Goal: Task Accomplishment & Management: Complete application form

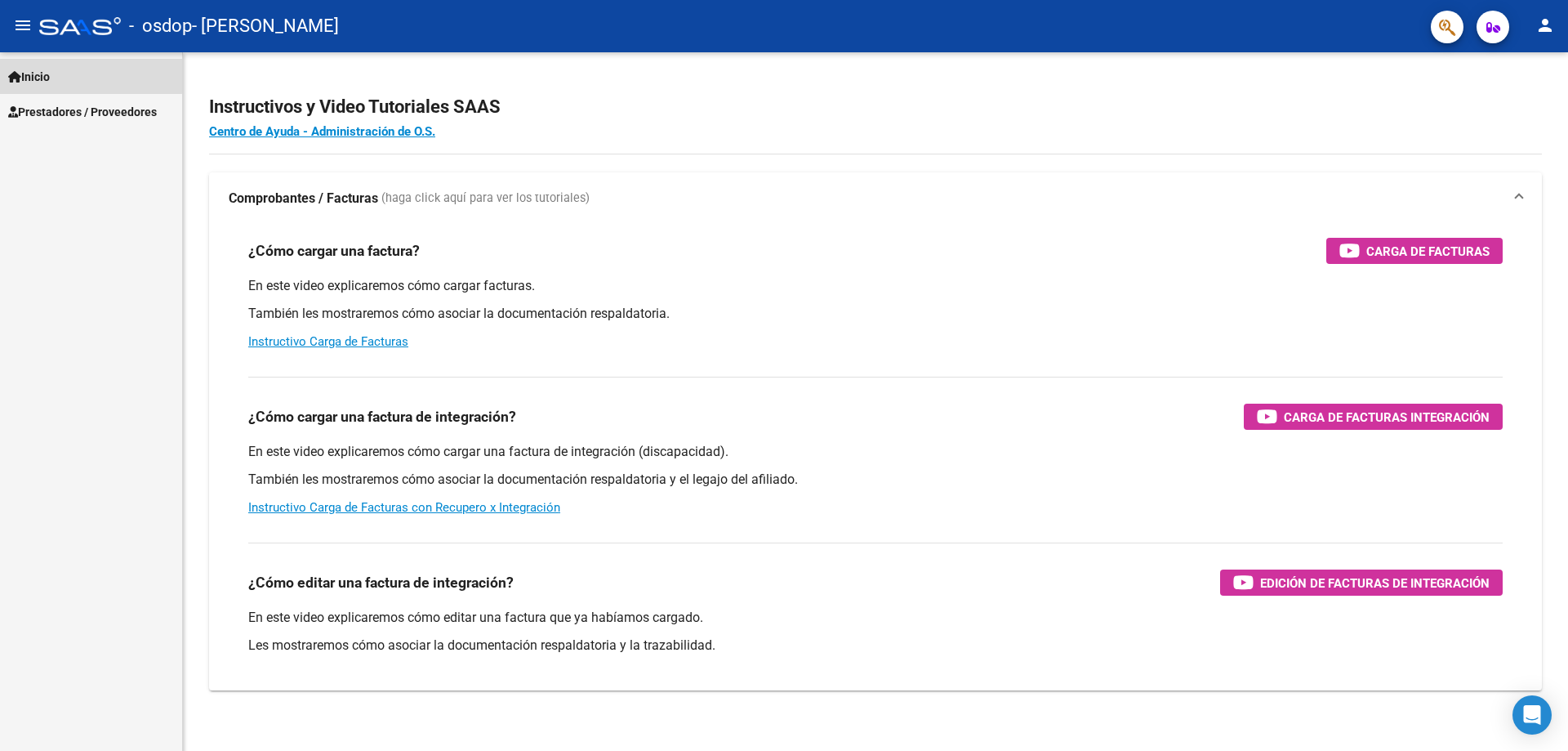
click at [45, 72] on span "Inicio" at bounding box center [29, 77] width 42 height 18
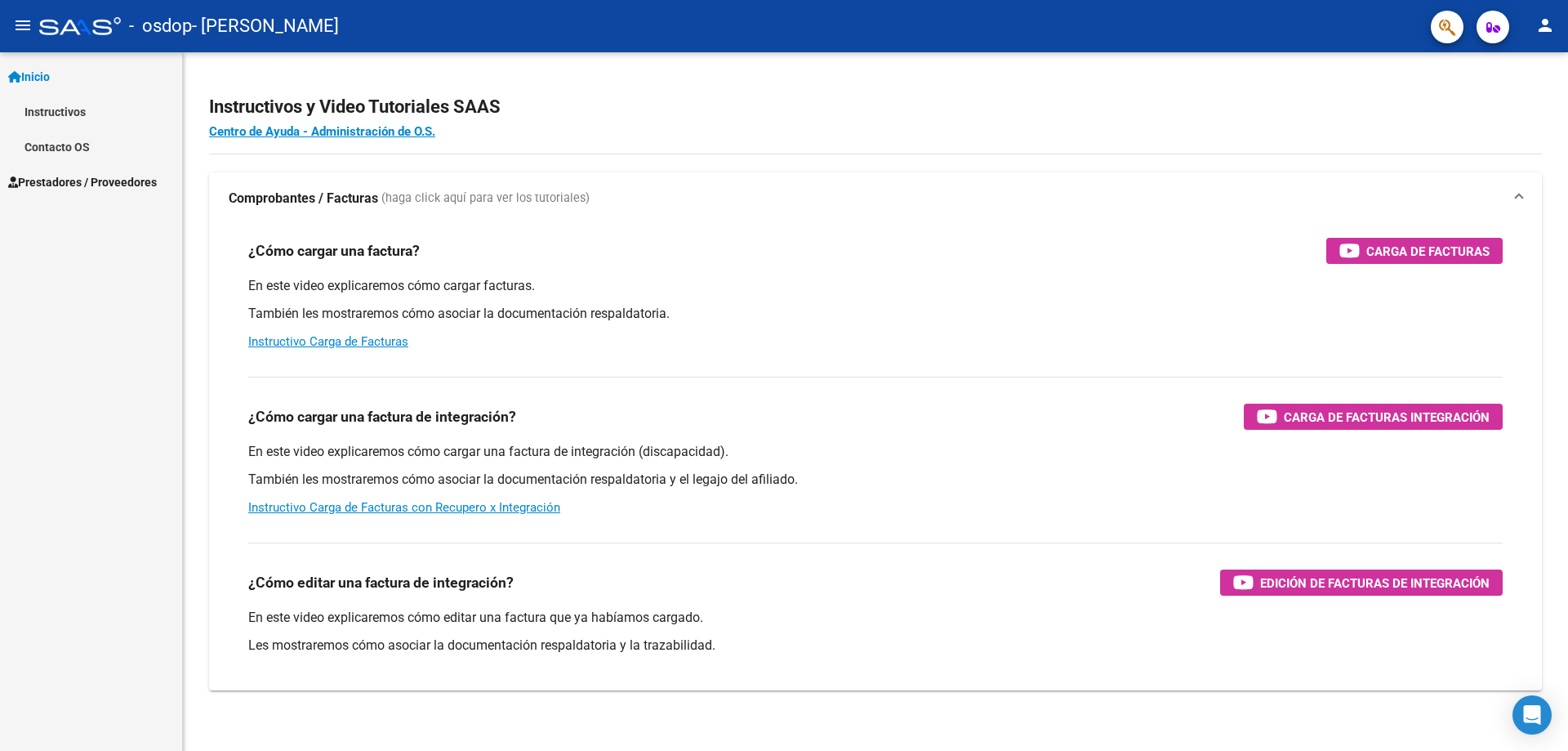
click at [50, 178] on span "Prestadores / Proveedores" at bounding box center [82, 182] width 148 height 18
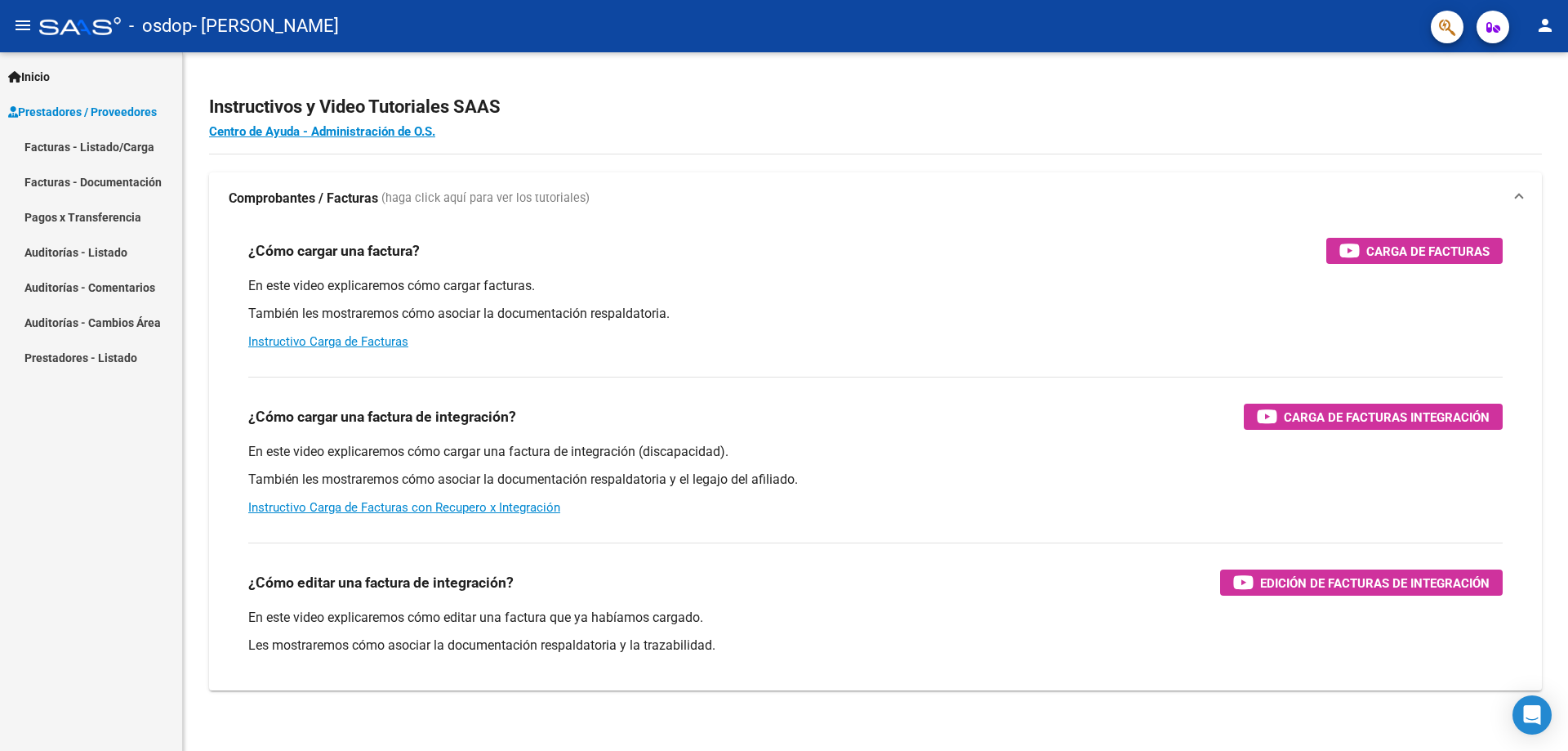
click at [82, 153] on link "Facturas - Listado/Carga" at bounding box center [91, 147] width 182 height 35
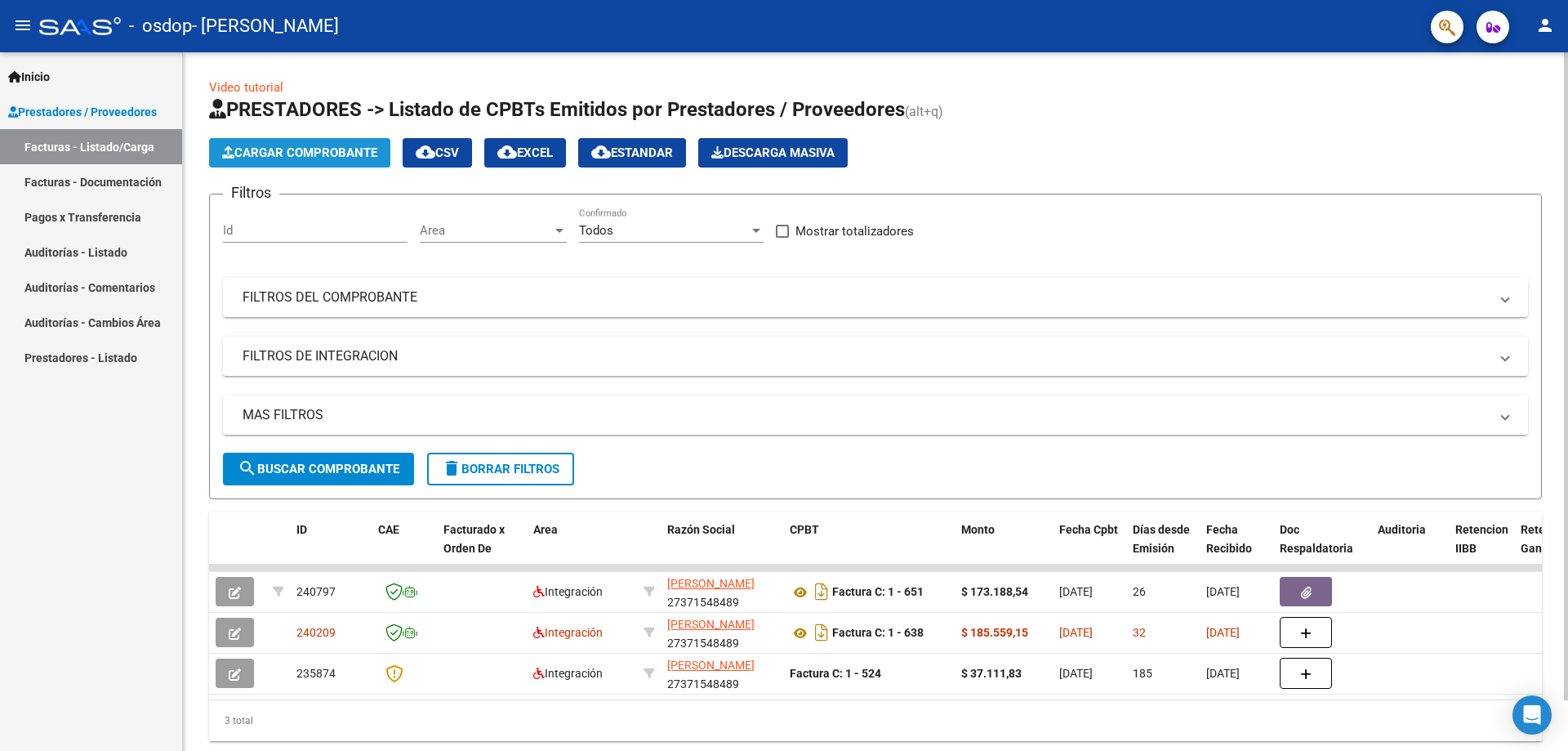
click at [298, 153] on span "Cargar Comprobante" at bounding box center [299, 153] width 155 height 15
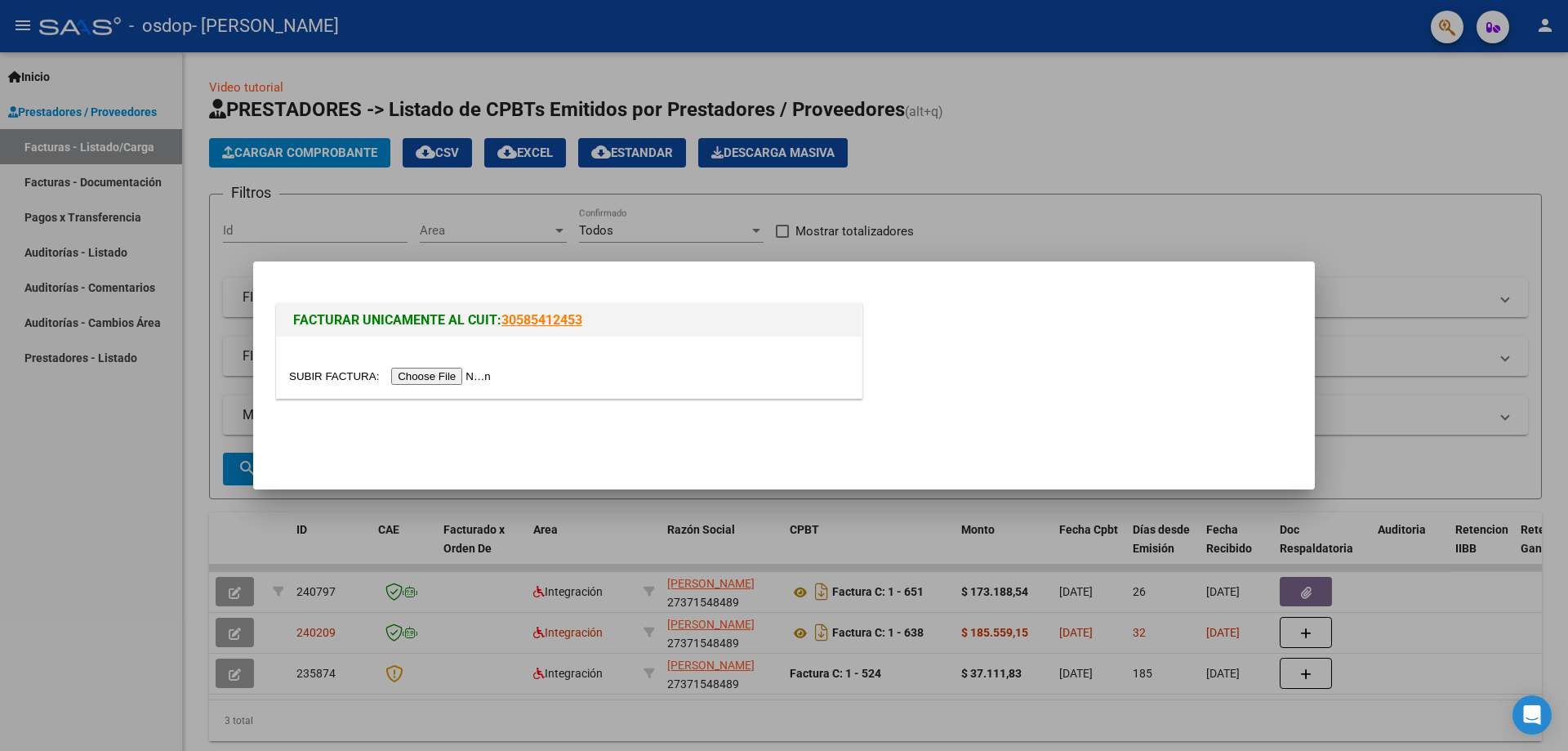
click at [464, 376] on input "file" at bounding box center [392, 376] width 207 height 17
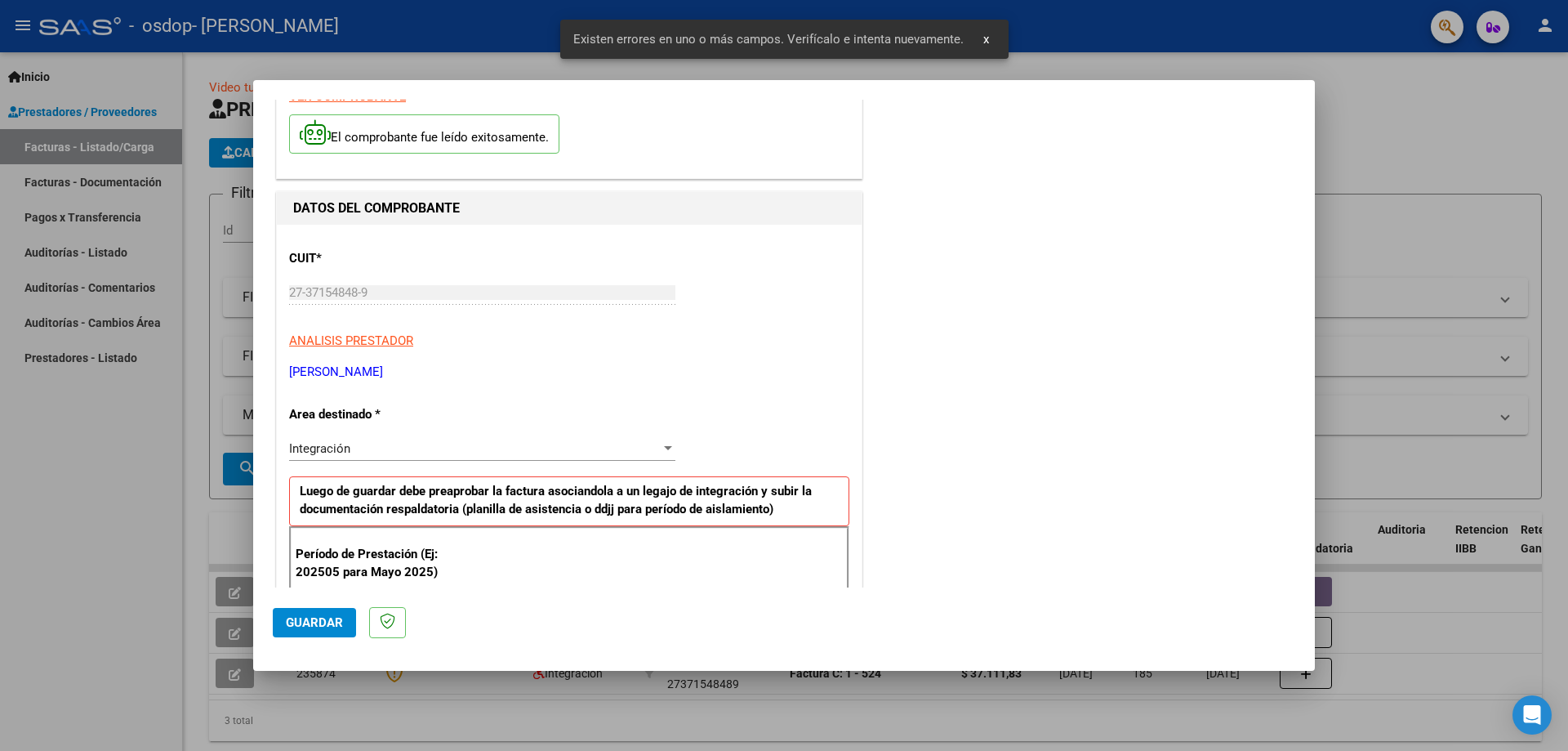
scroll to position [49, 0]
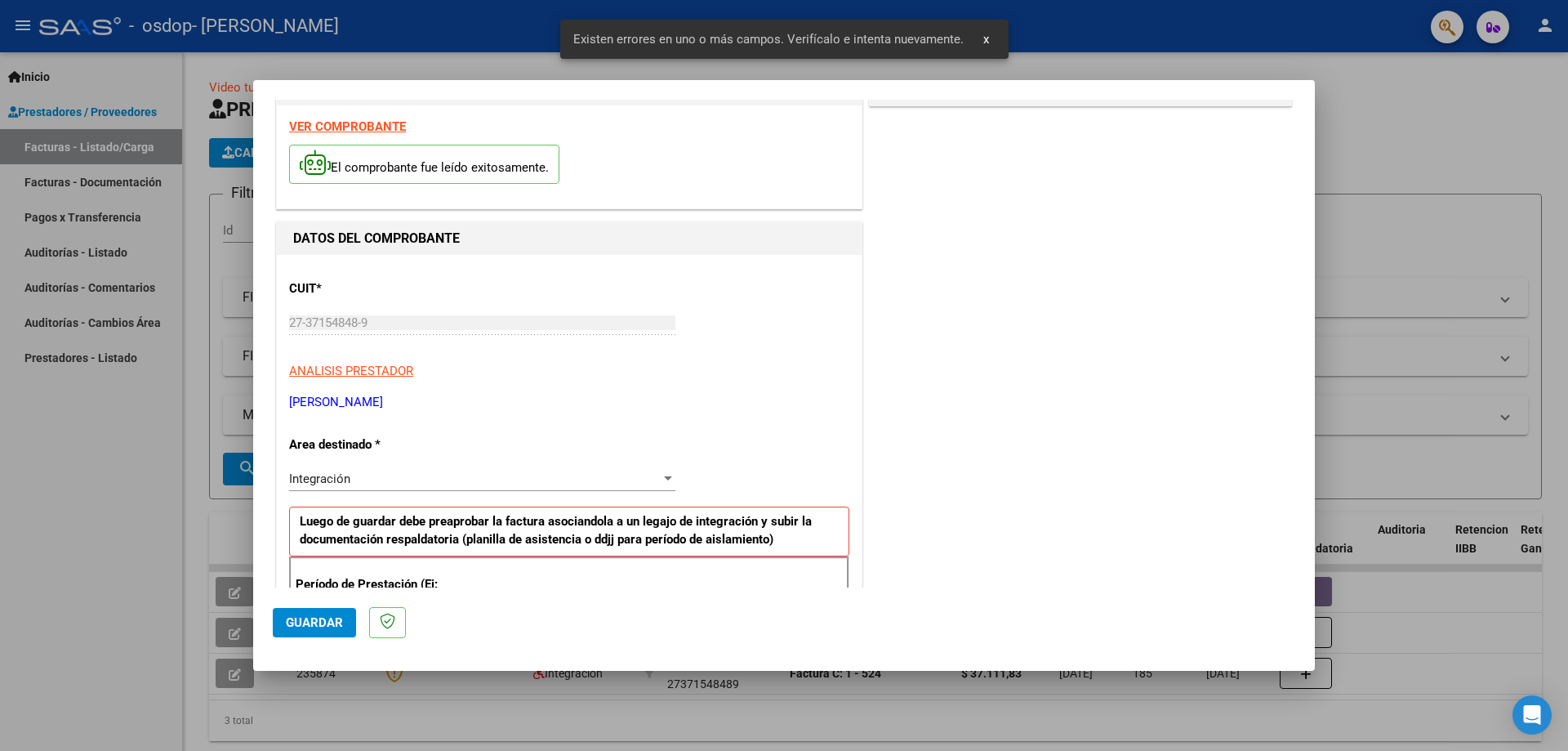
click at [664, 481] on div at bounding box center [668, 479] width 15 height 13
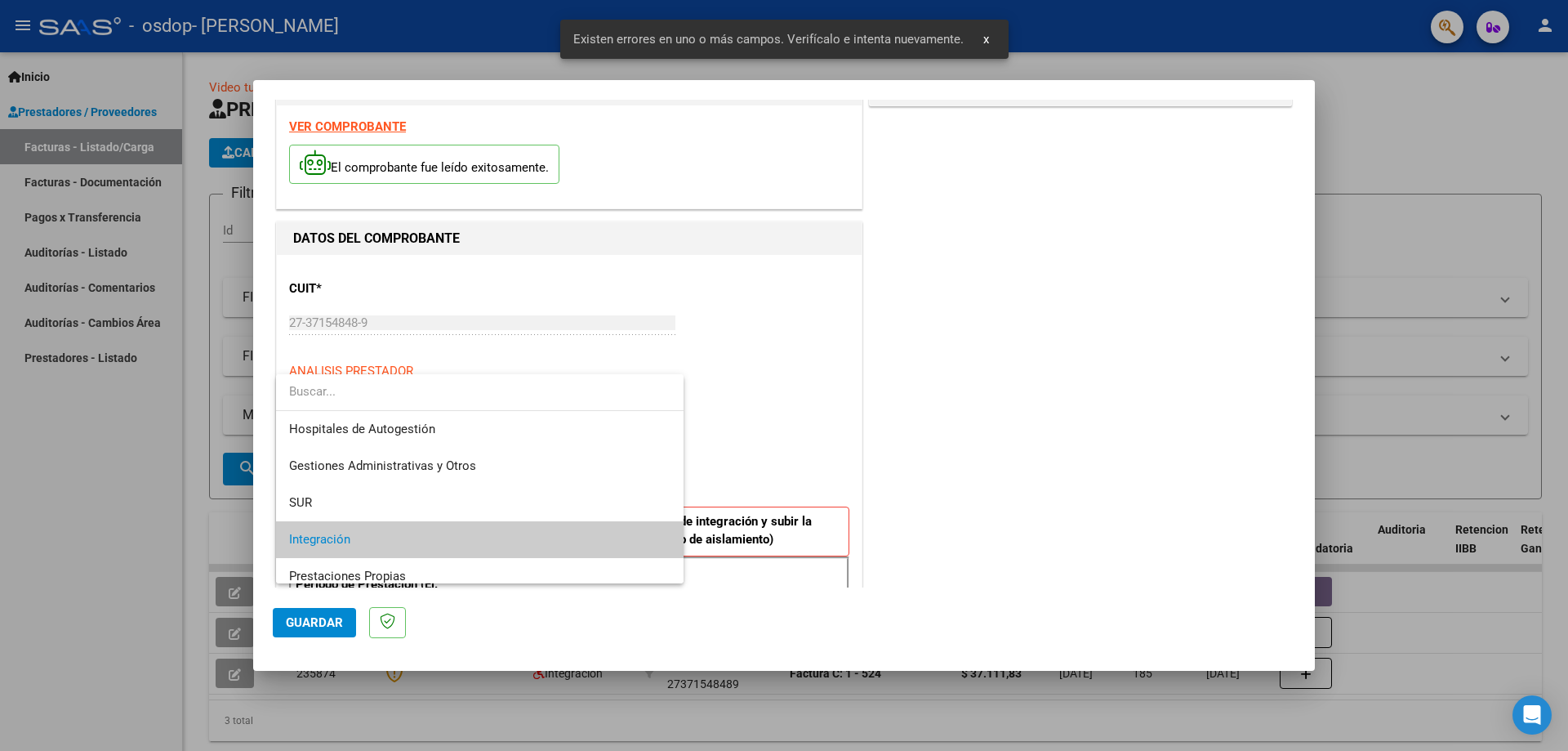
scroll to position [61, 0]
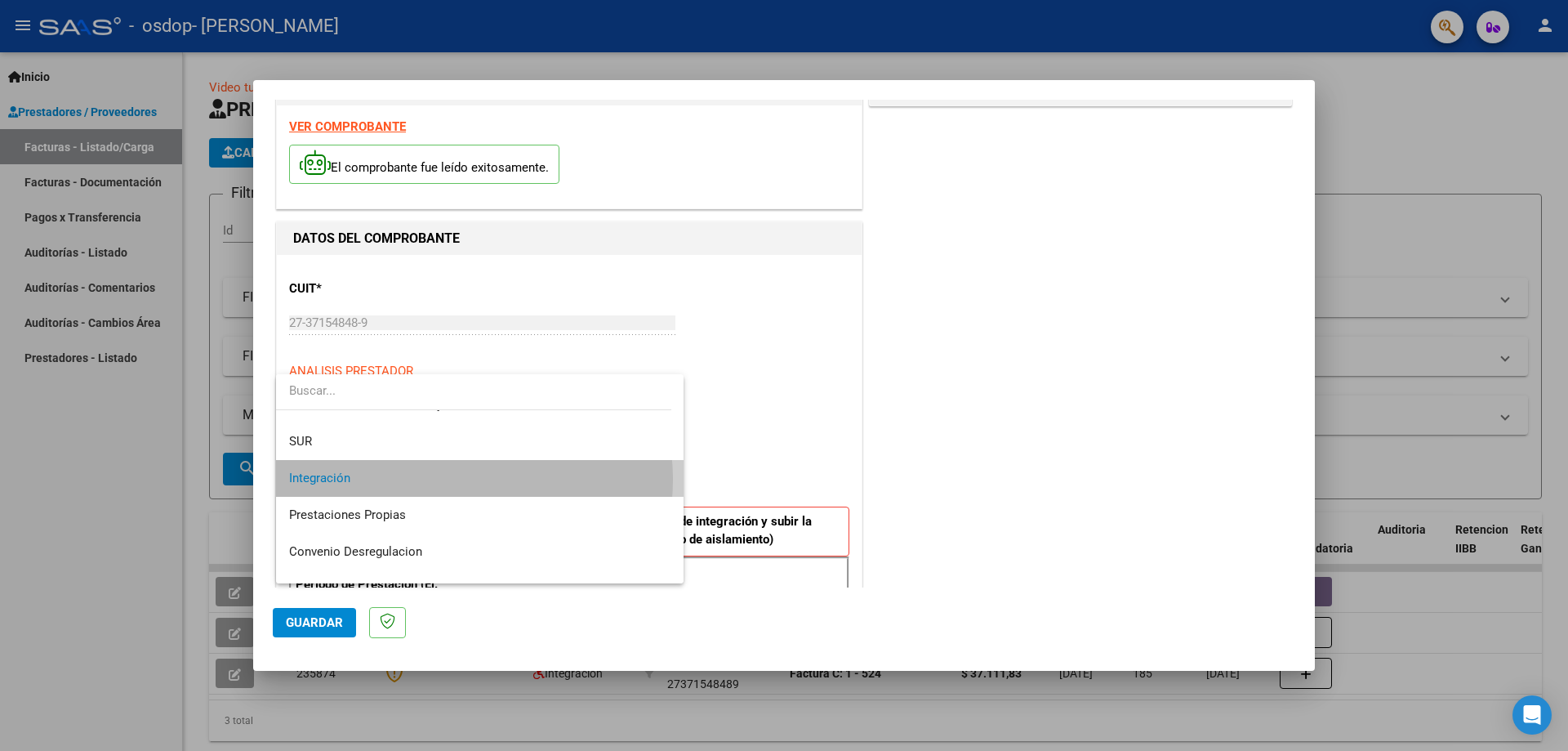
click at [458, 479] on span "Integración" at bounding box center [479, 479] width 382 height 37
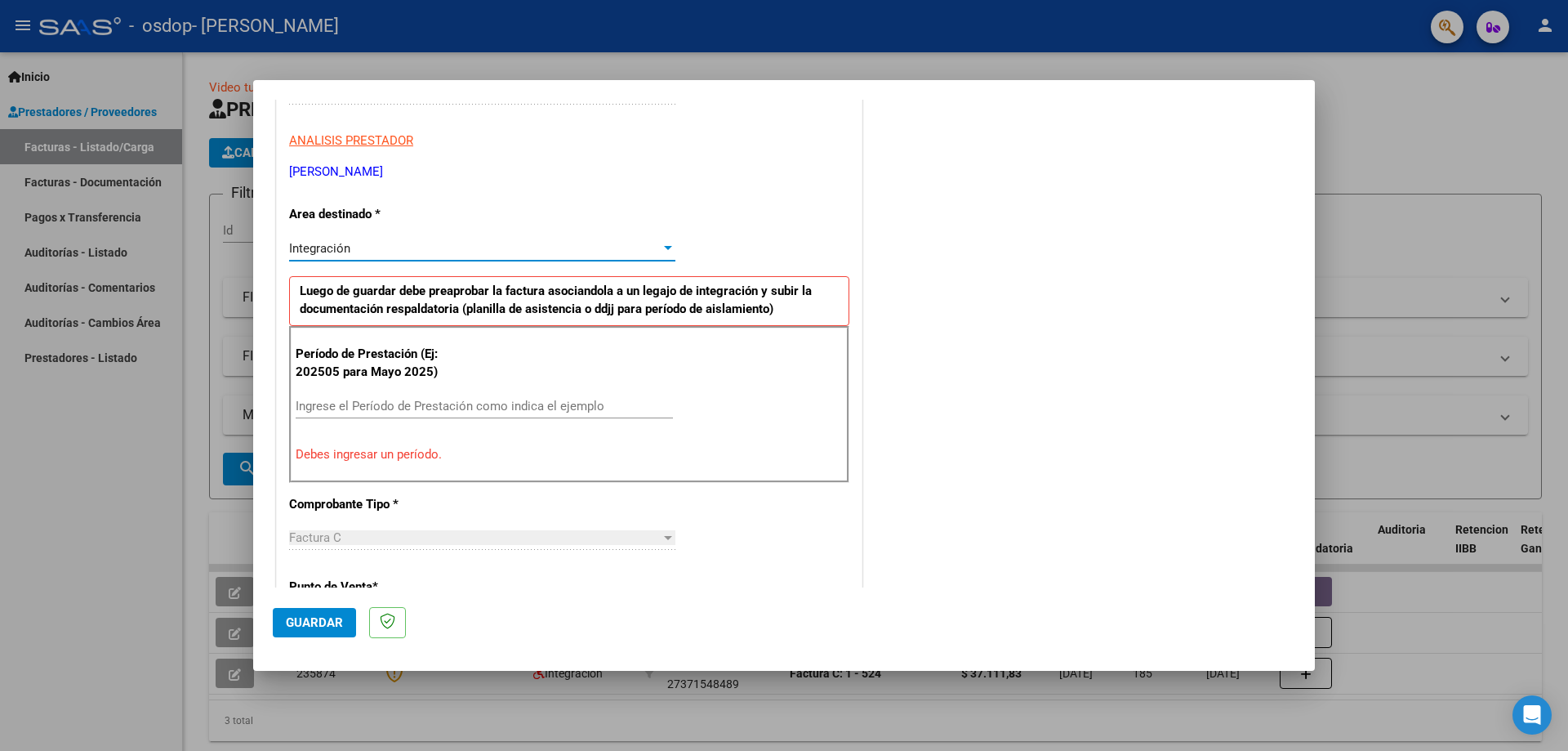
scroll to position [327, 0]
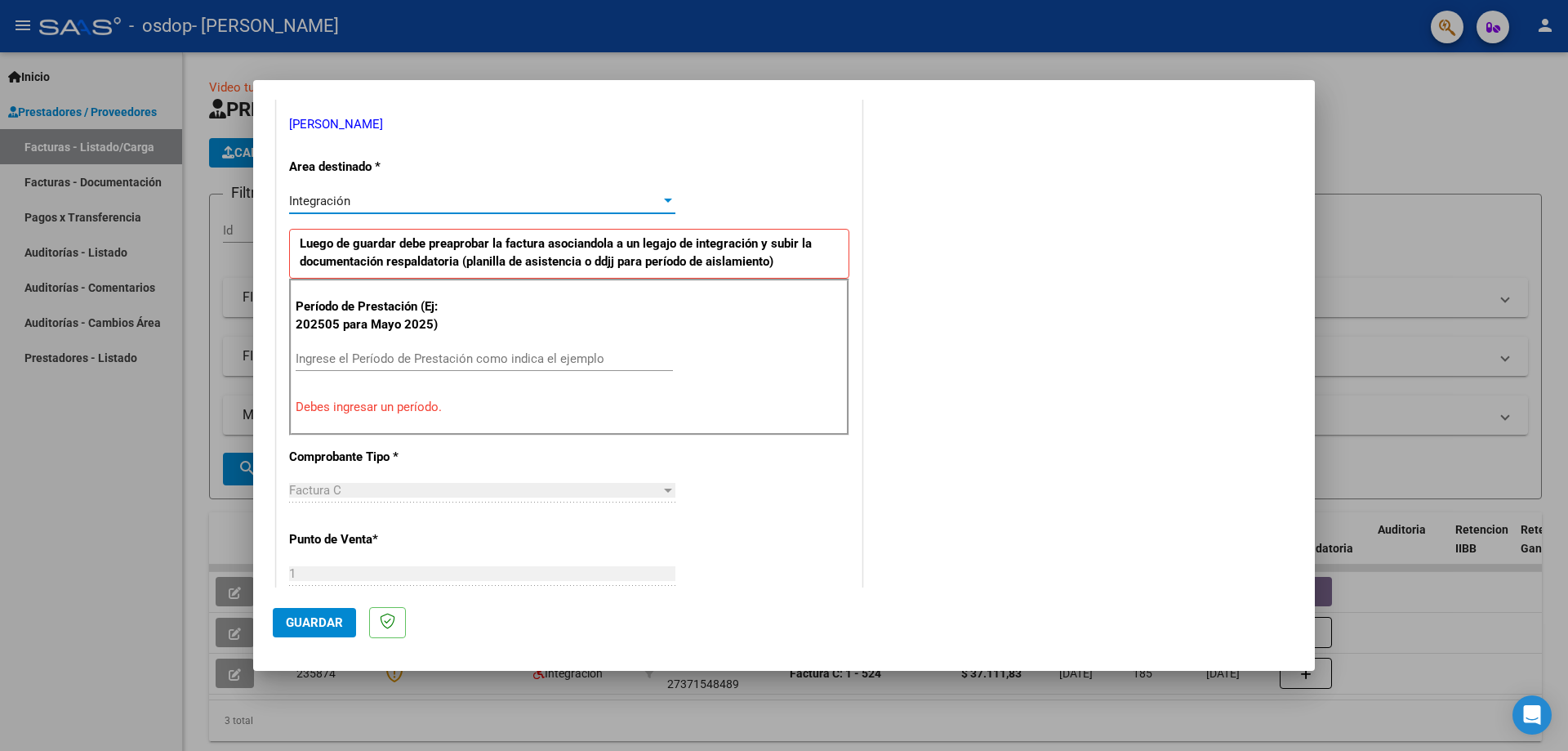
click at [420, 355] on input "Ingrese el Período de Prestación como indica el ejemplo" at bounding box center [485, 358] width 377 height 15
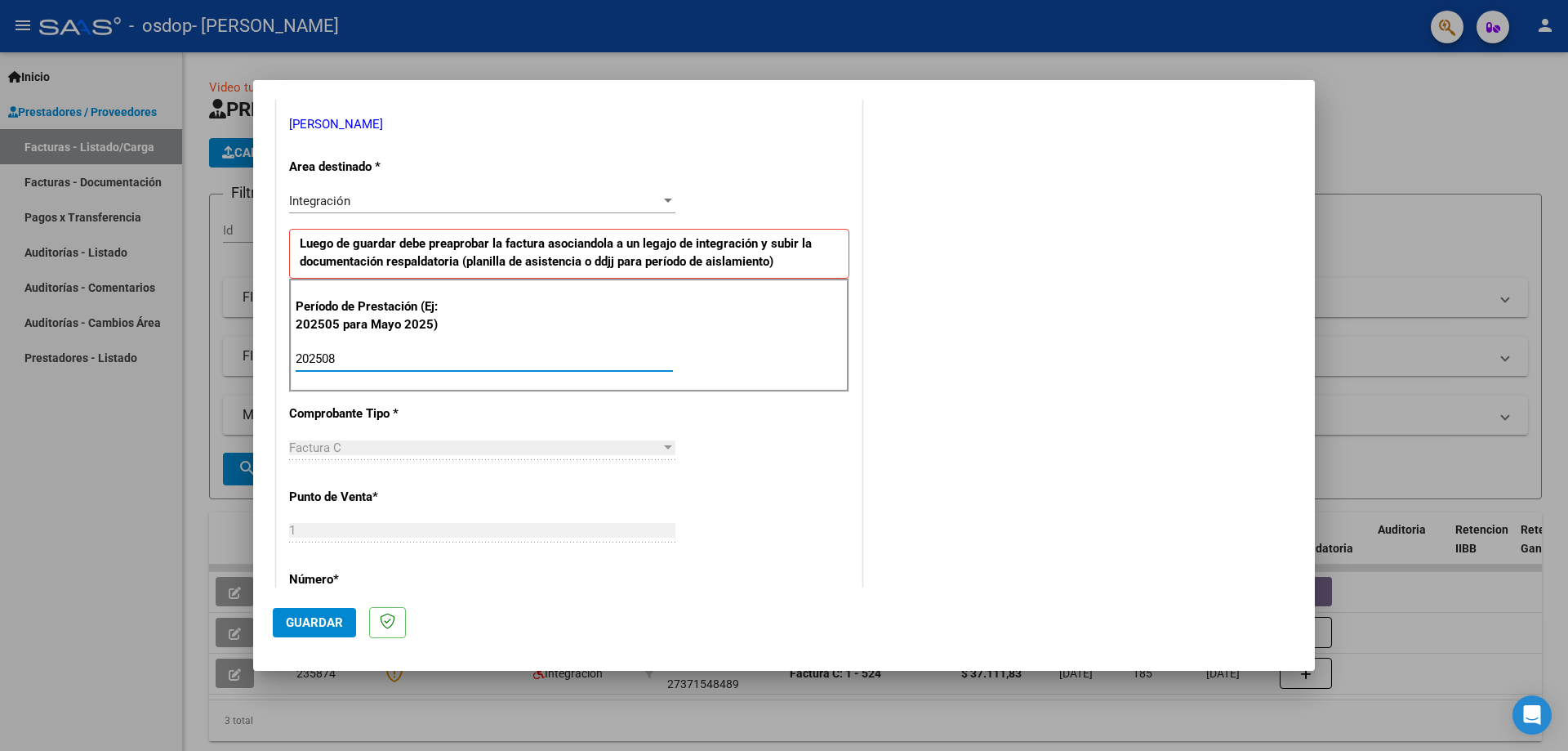
type input "202508"
click at [957, 379] on div "COMENTARIOS Comentarios del Prestador / Gerenciador:" at bounding box center [1081, 501] width 430 height 1420
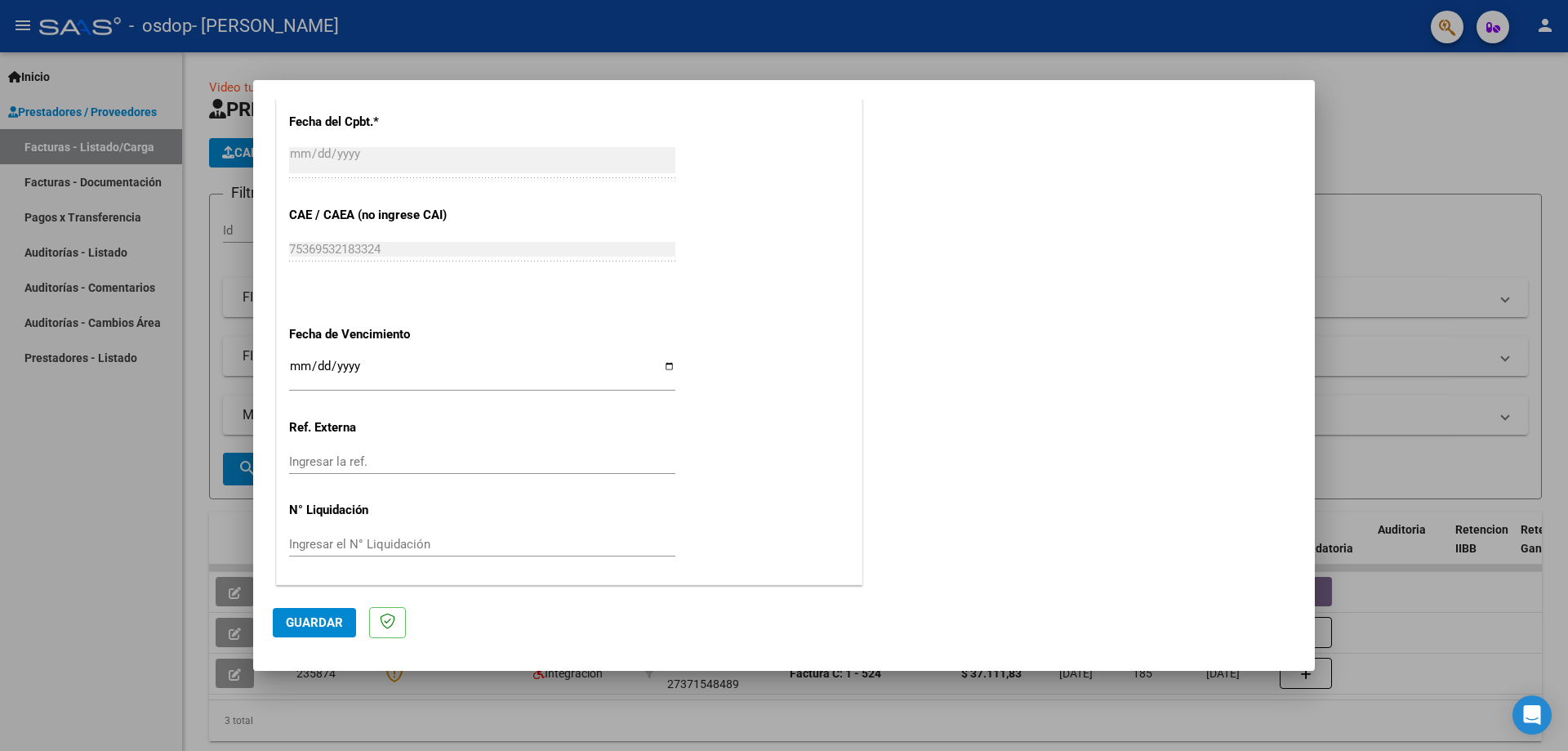
scroll to position [950, 0]
click at [664, 365] on input "Ingresar la fecha" at bounding box center [482, 372] width 386 height 26
click at [665, 369] on input "Ingresar la fecha" at bounding box center [482, 372] width 386 height 26
type input "[DATE]"
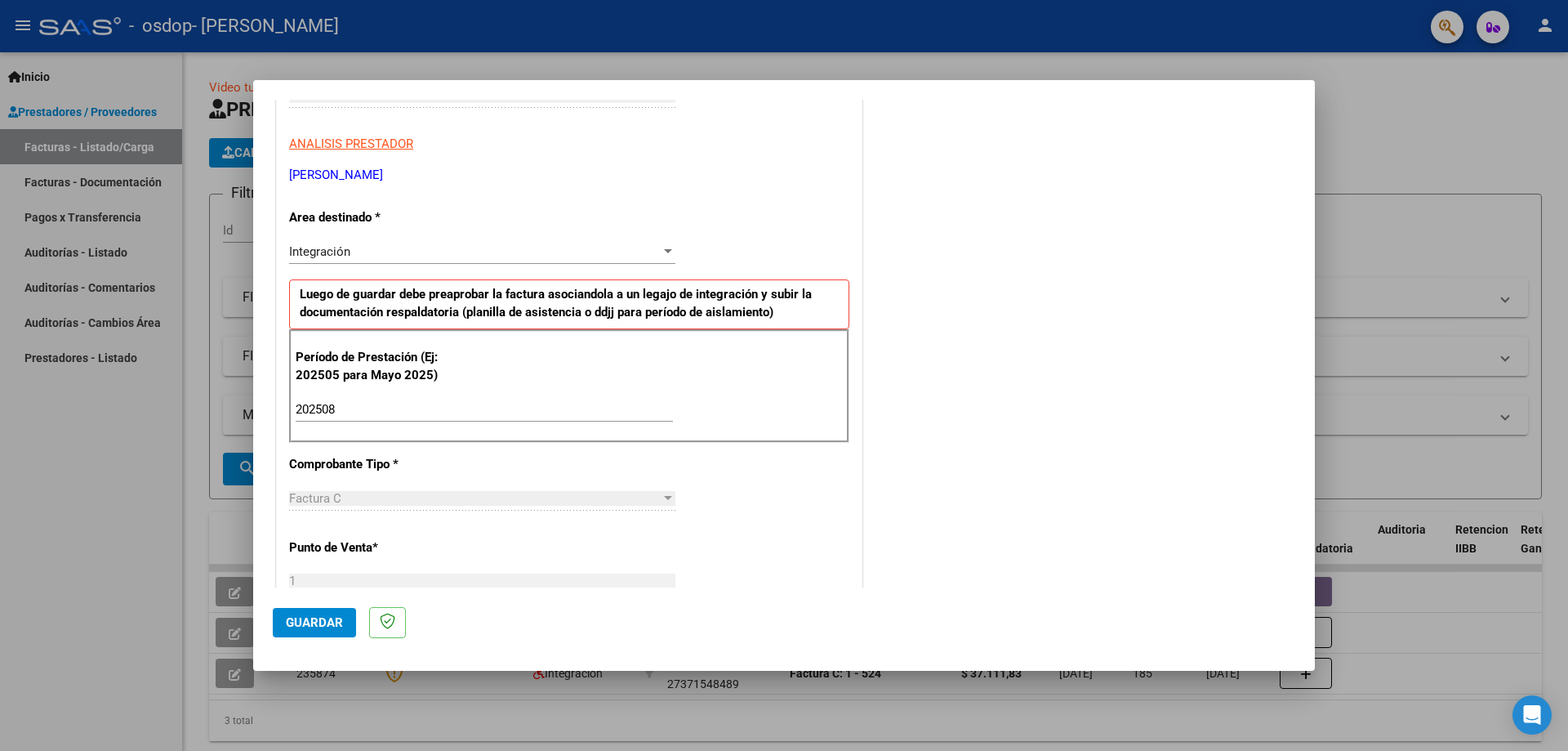
scroll to position [409, 0]
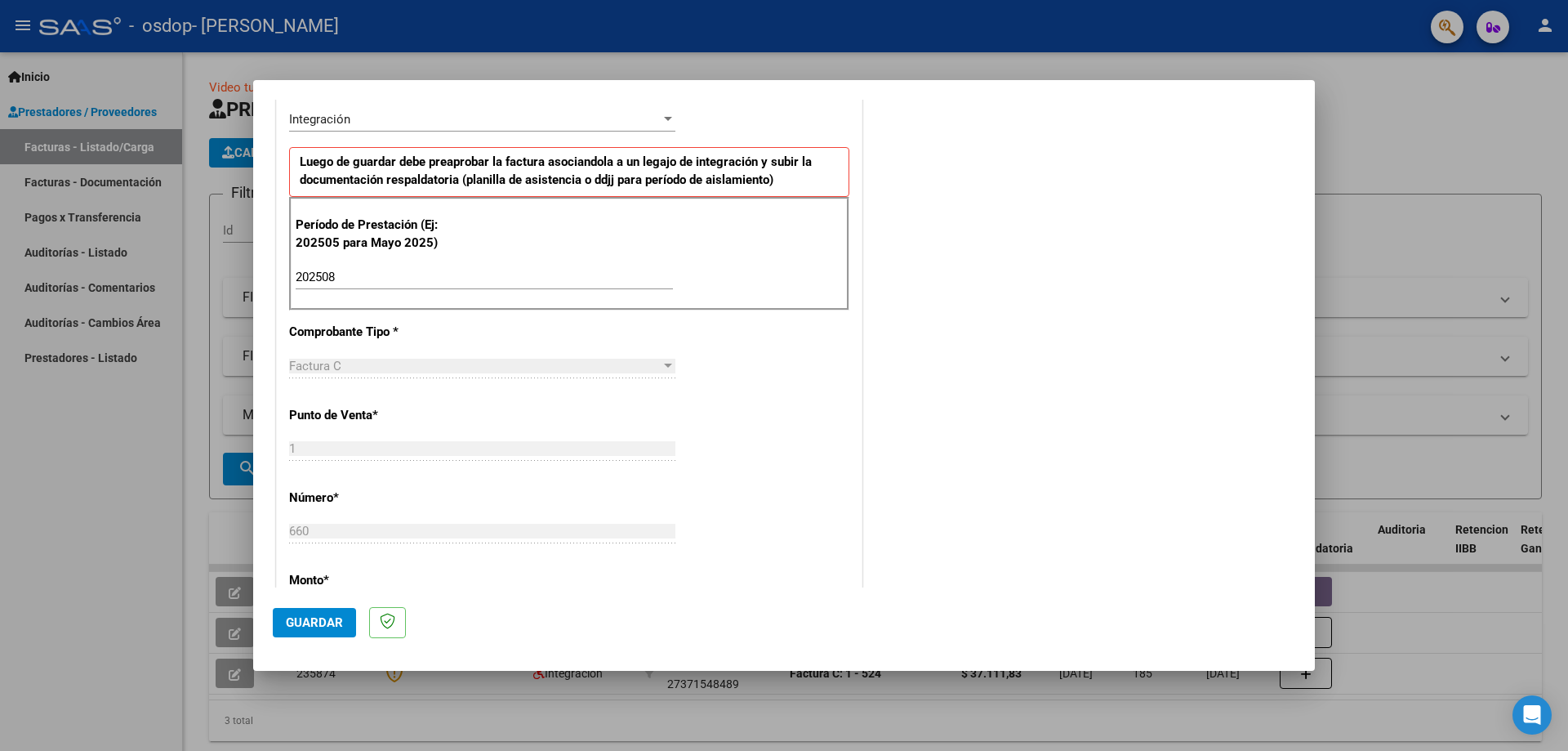
click at [325, 628] on span "Guardar" at bounding box center [313, 622] width 57 height 15
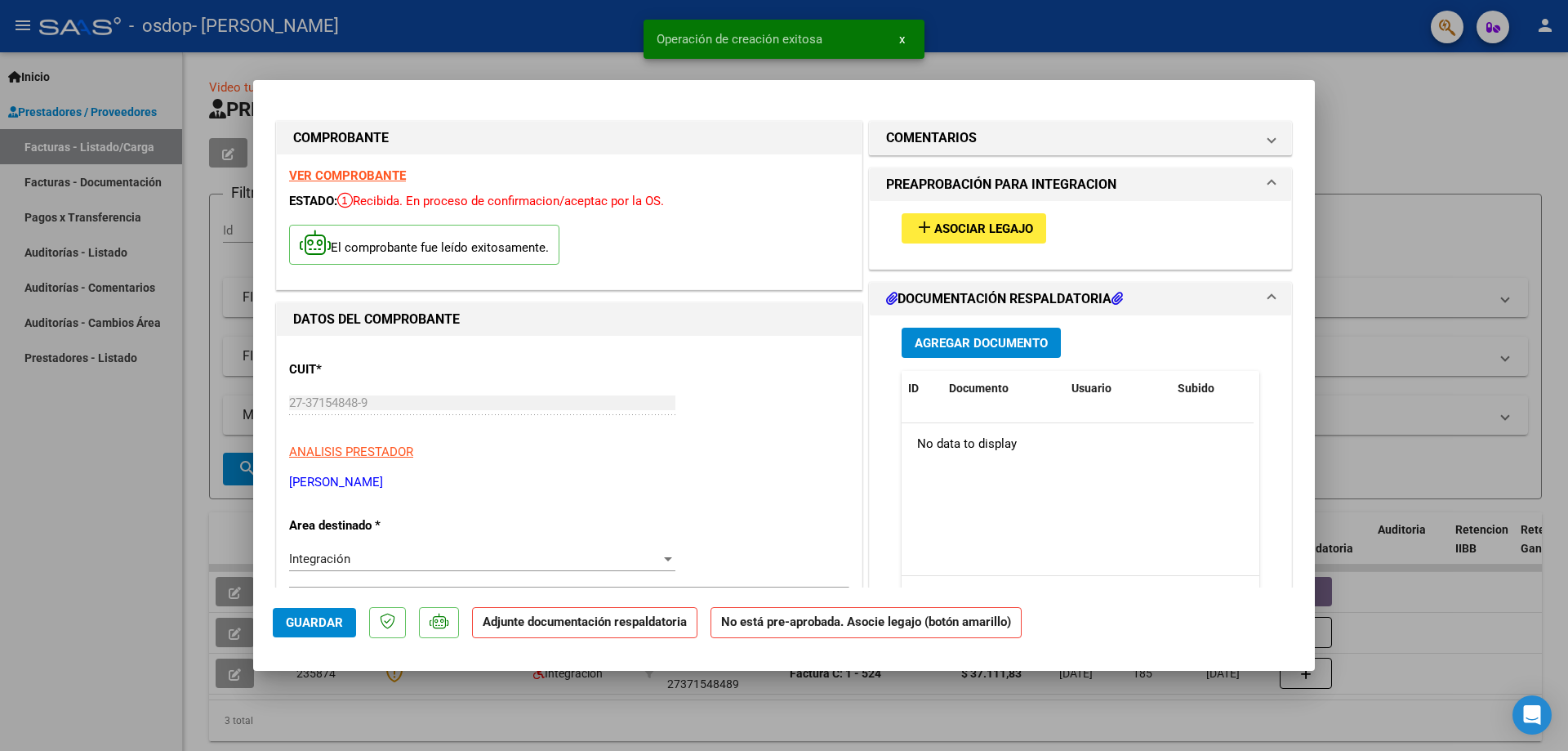
click at [990, 229] on span "Asociar Legajo" at bounding box center [983, 229] width 99 height 15
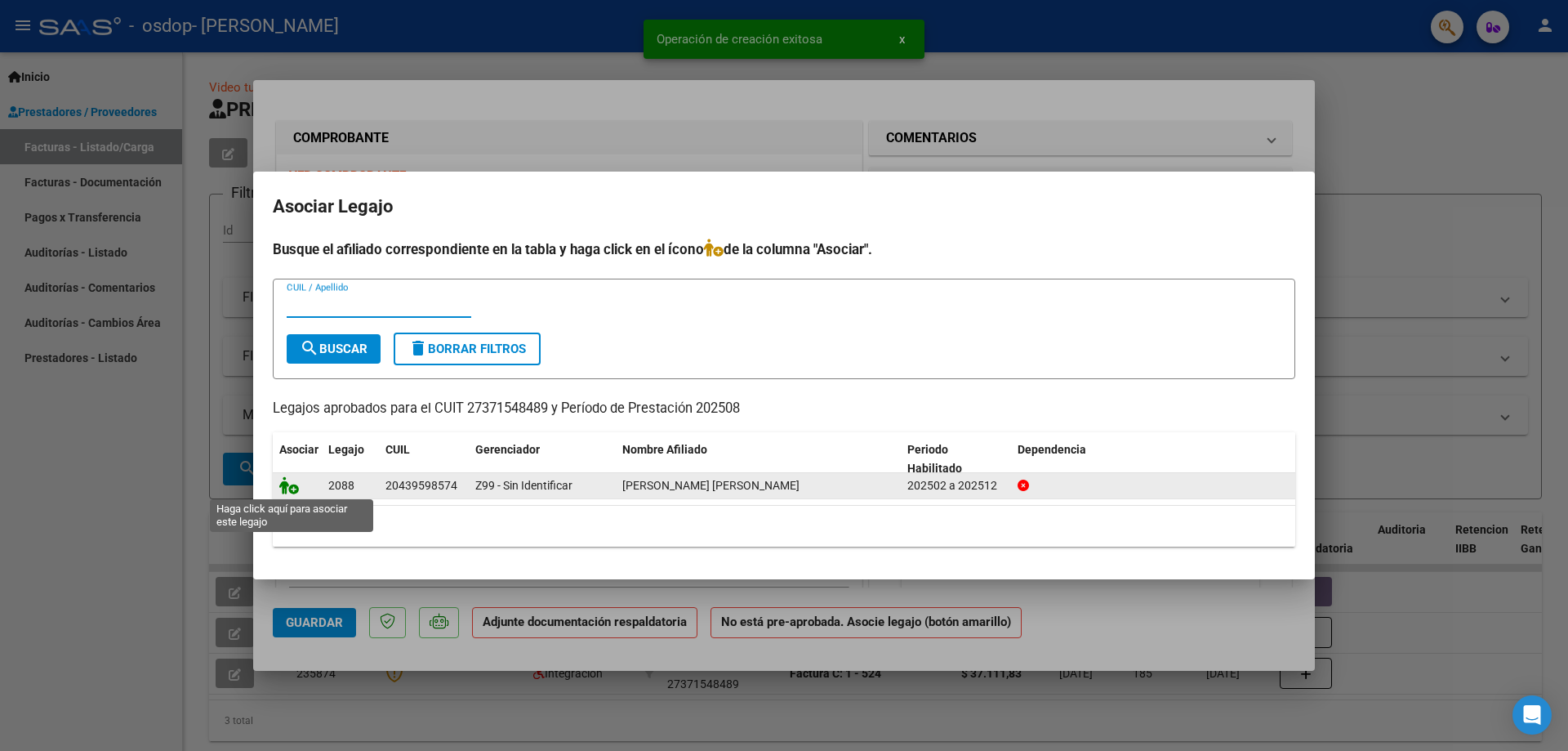
click at [294, 487] on icon at bounding box center [289, 485] width 19 height 18
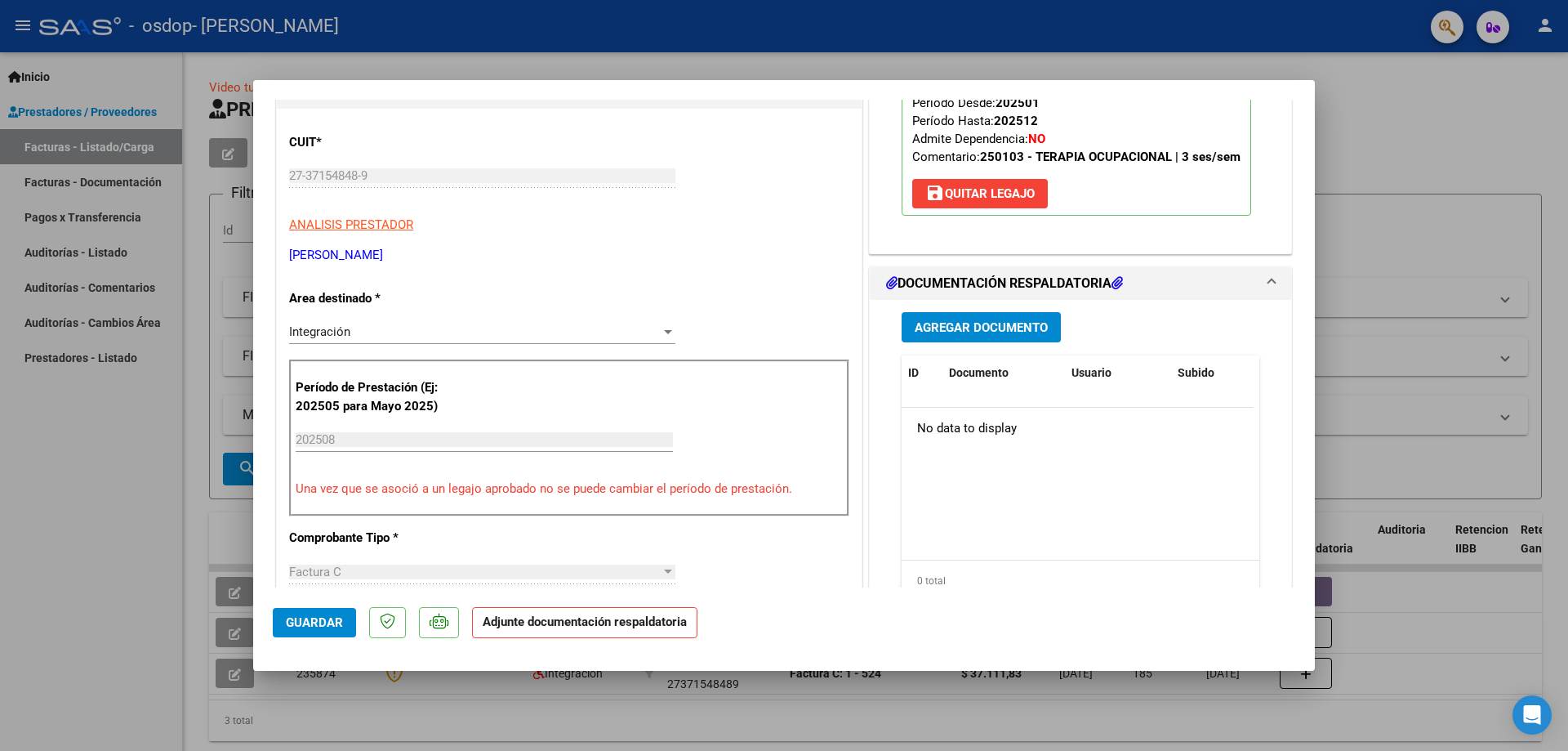
scroll to position [327, 0]
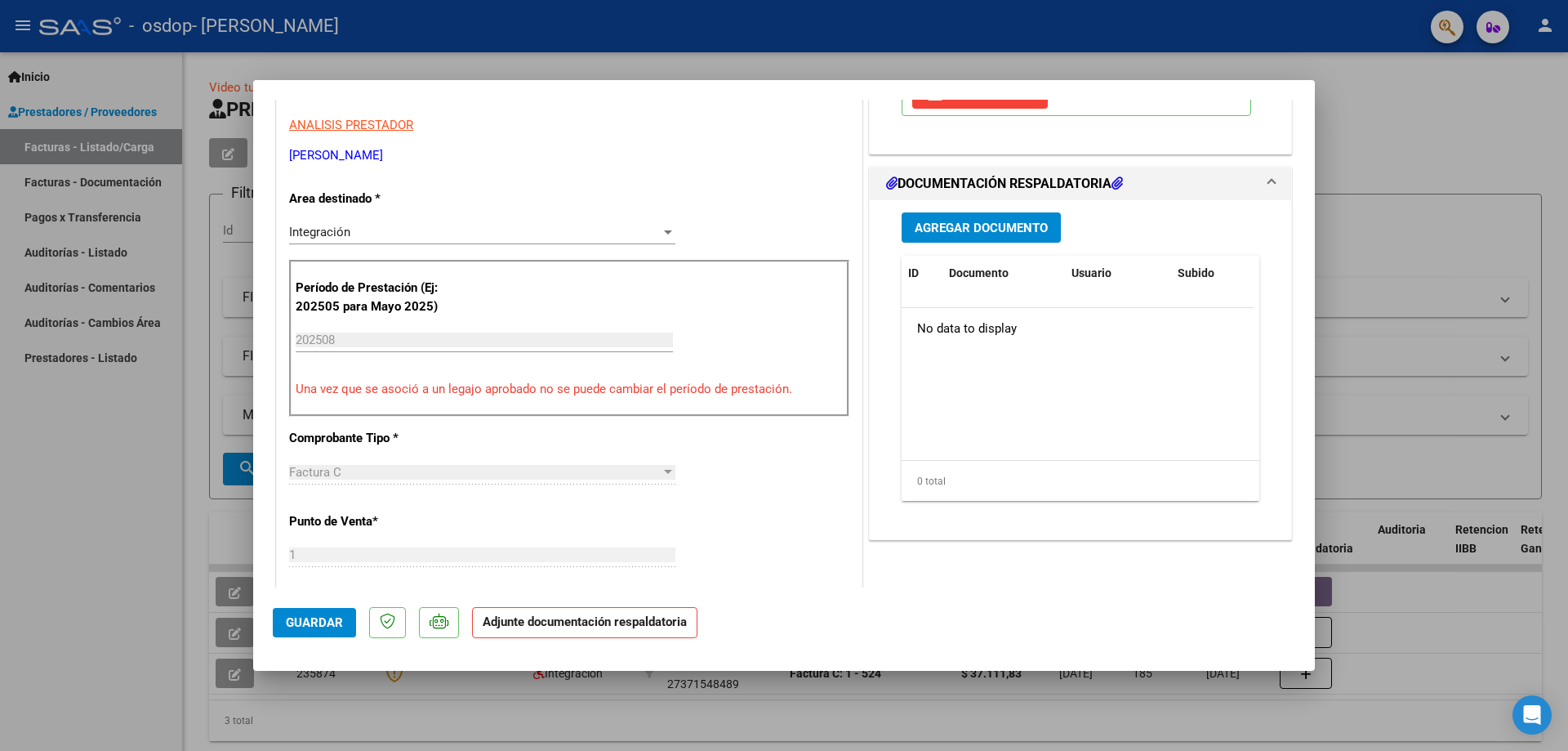
click at [948, 227] on span "Agregar Documento" at bounding box center [981, 228] width 133 height 15
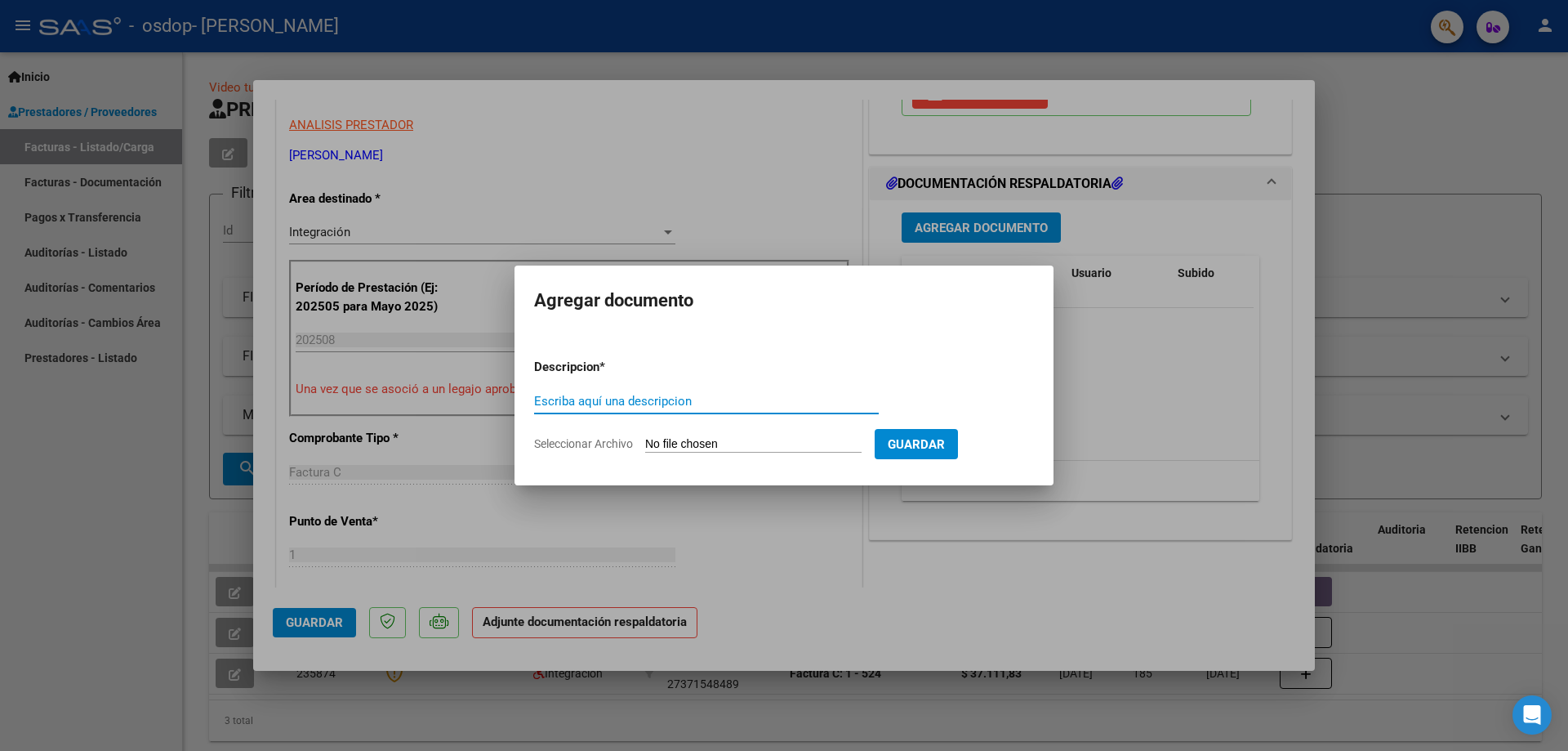
click at [701, 443] on input "Seleccionar Archivo" at bounding box center [753, 444] width 217 height 16
type input "C:\fakepath\Planilla de Asistencia OSDOP [DATE].pdf"
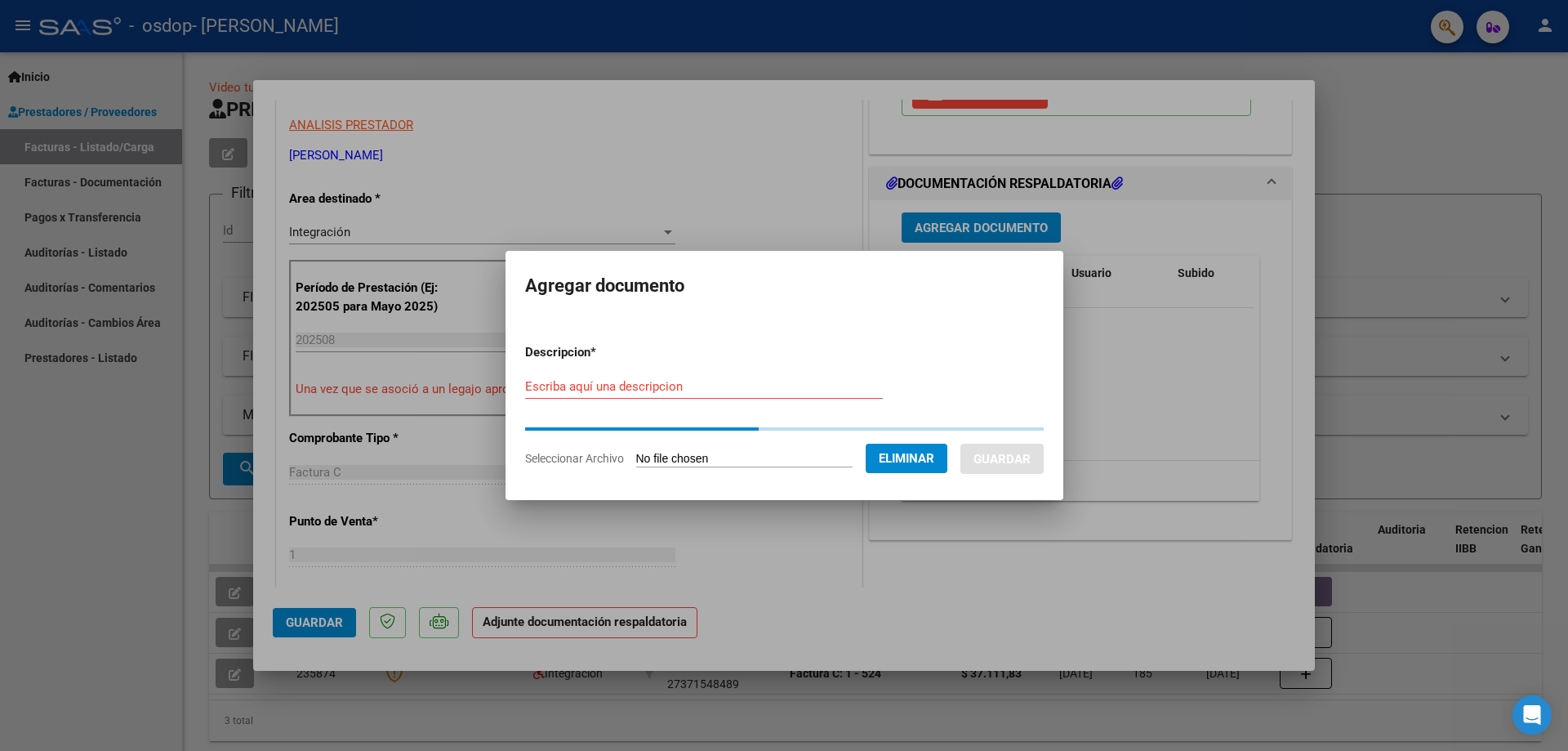
click at [637, 384] on input "Escriba aquí una descripcion" at bounding box center [704, 386] width 358 height 15
paste input "Planilla de Asistencia OSDOP [DATE].pdf"
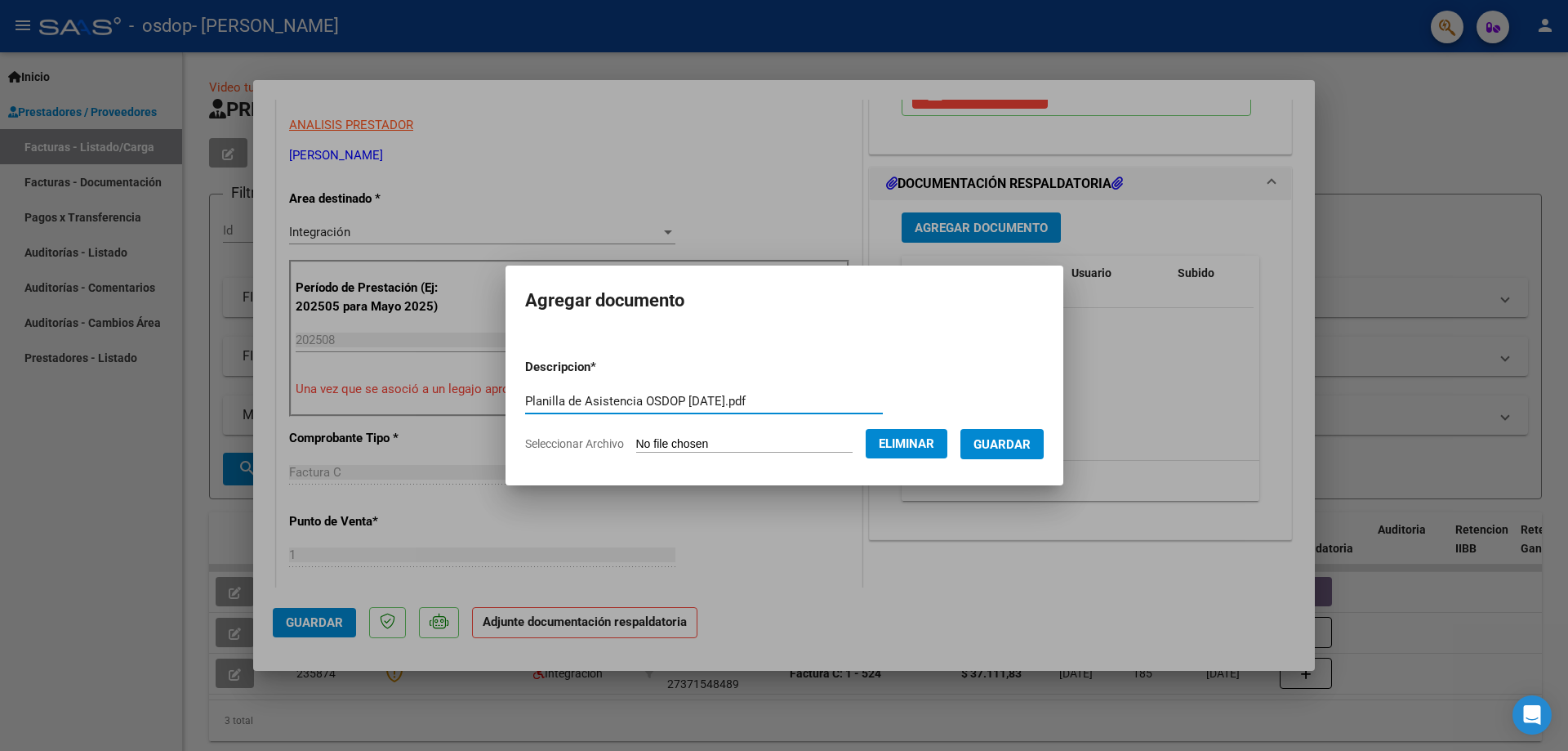
type input "Planilla de Asistencia OSDOP [DATE].pdf"
click at [1023, 441] on span "Guardar" at bounding box center [1001, 444] width 57 height 15
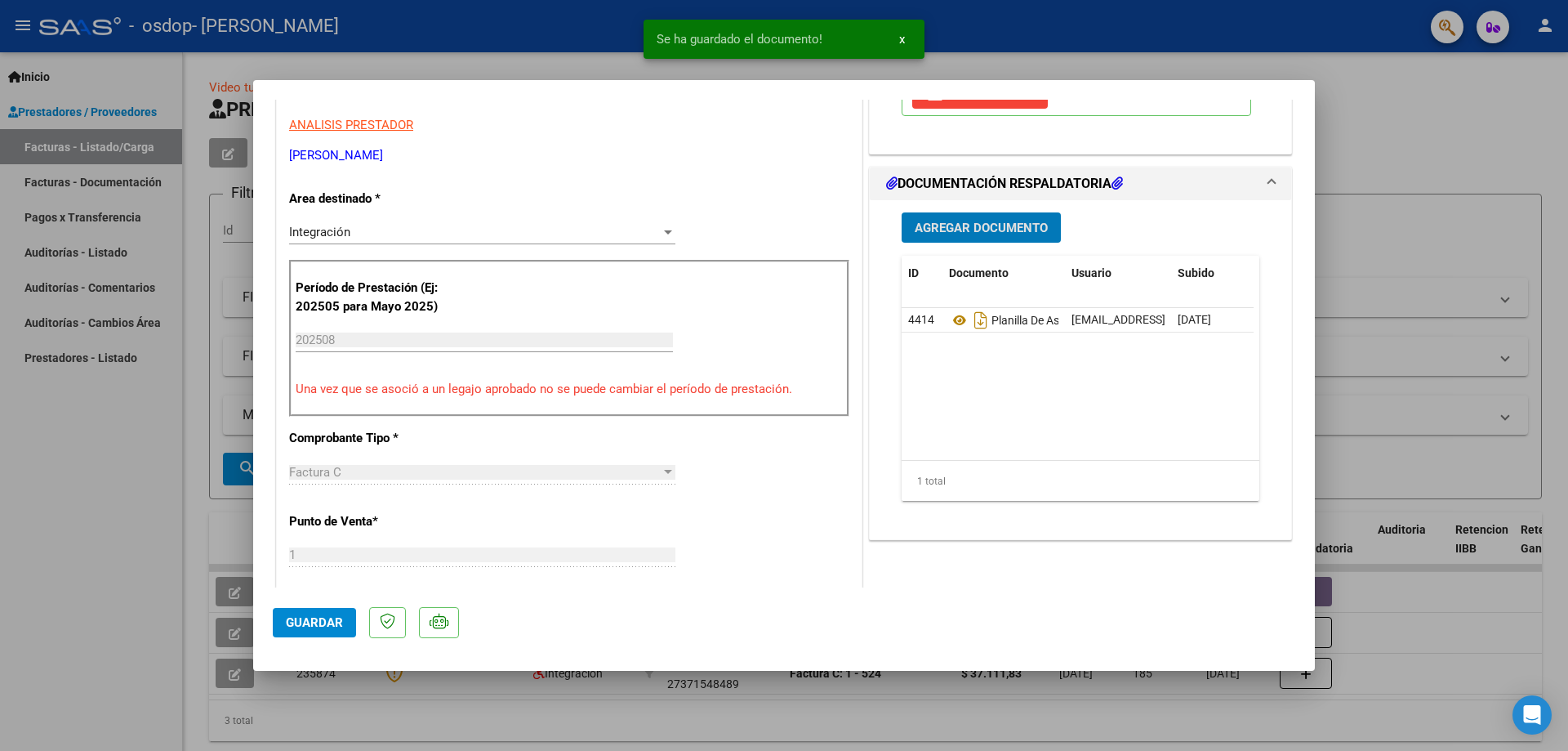
click at [313, 624] on span "Guardar" at bounding box center [313, 622] width 57 height 15
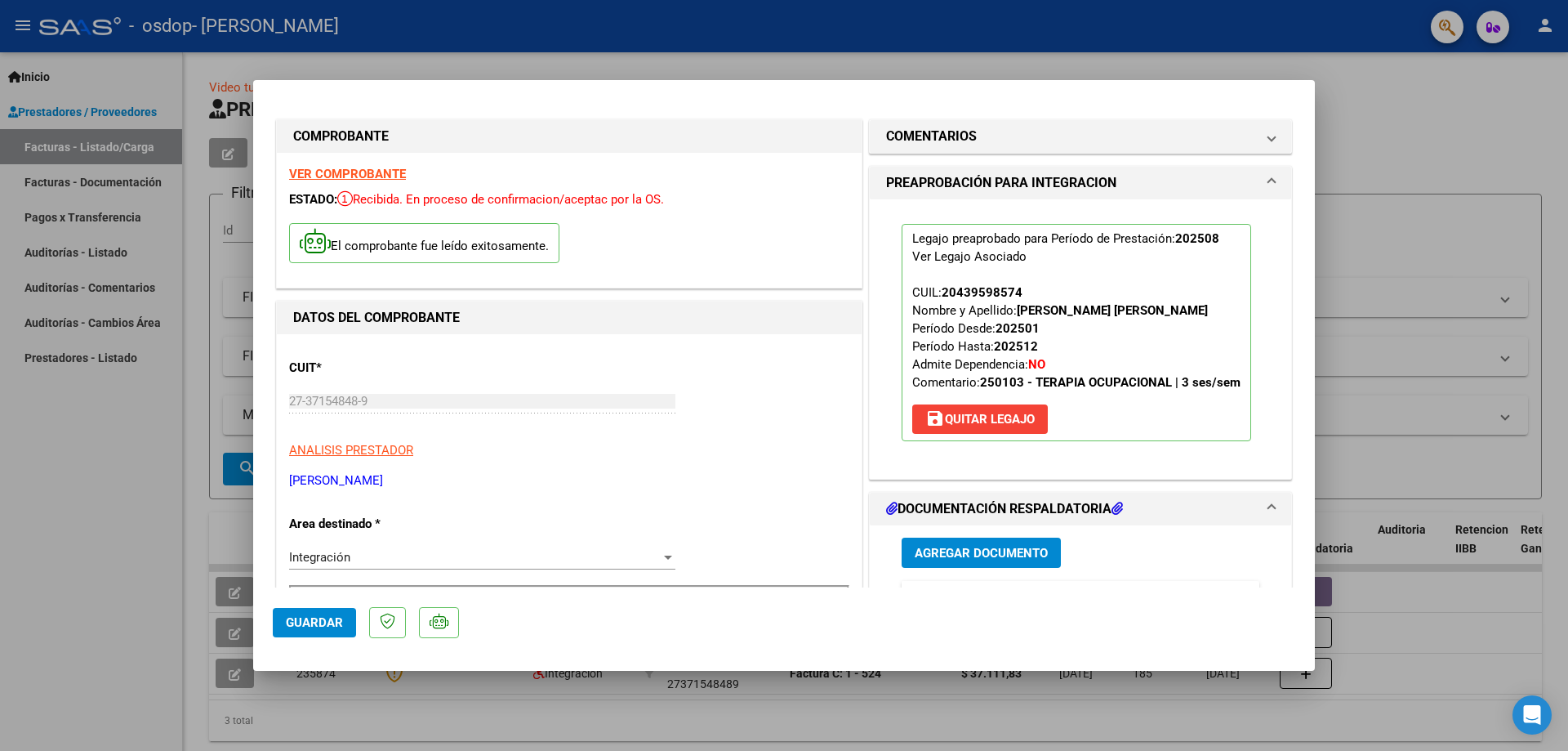
scroll to position [0, 0]
drag, startPoint x: 337, startPoint y: 619, endPoint x: 351, endPoint y: 621, distance: 14.1
click at [344, 620] on button "Guardar" at bounding box center [313, 623] width 83 height 30
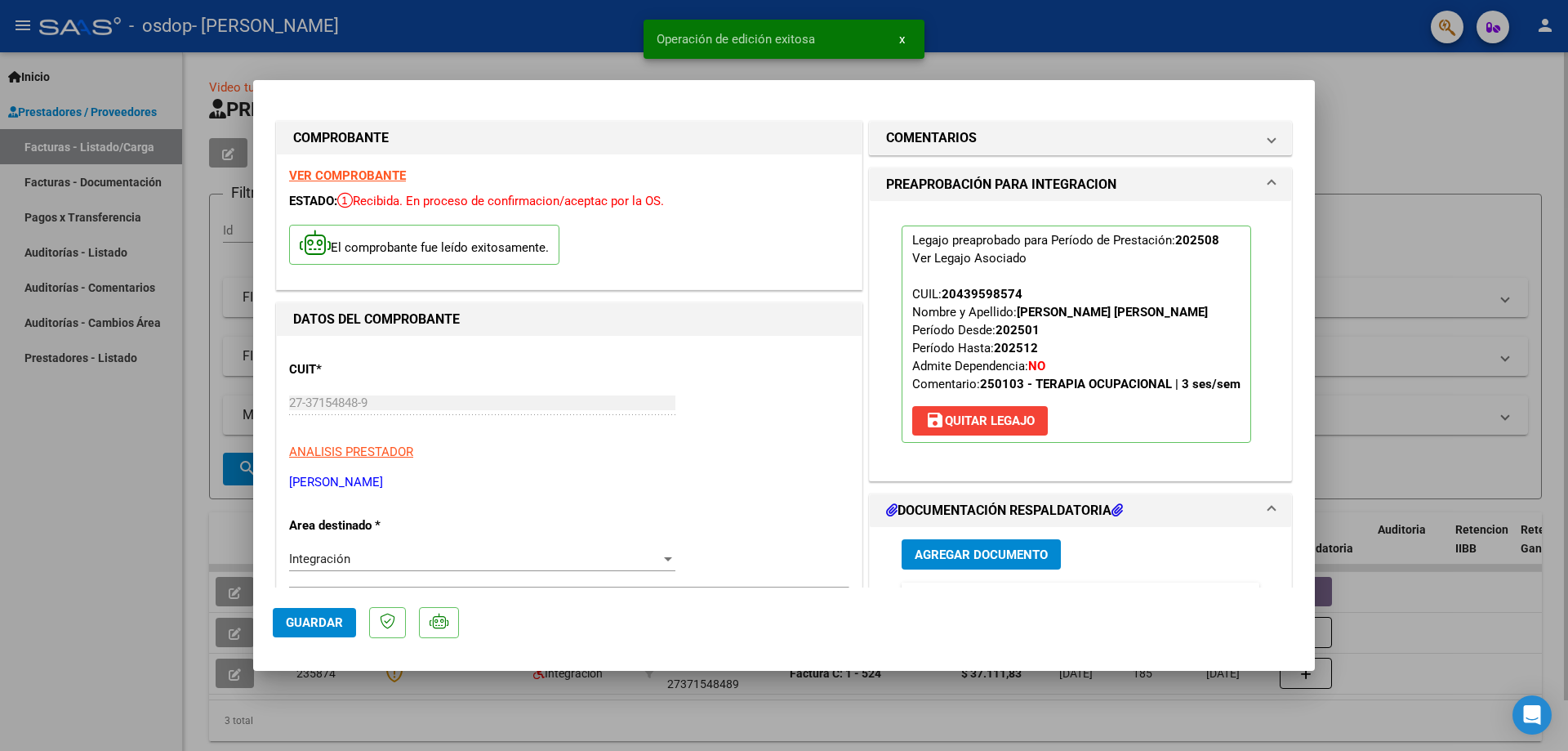
click at [1406, 114] on div at bounding box center [784, 376] width 1568 height 751
type input "$ 0,00"
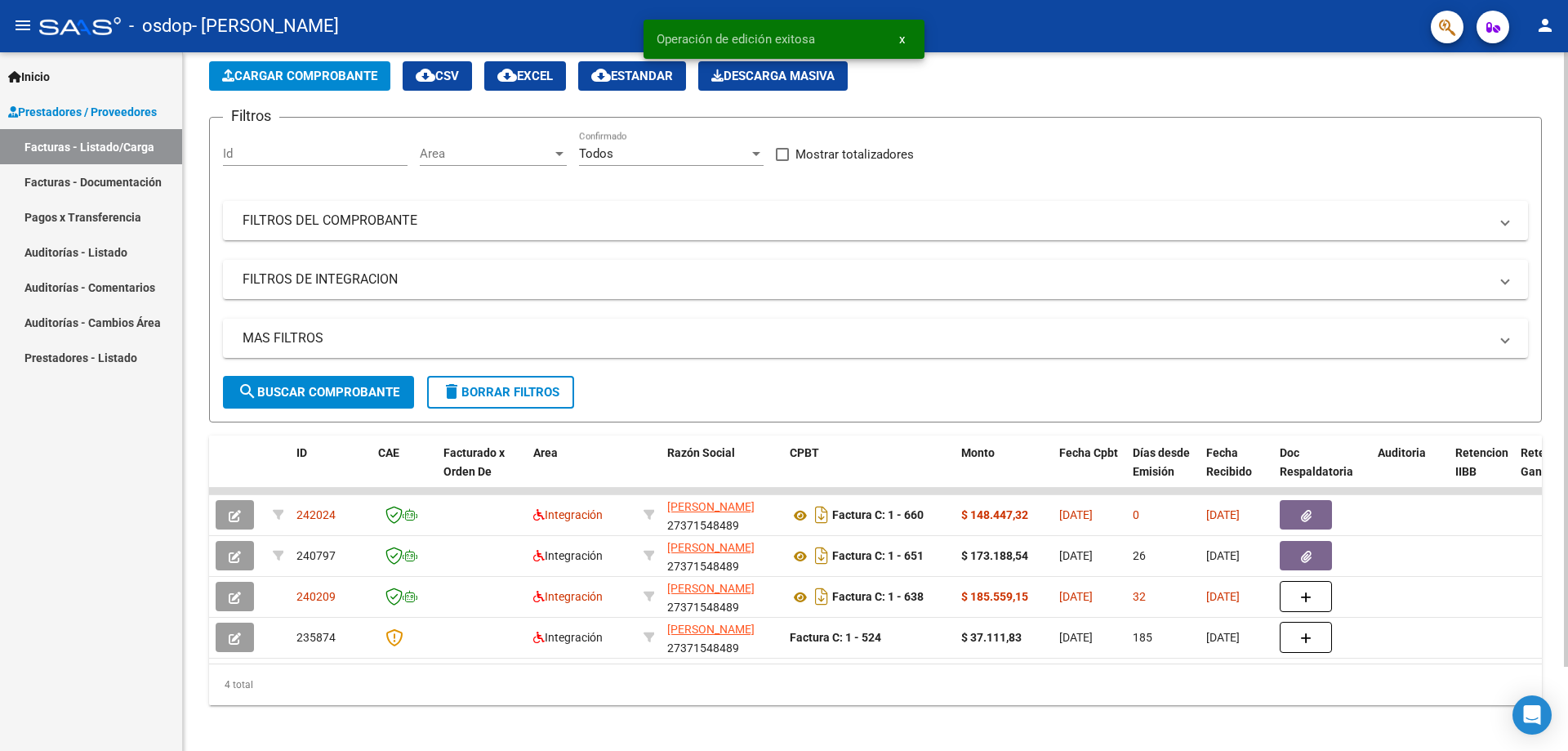
scroll to position [95, 0]
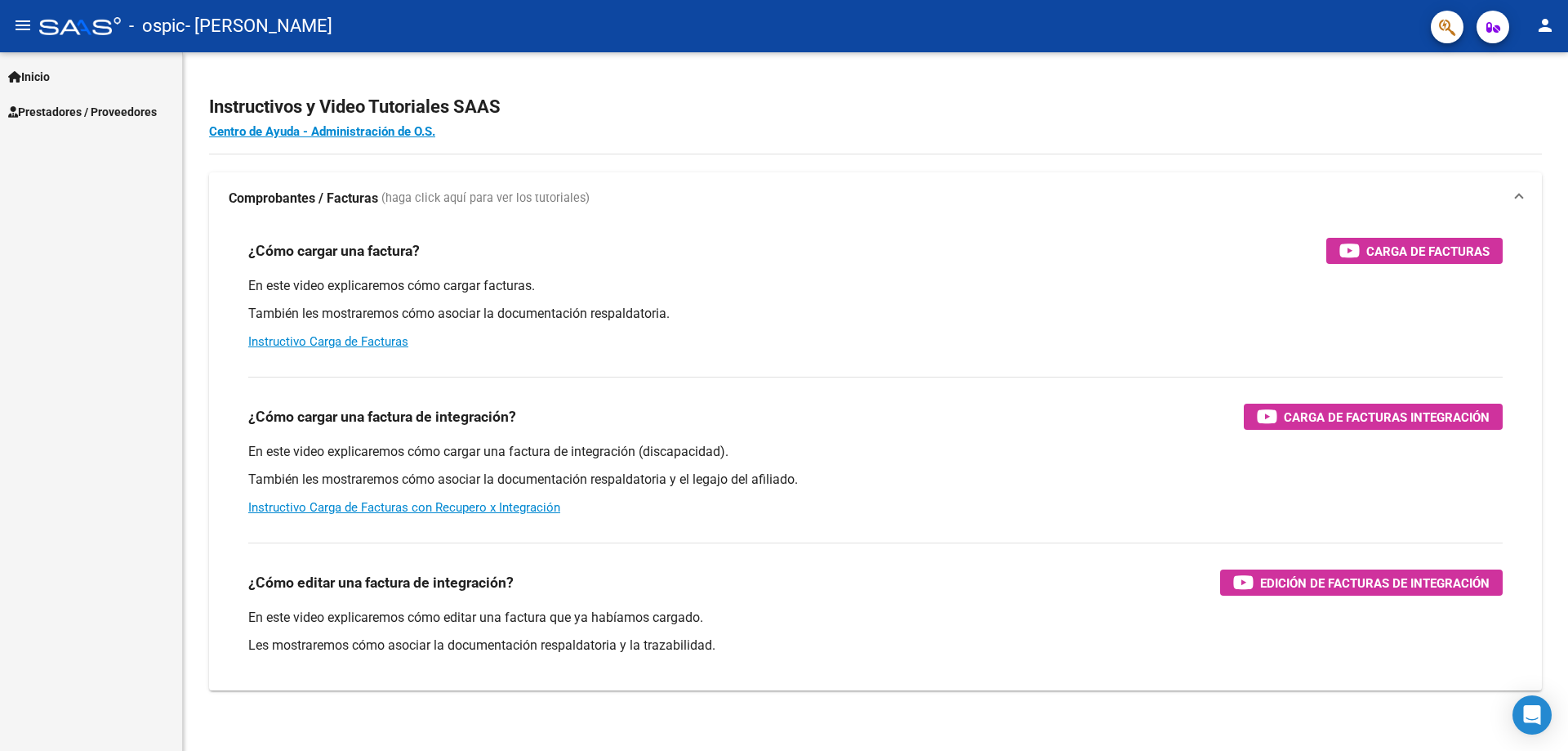
click at [126, 113] on span "Prestadores / Proveedores" at bounding box center [82, 112] width 148 height 18
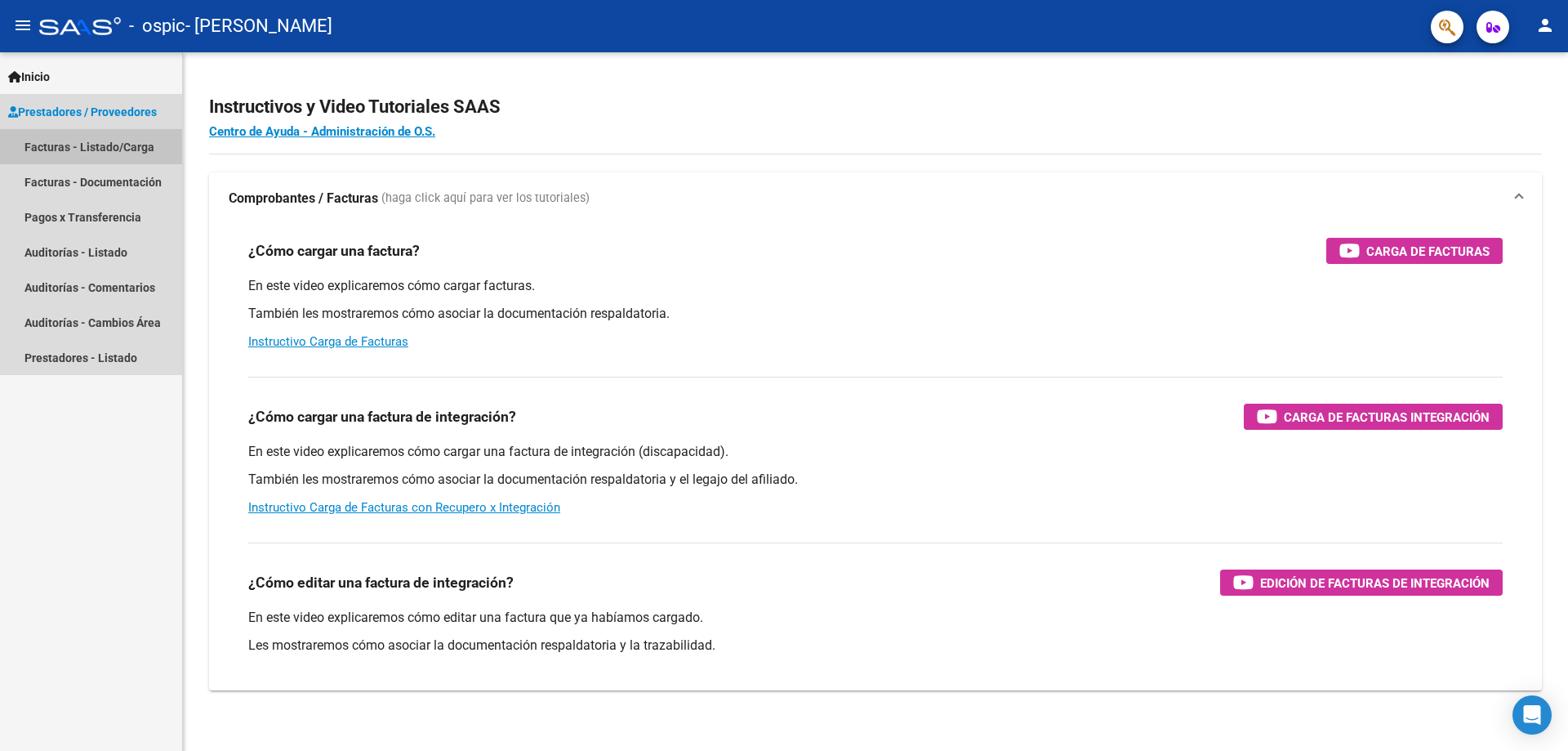
click at [93, 150] on link "Facturas - Listado/Carga" at bounding box center [91, 147] width 182 height 35
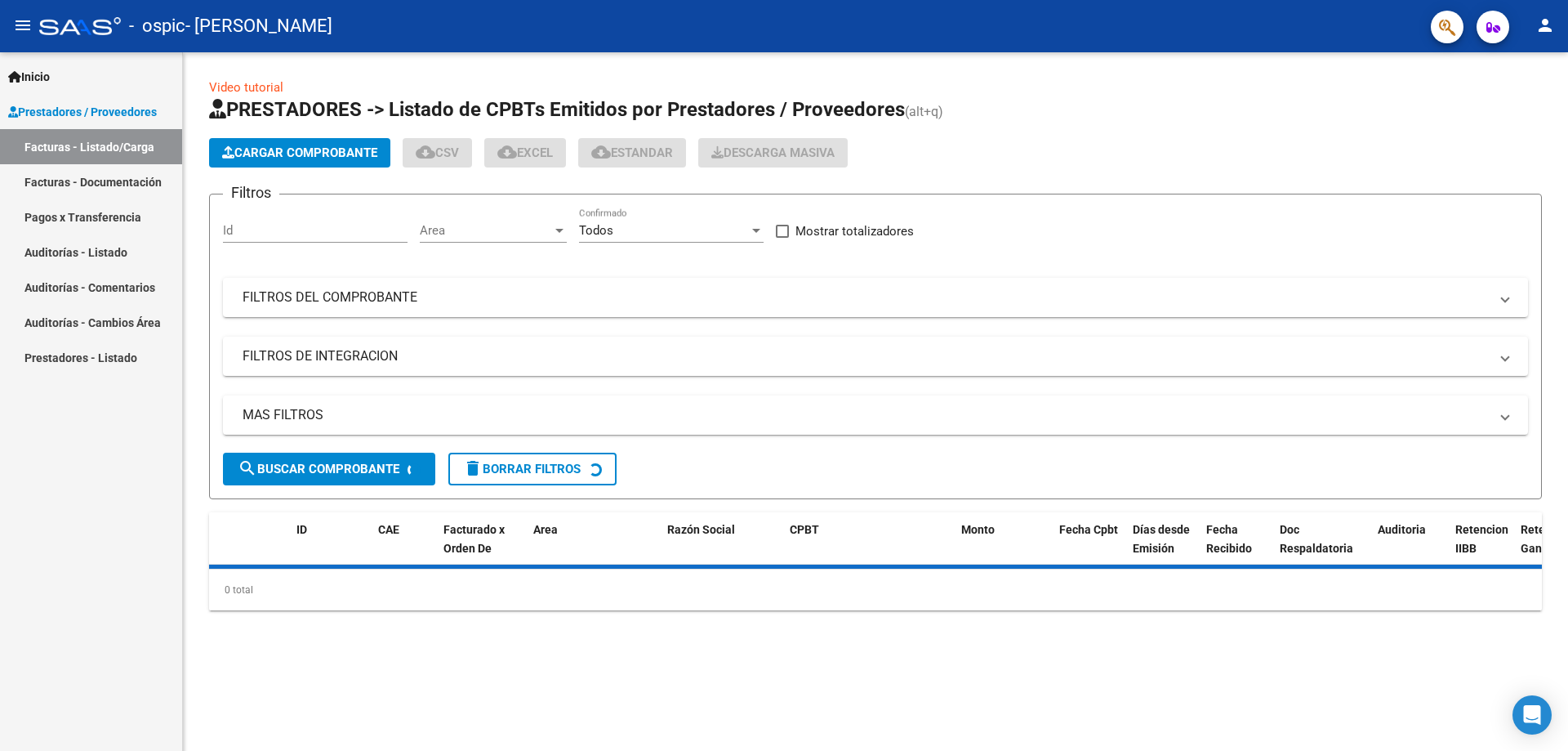
click at [289, 147] on span "Cargar Comprobante" at bounding box center [299, 153] width 155 height 15
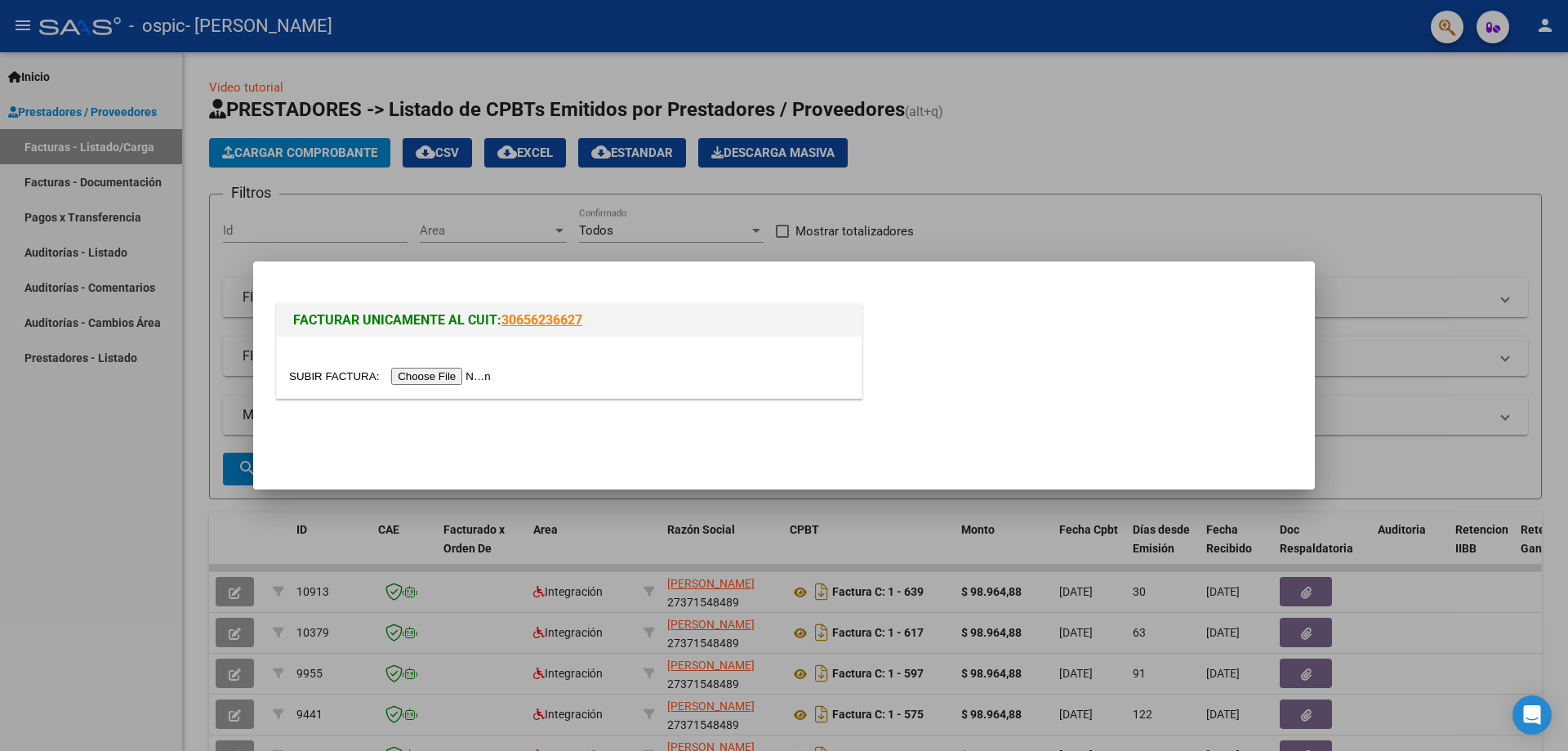
click at [462, 371] on input "file" at bounding box center [392, 376] width 207 height 17
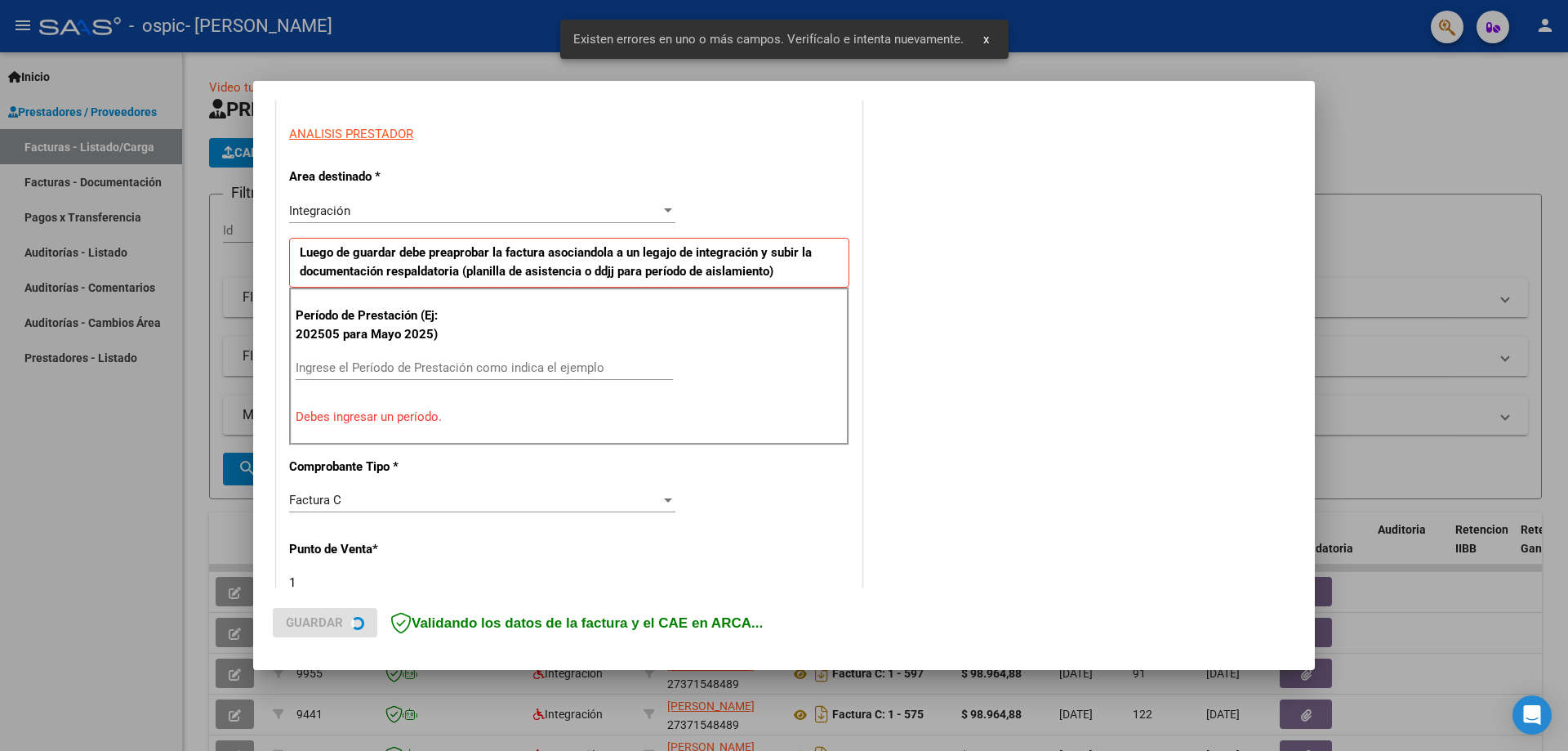
scroll to position [294, 0]
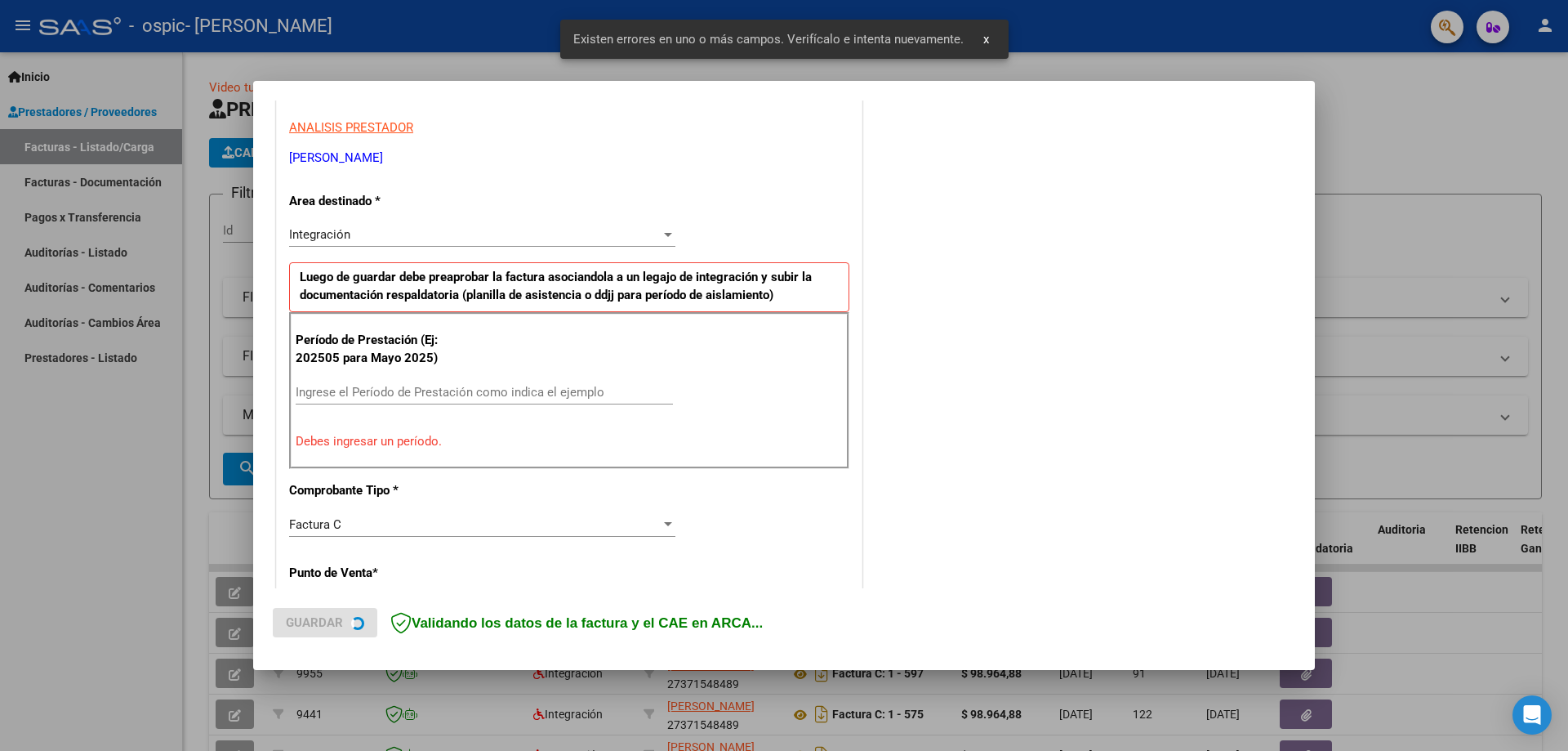
click at [365, 389] on input "Ingrese el Período de Prestación como indica el ejemplo" at bounding box center [485, 392] width 377 height 15
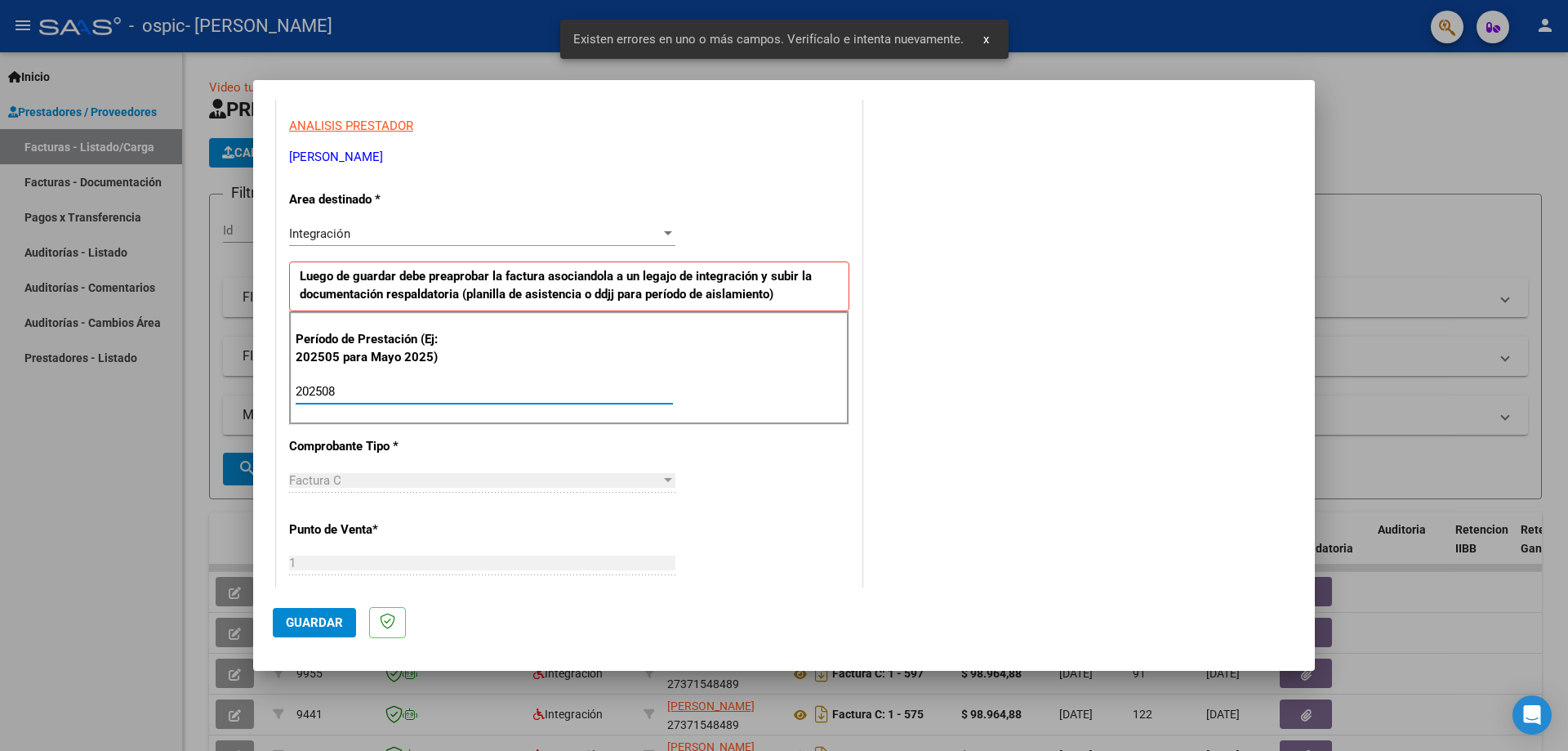
type input "202508"
click at [814, 500] on div "CUIT * 27-37154848-9 Ingresar CUIT ANALISIS PRESTADOR REINA LUCILA TAMARA ARCA …" at bounding box center [569, 624] width 585 height 1230
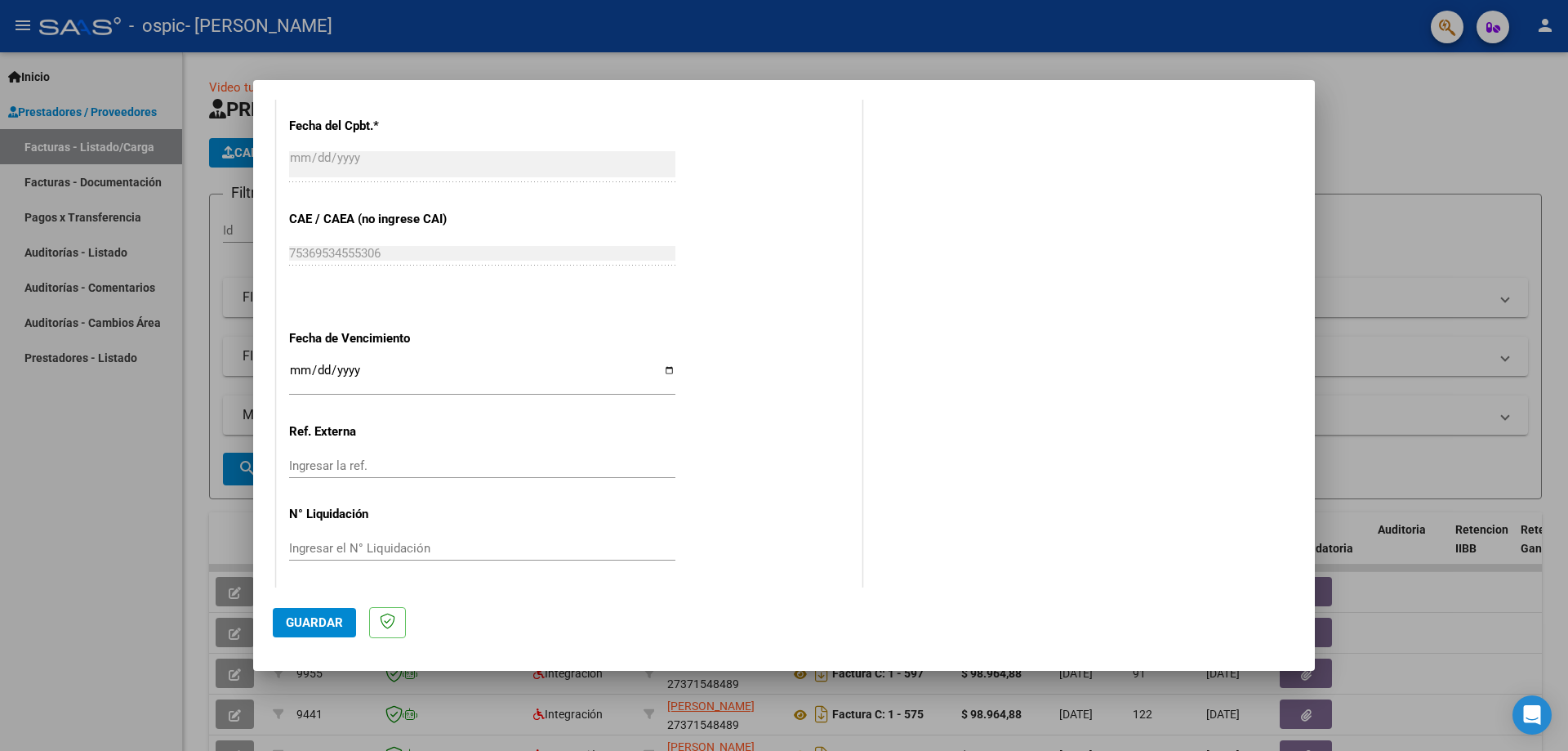
scroll to position [947, 0]
click at [662, 376] on input "Ingresar la fecha" at bounding box center [482, 374] width 386 height 26
click at [664, 364] on input "Ingresar la fecha" at bounding box center [482, 374] width 386 height 26
type input "[DATE]"
drag, startPoint x: 805, startPoint y: 396, endPoint x: 778, endPoint y: 410, distance: 30.4
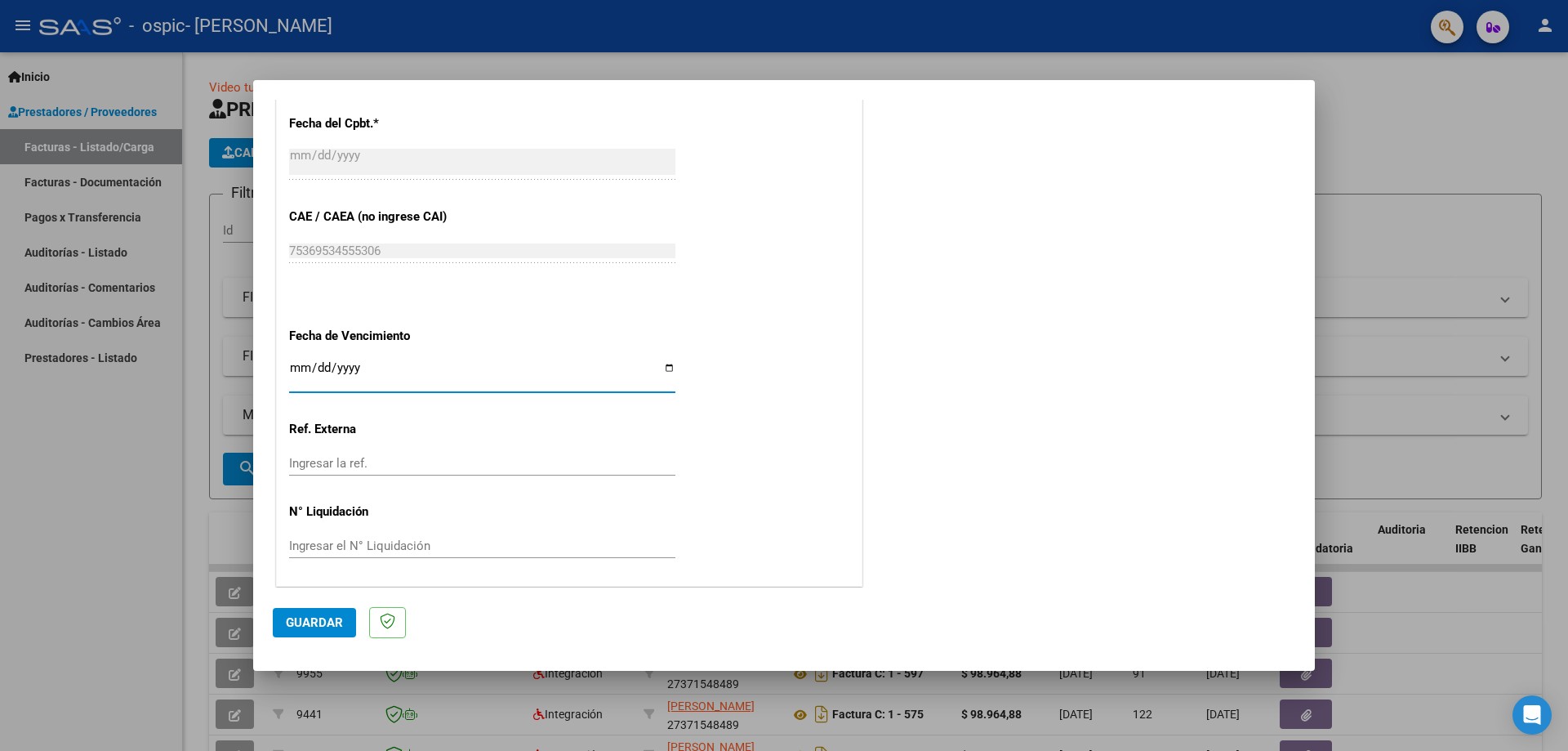
click at [298, 621] on span "Guardar" at bounding box center [313, 622] width 57 height 15
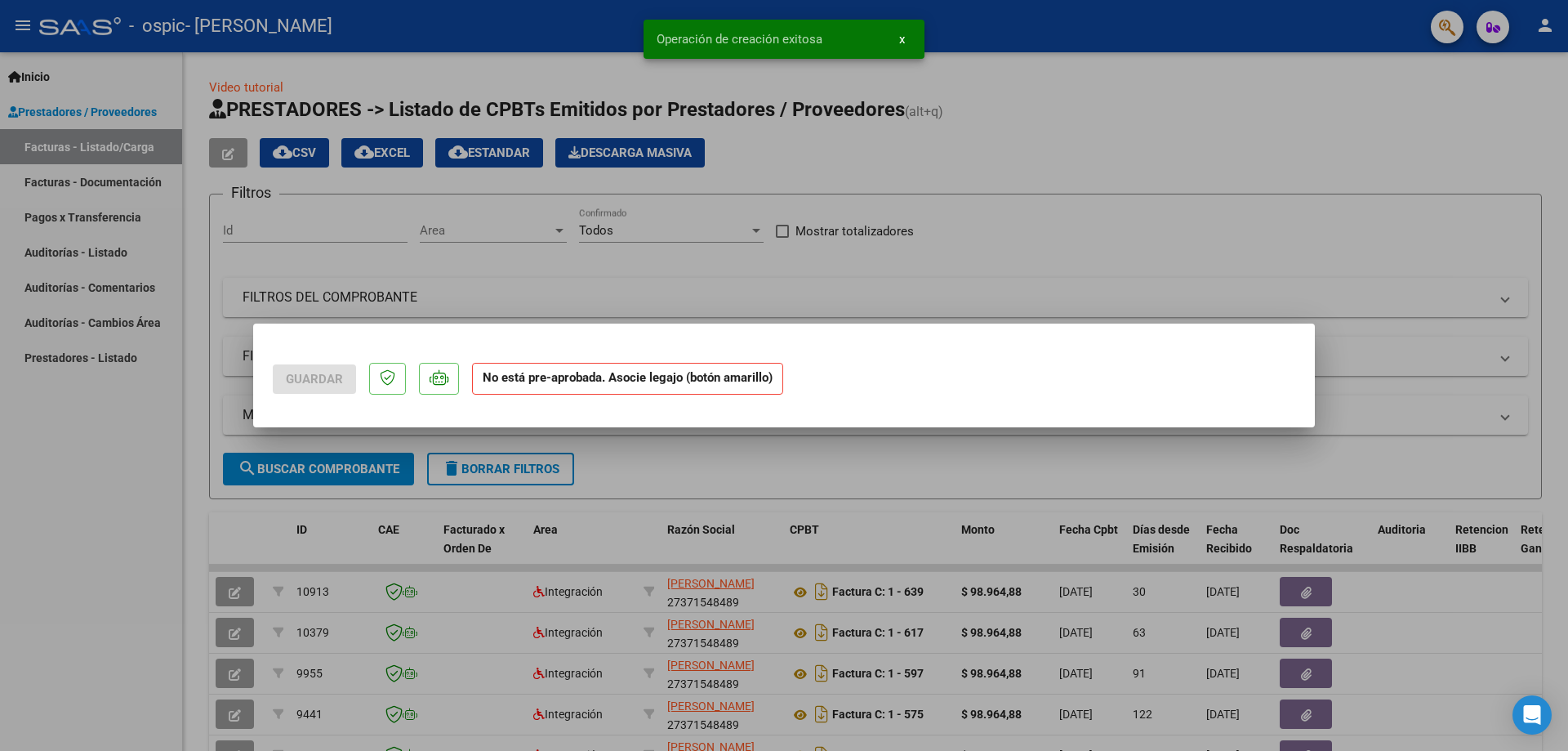
scroll to position [0, 0]
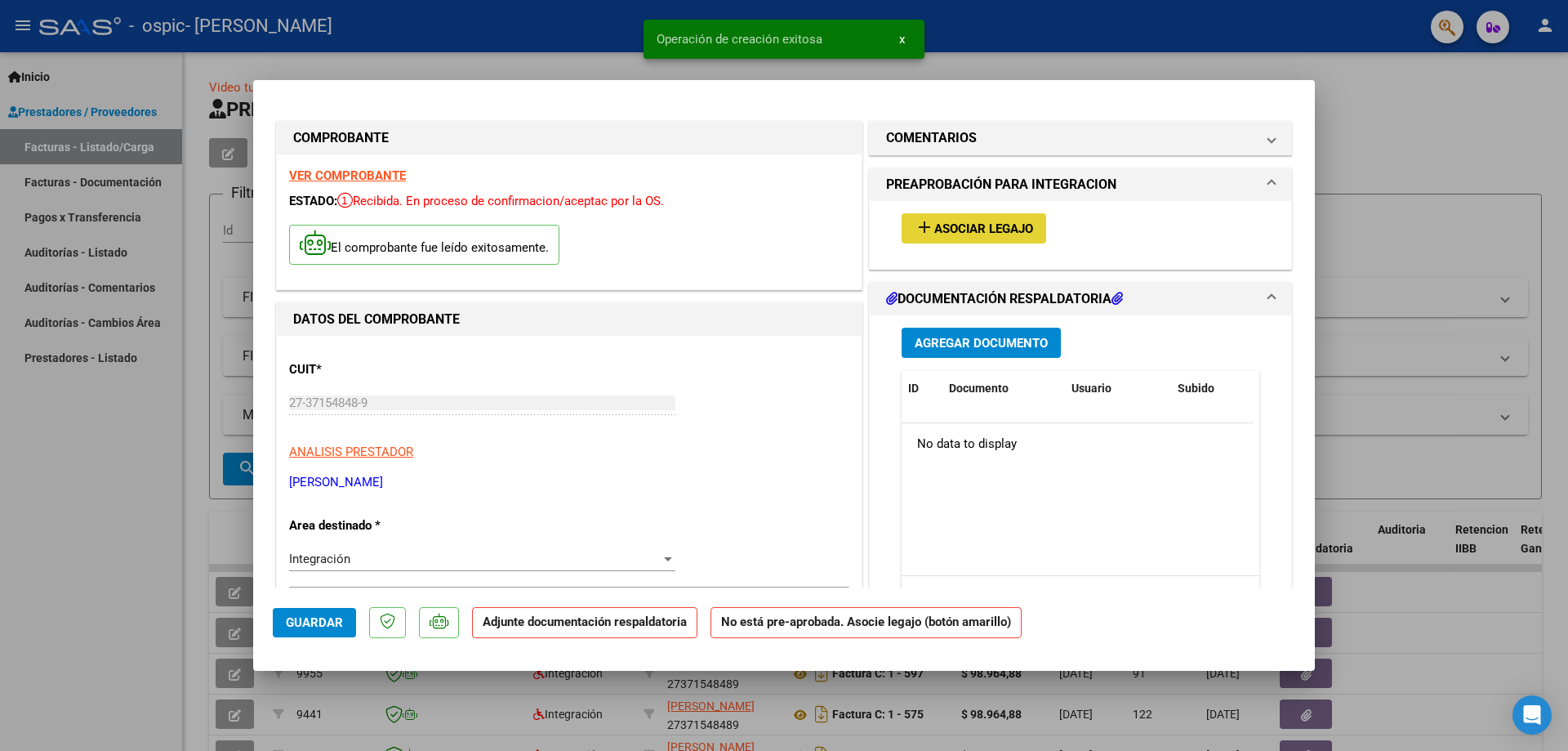
click at [980, 227] on span "Asociar Legajo" at bounding box center [983, 229] width 99 height 15
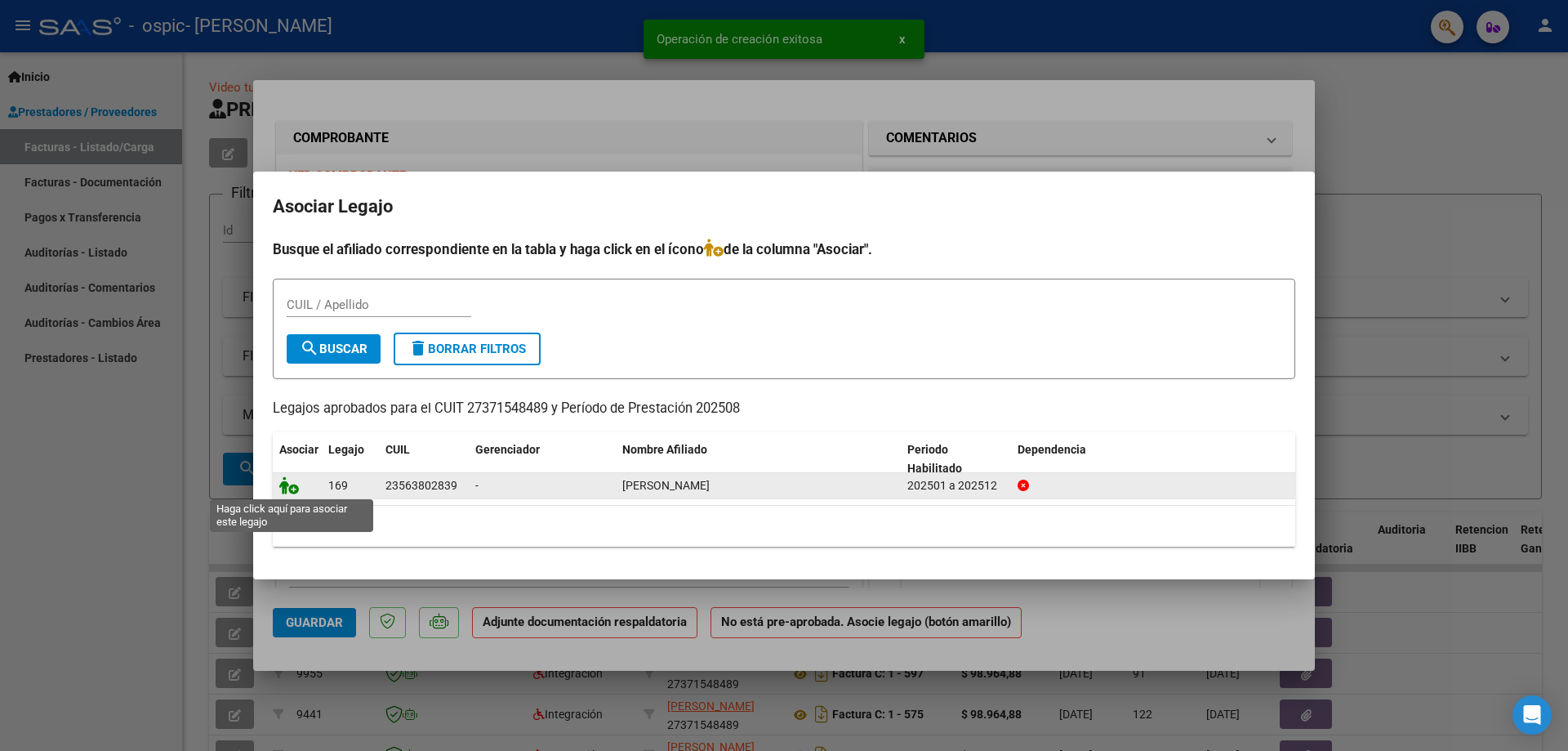
click at [288, 486] on icon at bounding box center [289, 485] width 19 height 18
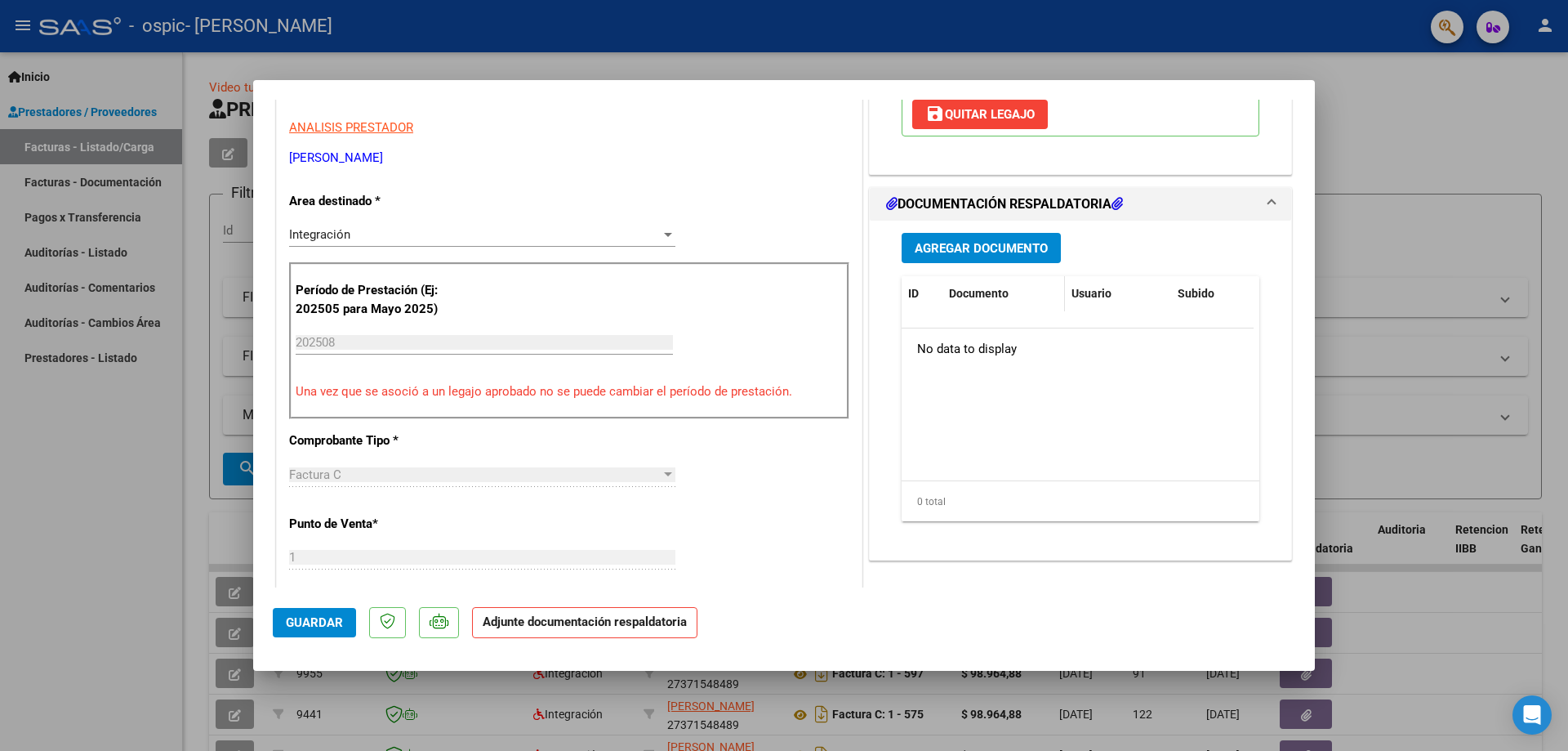
scroll to position [321, 0]
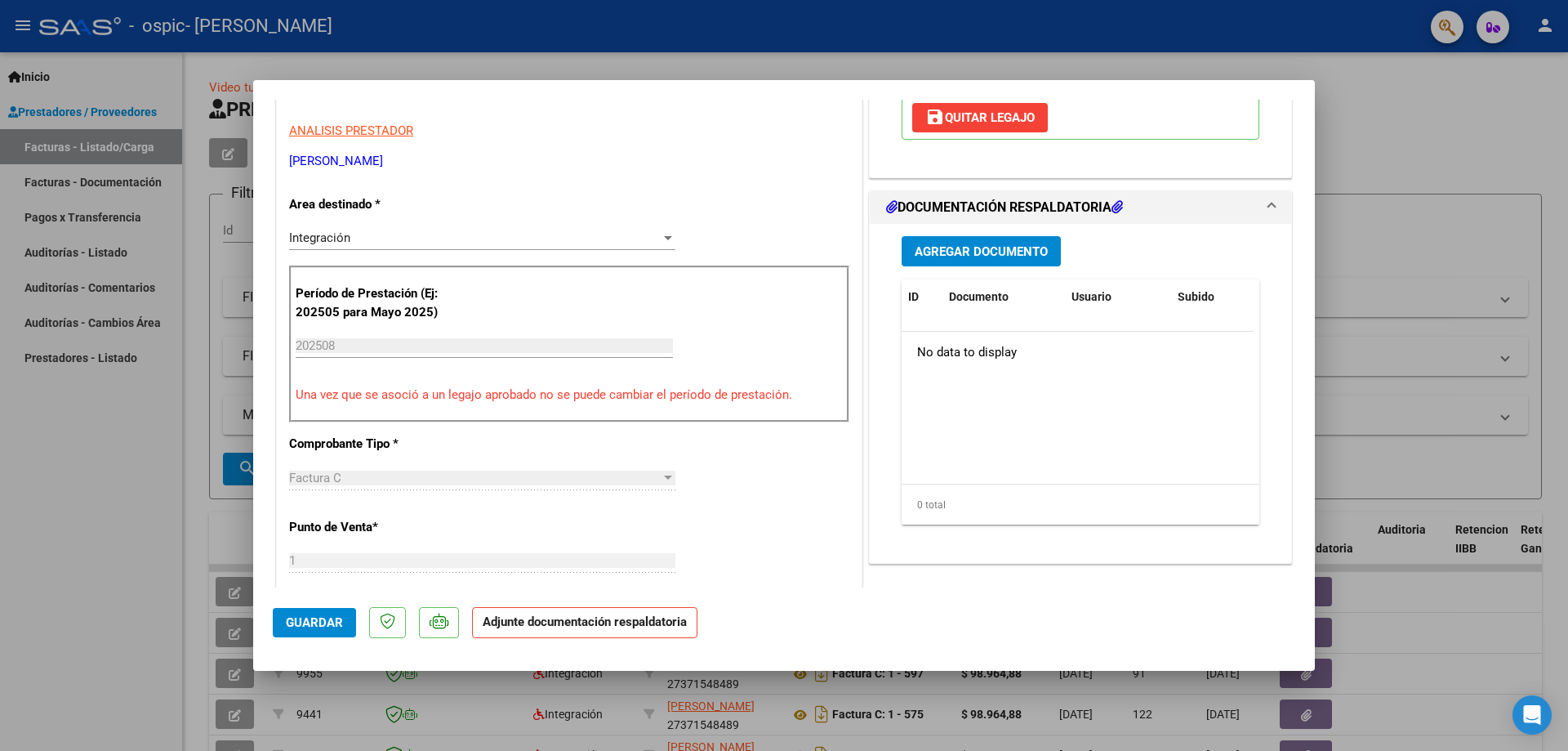
click at [985, 255] on span "Agregar Documento" at bounding box center [981, 251] width 133 height 15
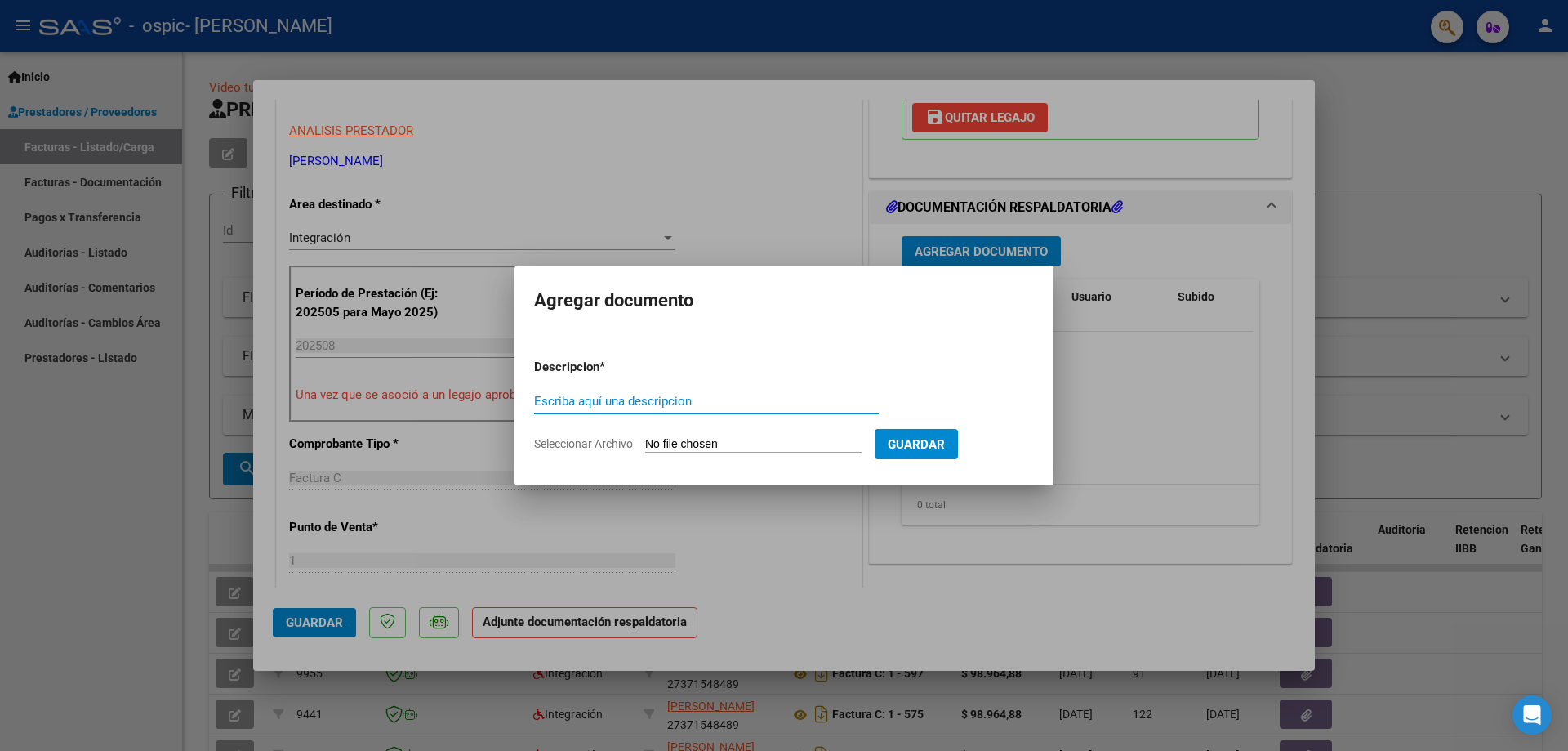
click at [802, 441] on input "Seleccionar Archivo" at bounding box center [753, 444] width 217 height 16
type input "C:\fakepath\AUTORIZACION 2025 Afil. RONCHETTI LEONI, Neithan.pdf"
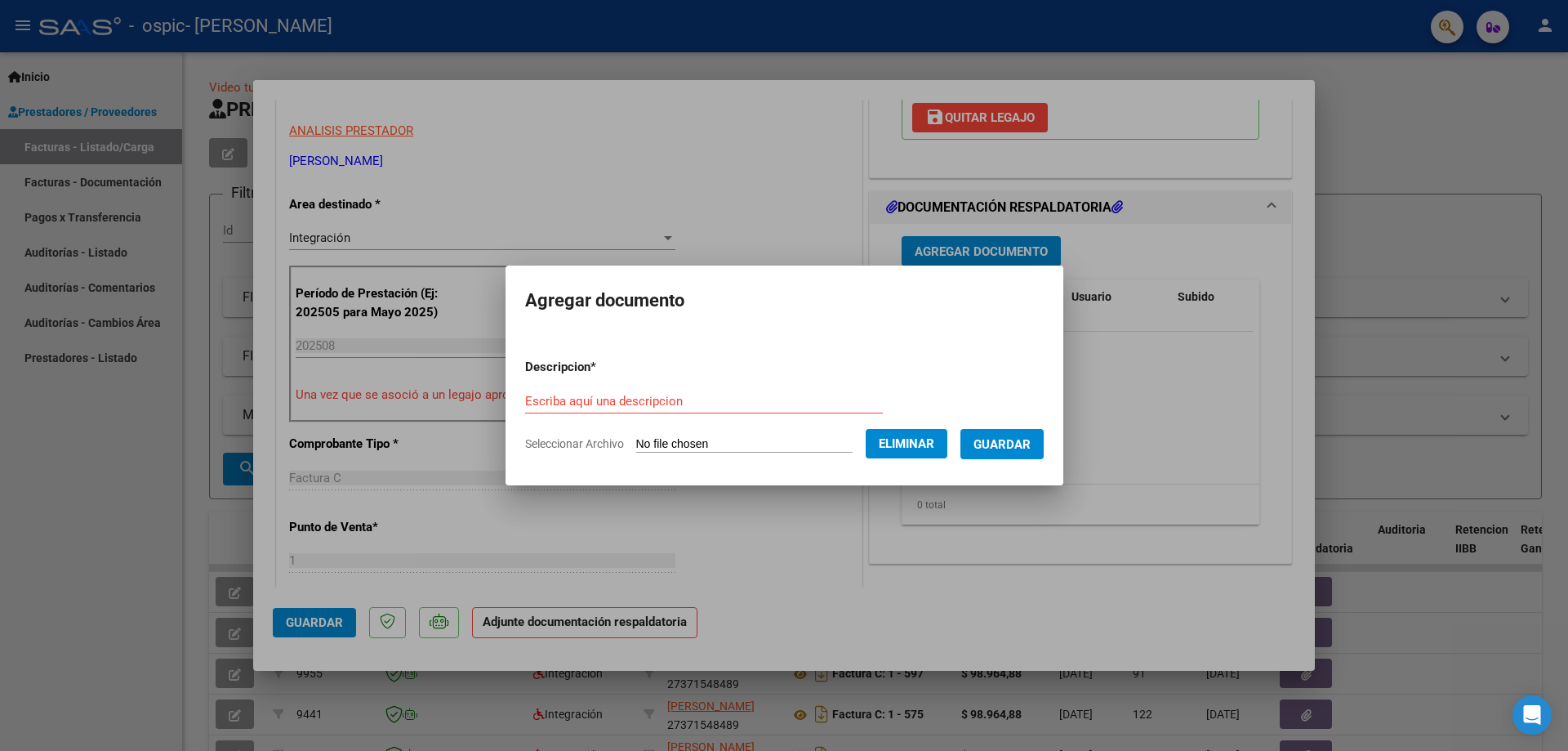
click at [583, 399] on input "Escriba aquí una descripcion" at bounding box center [704, 401] width 358 height 15
click at [554, 391] on div "Escriba aquí una descripcion" at bounding box center [704, 401] width 358 height 24
click at [563, 398] on input "Escriba aquí una descripcion" at bounding box center [704, 401] width 358 height 15
type input "Autorizacion 2025"
click at [1024, 446] on span "Guardar" at bounding box center [1001, 444] width 57 height 15
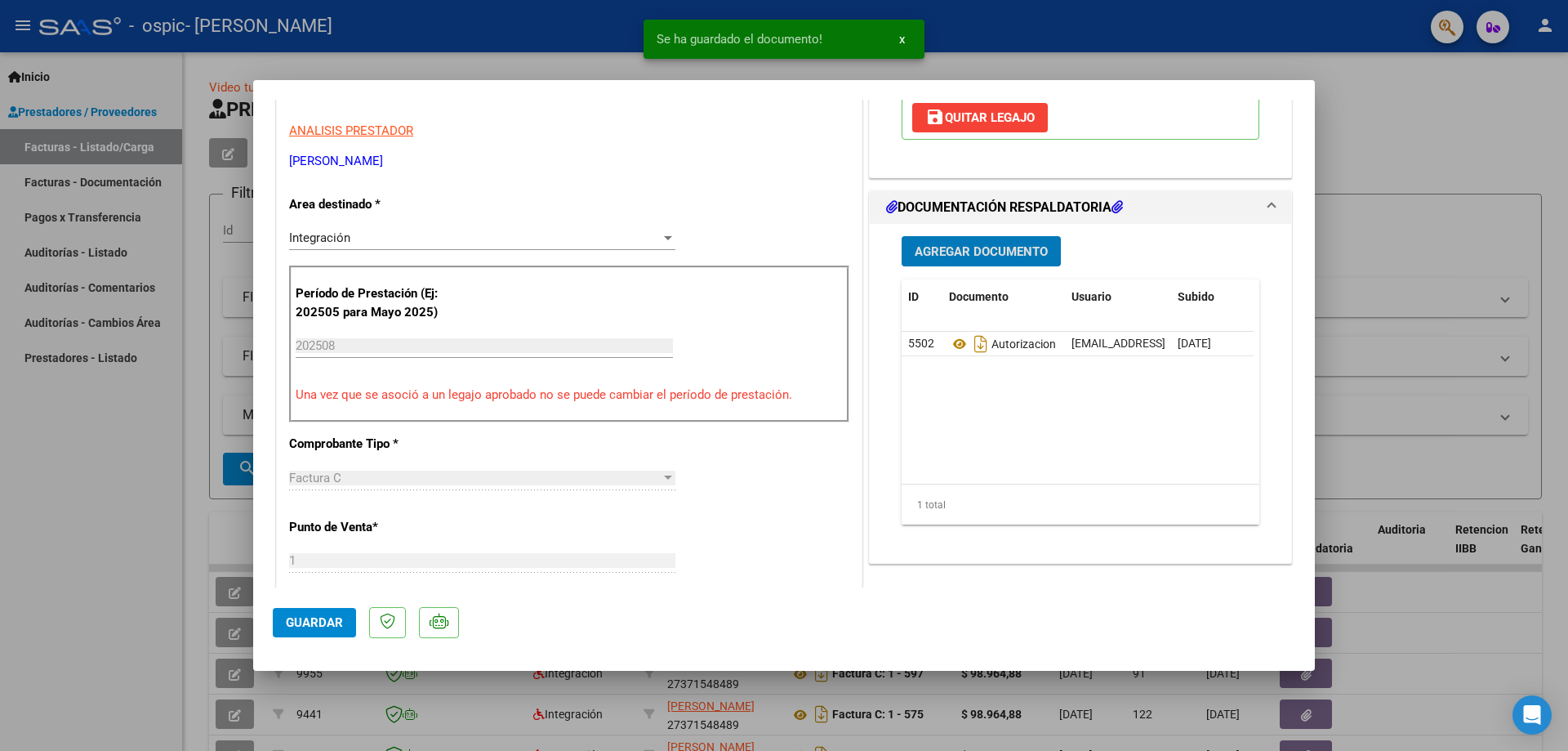
click at [980, 252] on span "Agregar Documento" at bounding box center [981, 251] width 133 height 15
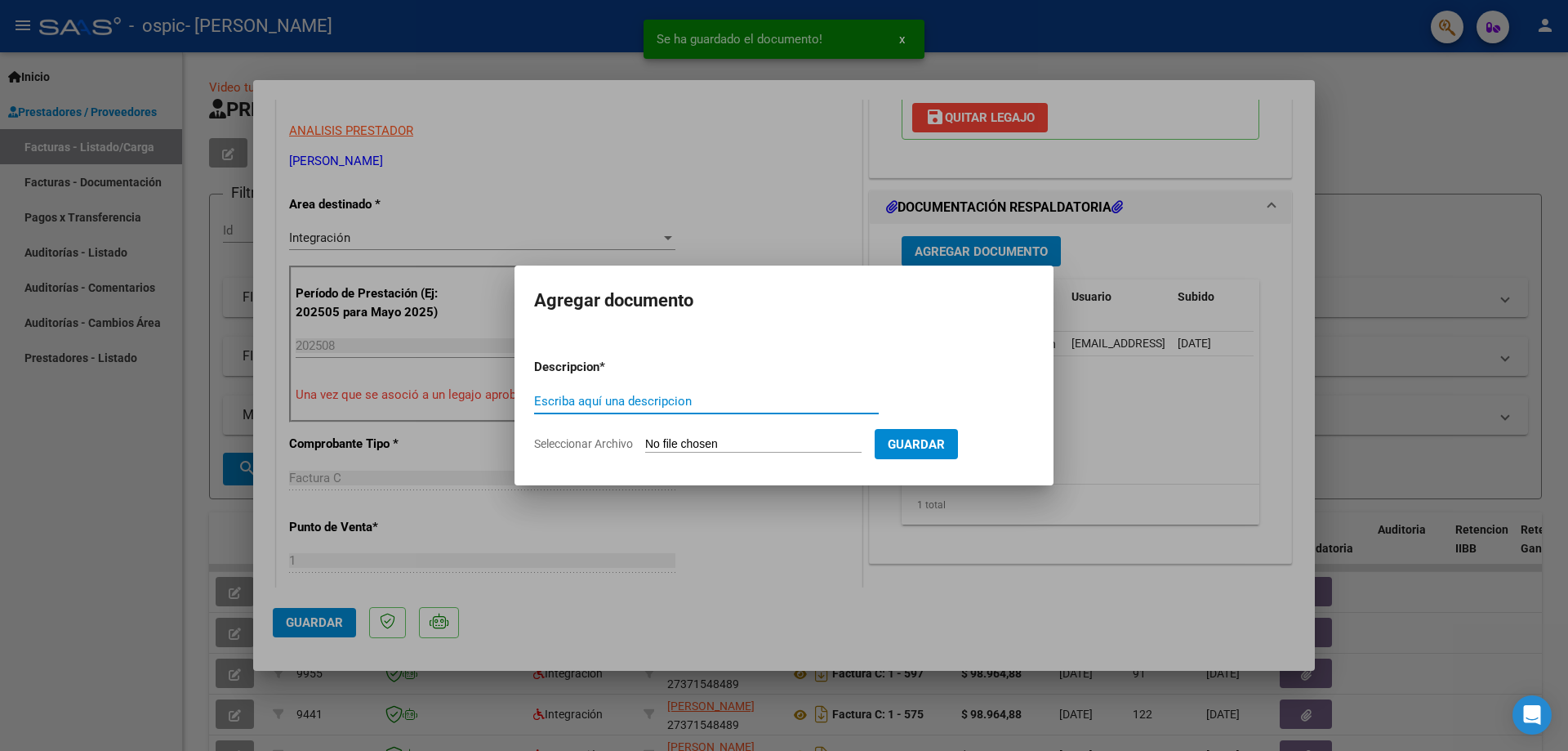
click at [669, 437] on input "Seleccionar Archivo" at bounding box center [753, 444] width 217 height 16
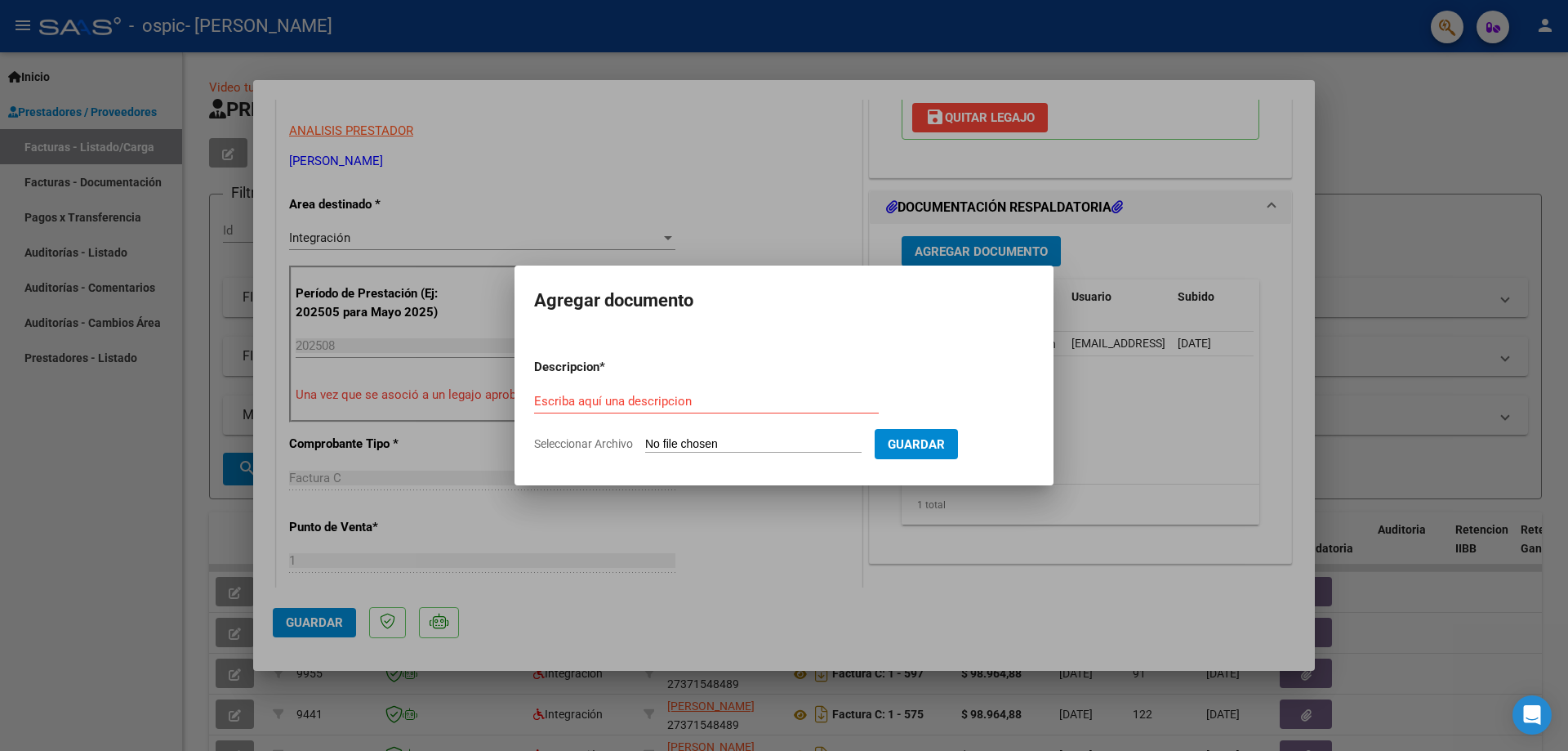
type input "C:\fakepath\Planilla de Asistencia OSPIC Agosto 2025.pdf"
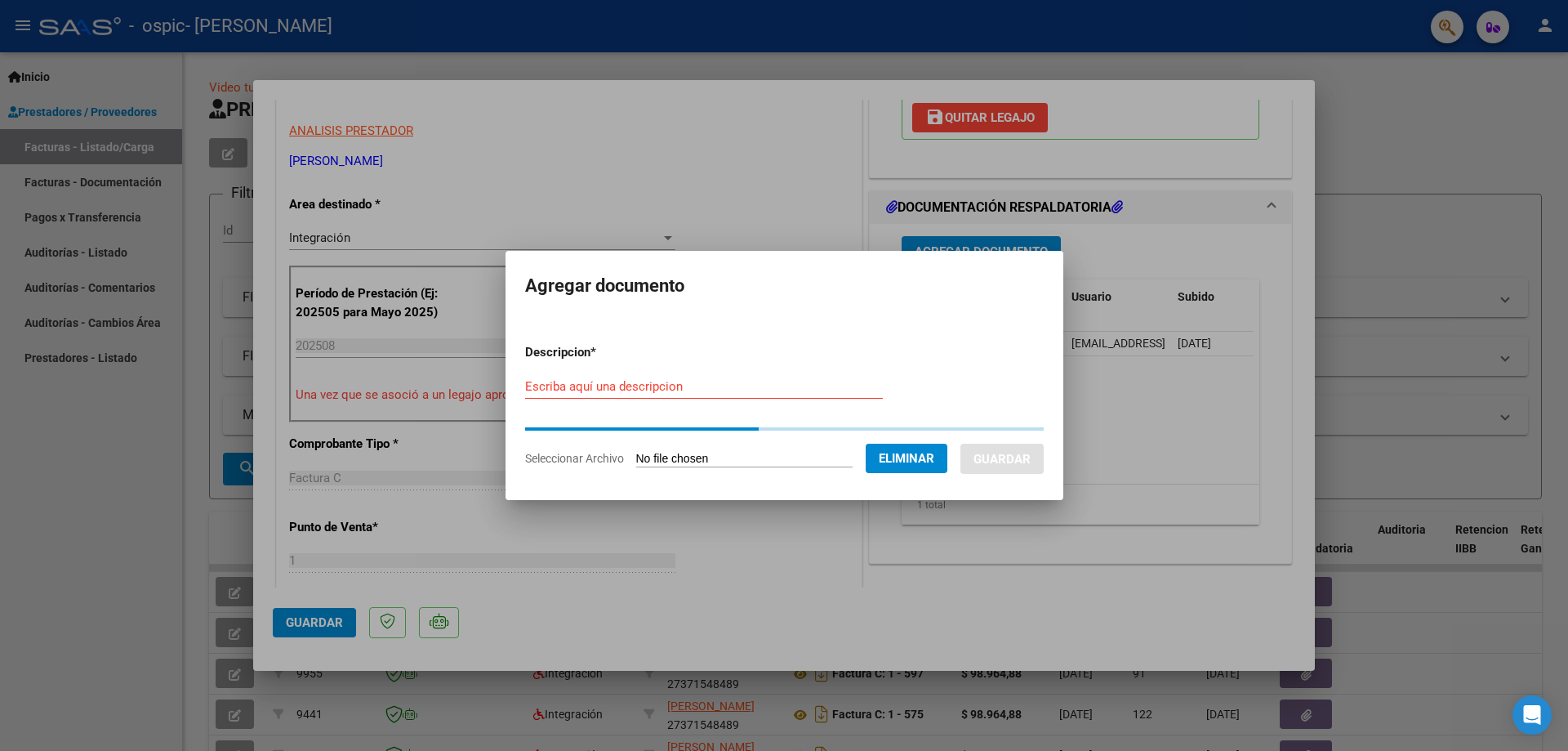
click at [631, 384] on input "Escriba aquí una descripcion" at bounding box center [704, 386] width 358 height 15
paste input "Planilla de Asistencia OSPIC Agosto 2025.pdf"
drag, startPoint x: 756, startPoint y: 386, endPoint x: 735, endPoint y: 384, distance: 21.1
click at [735, 384] on input "Planilla de Asistencia OSPIC Agosto 2025.pdf" at bounding box center [704, 386] width 358 height 15
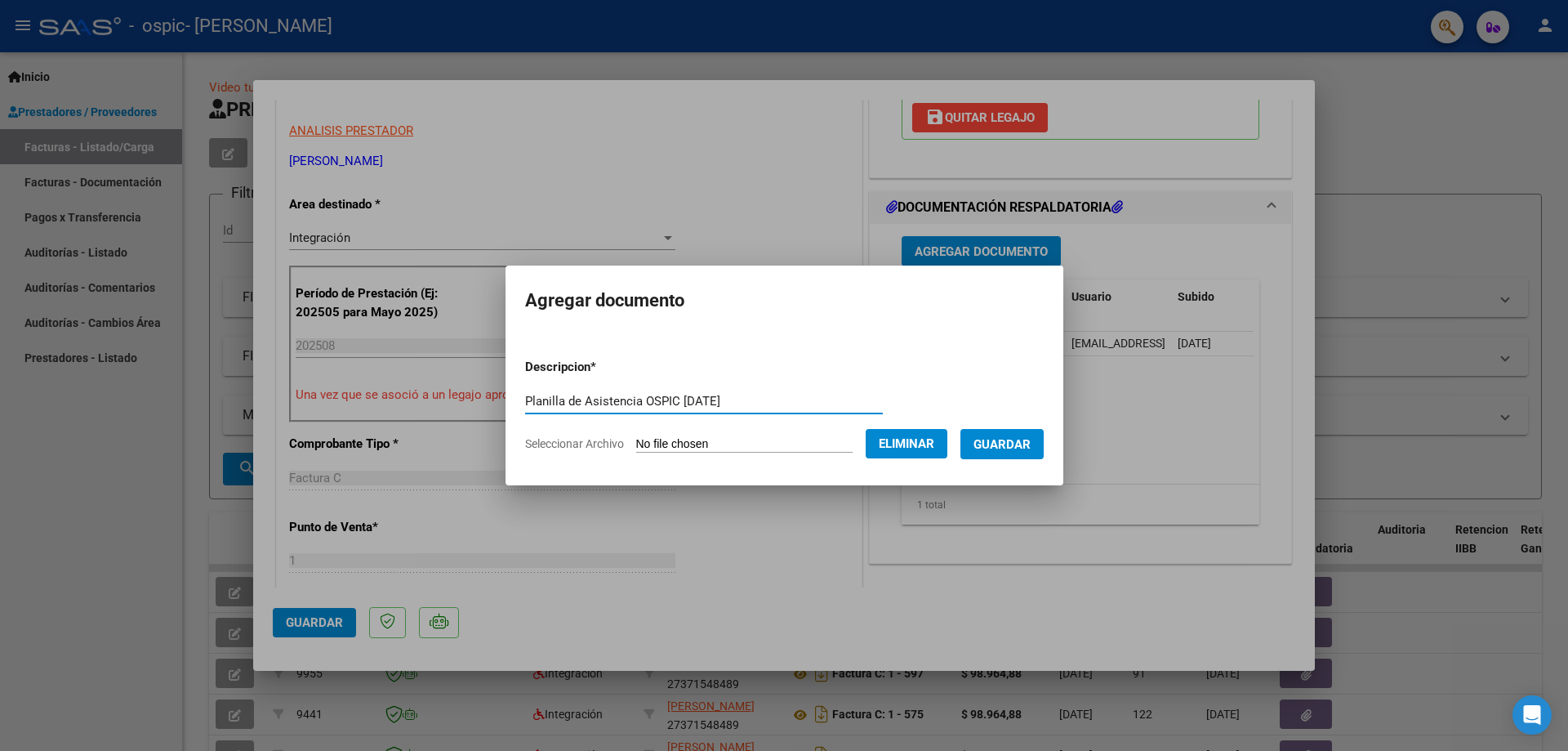
type input "Planilla de Asistencia OSPIC Agosto 2025"
click at [1004, 449] on span "Guardar" at bounding box center [1001, 444] width 57 height 15
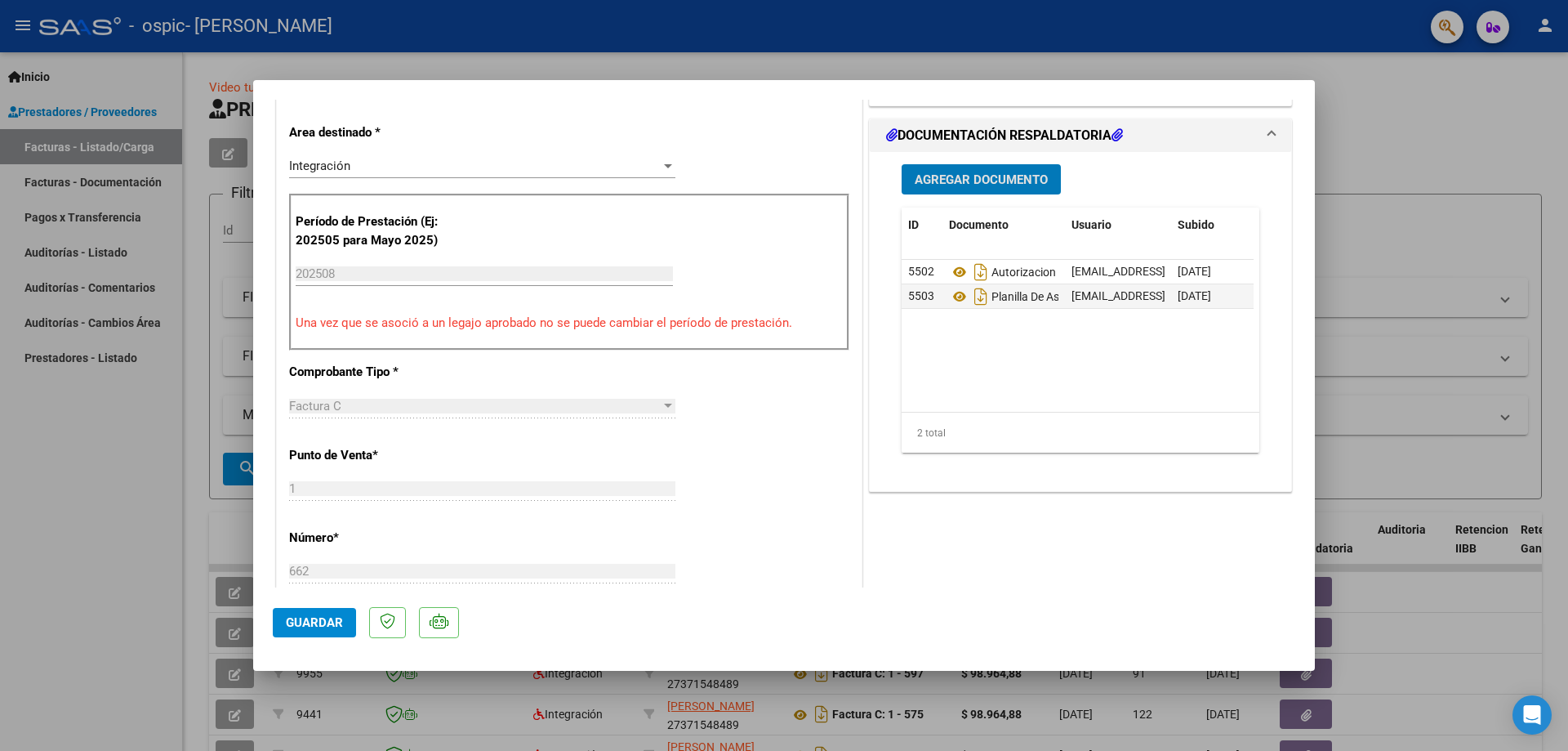
scroll to position [409, 0]
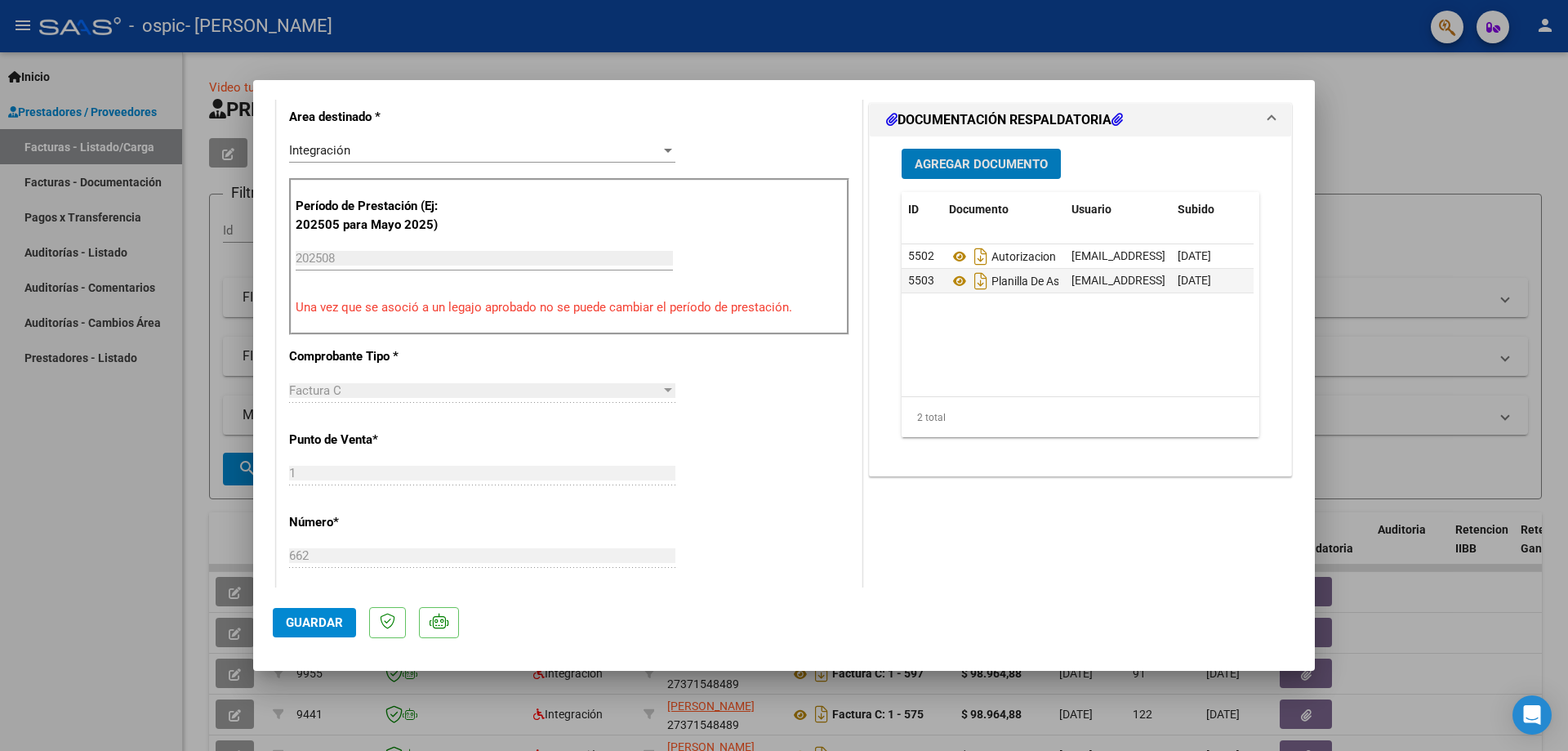
click at [305, 623] on span "Guardar" at bounding box center [313, 622] width 57 height 15
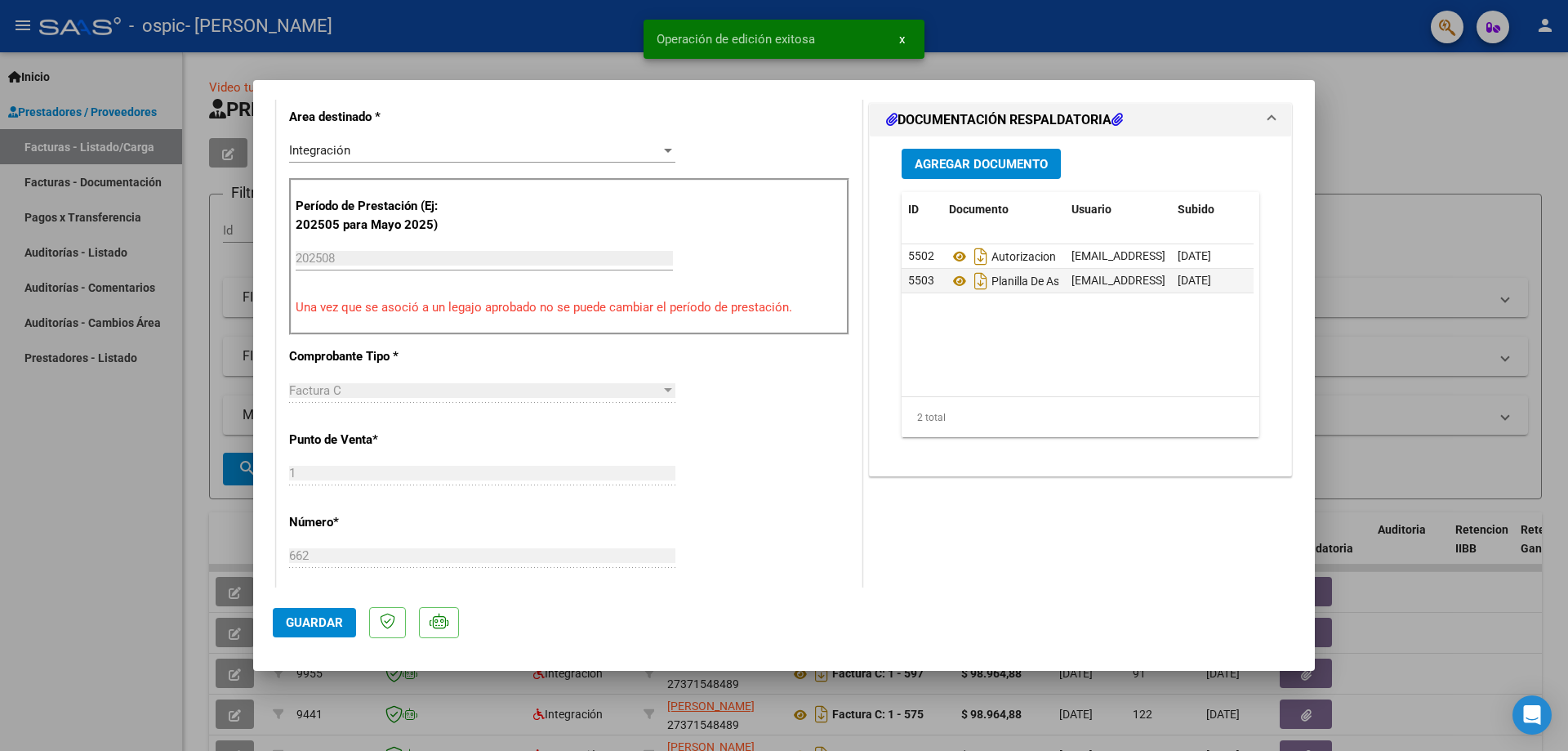
click at [1417, 110] on div at bounding box center [784, 376] width 1568 height 751
type input "$ 0,00"
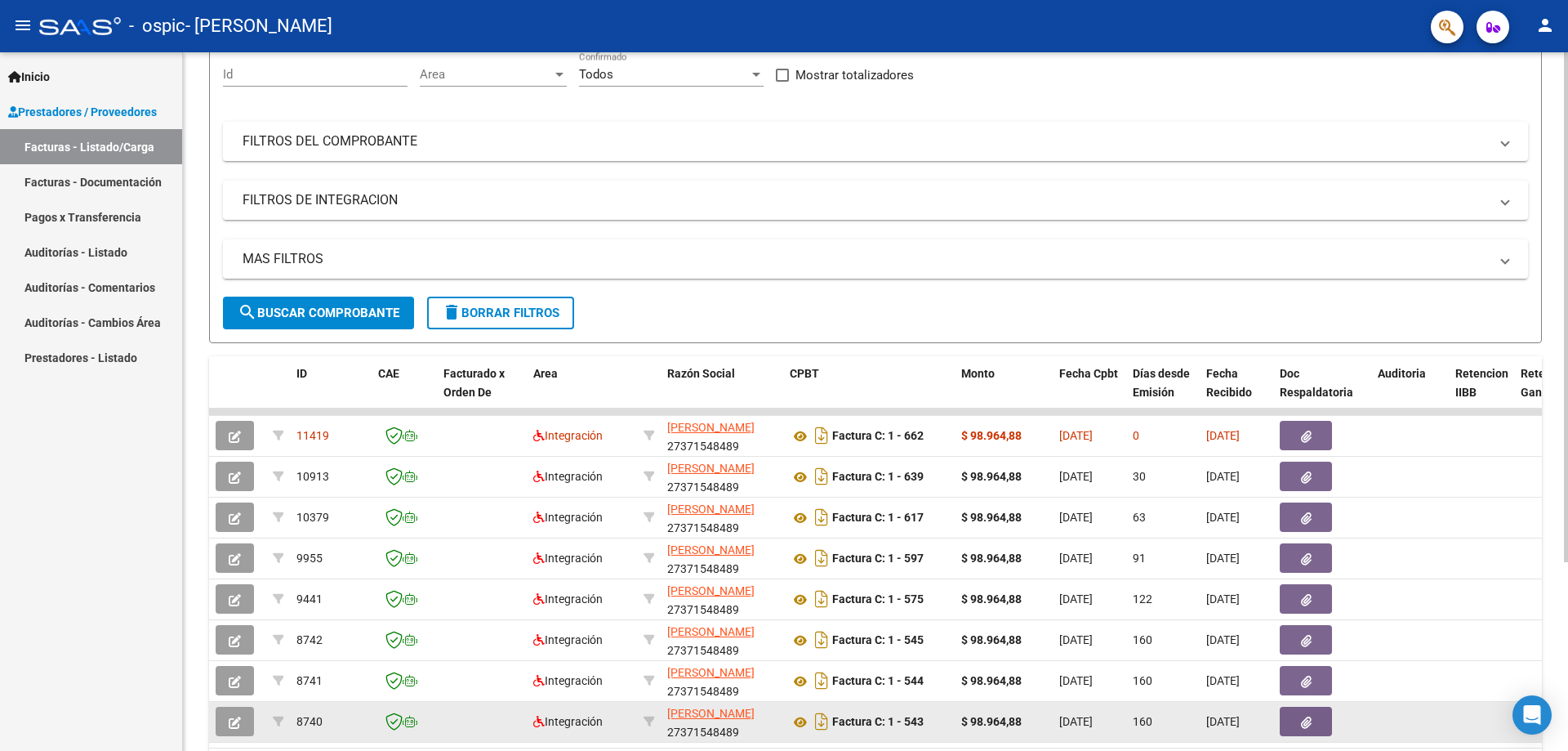
scroll to position [245, 0]
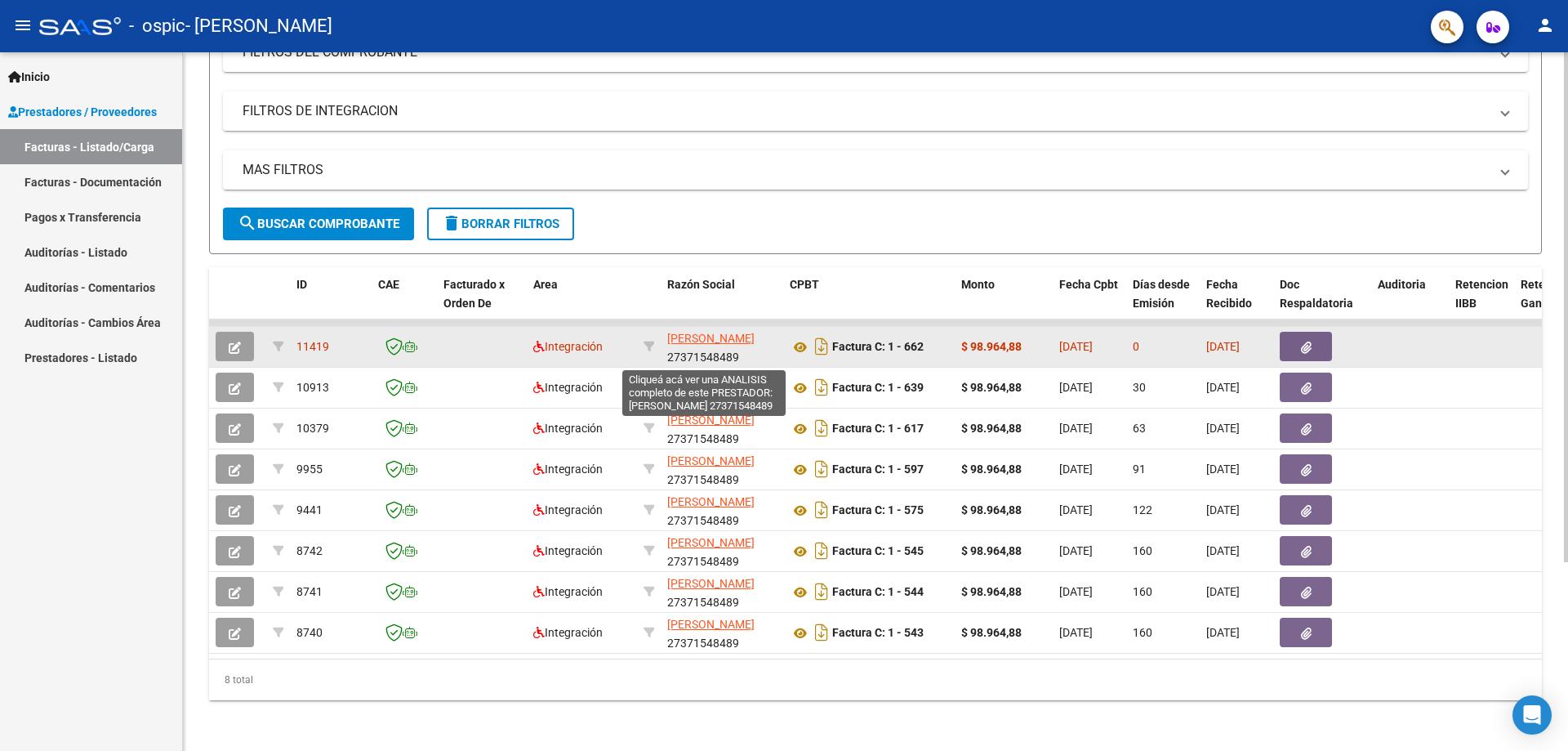
click at [690, 335] on span "[PERSON_NAME]" at bounding box center [711, 338] width 87 height 13
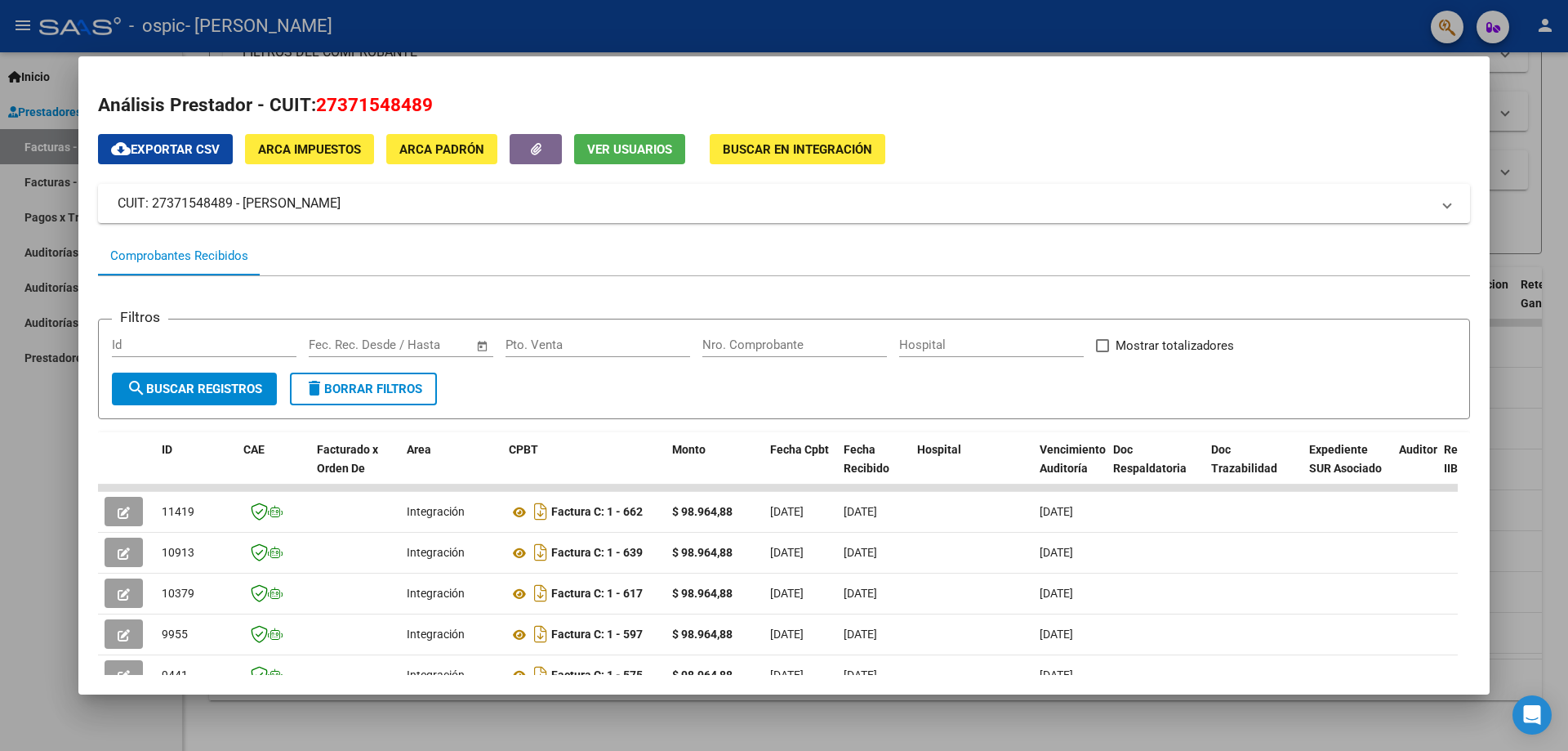
click at [0, 500] on div at bounding box center [784, 376] width 1568 height 751
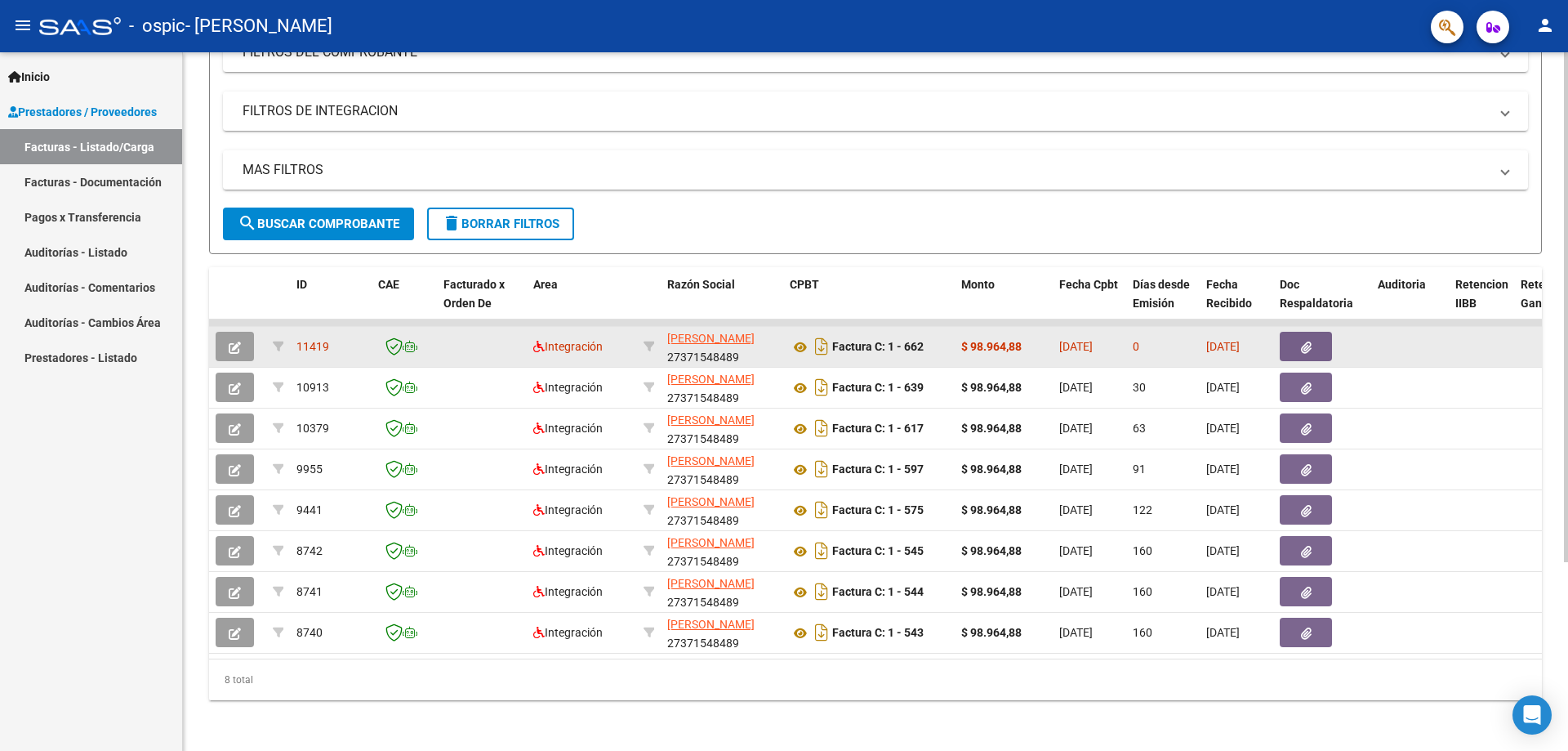
click at [1321, 343] on button "button" at bounding box center [1306, 347] width 52 height 30
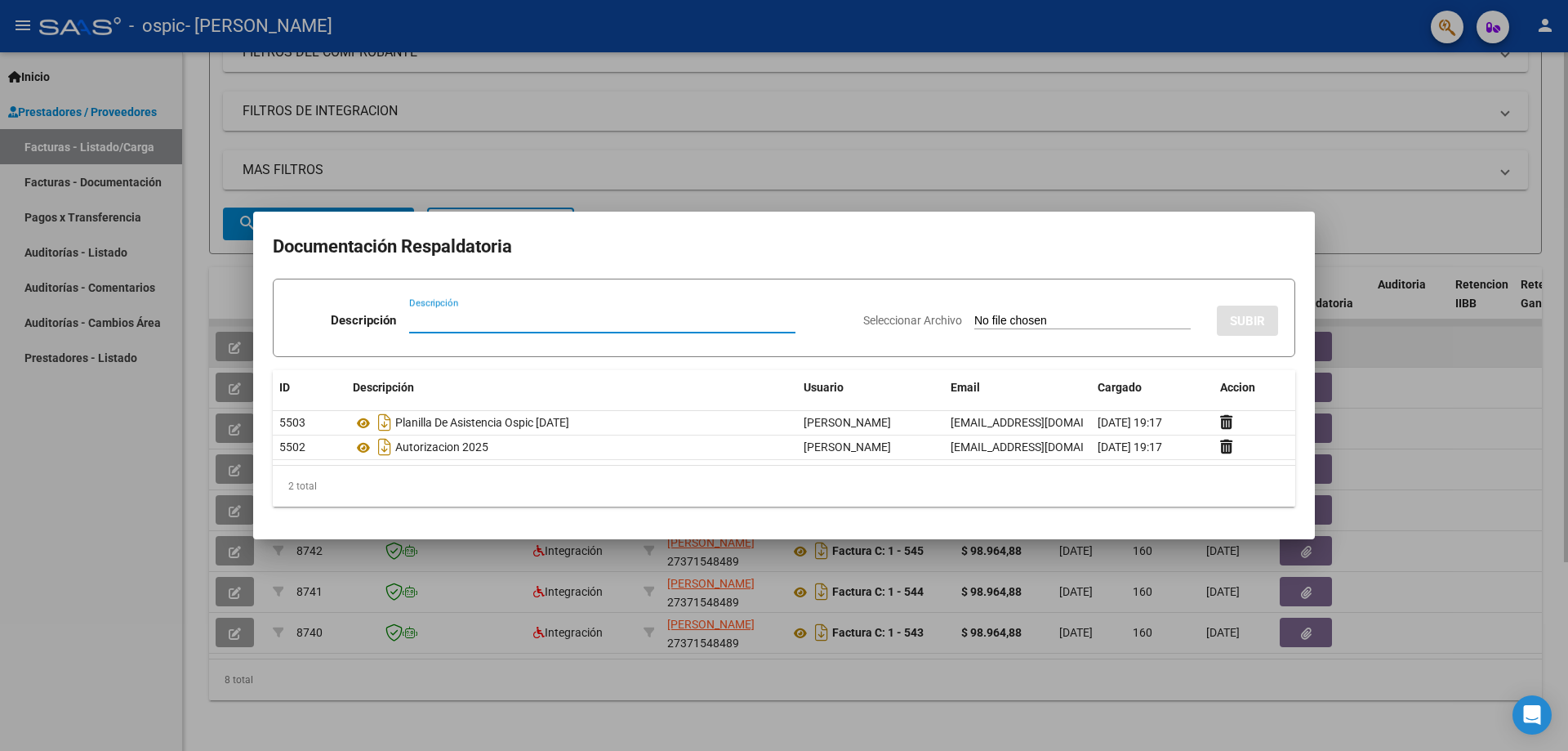
click at [1475, 362] on div at bounding box center [784, 376] width 1568 height 751
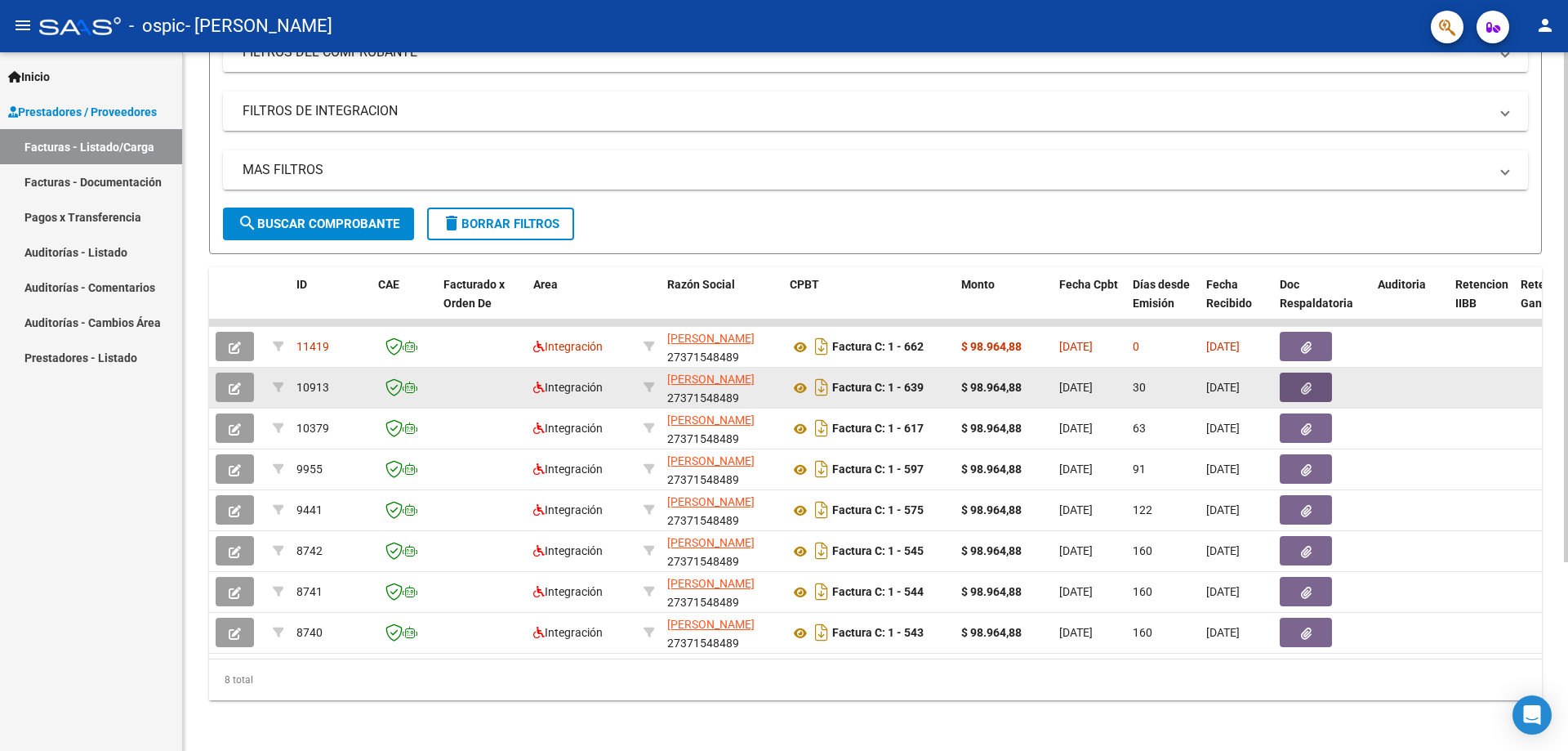
click at [1308, 388] on icon "button" at bounding box center [1306, 389] width 10 height 12
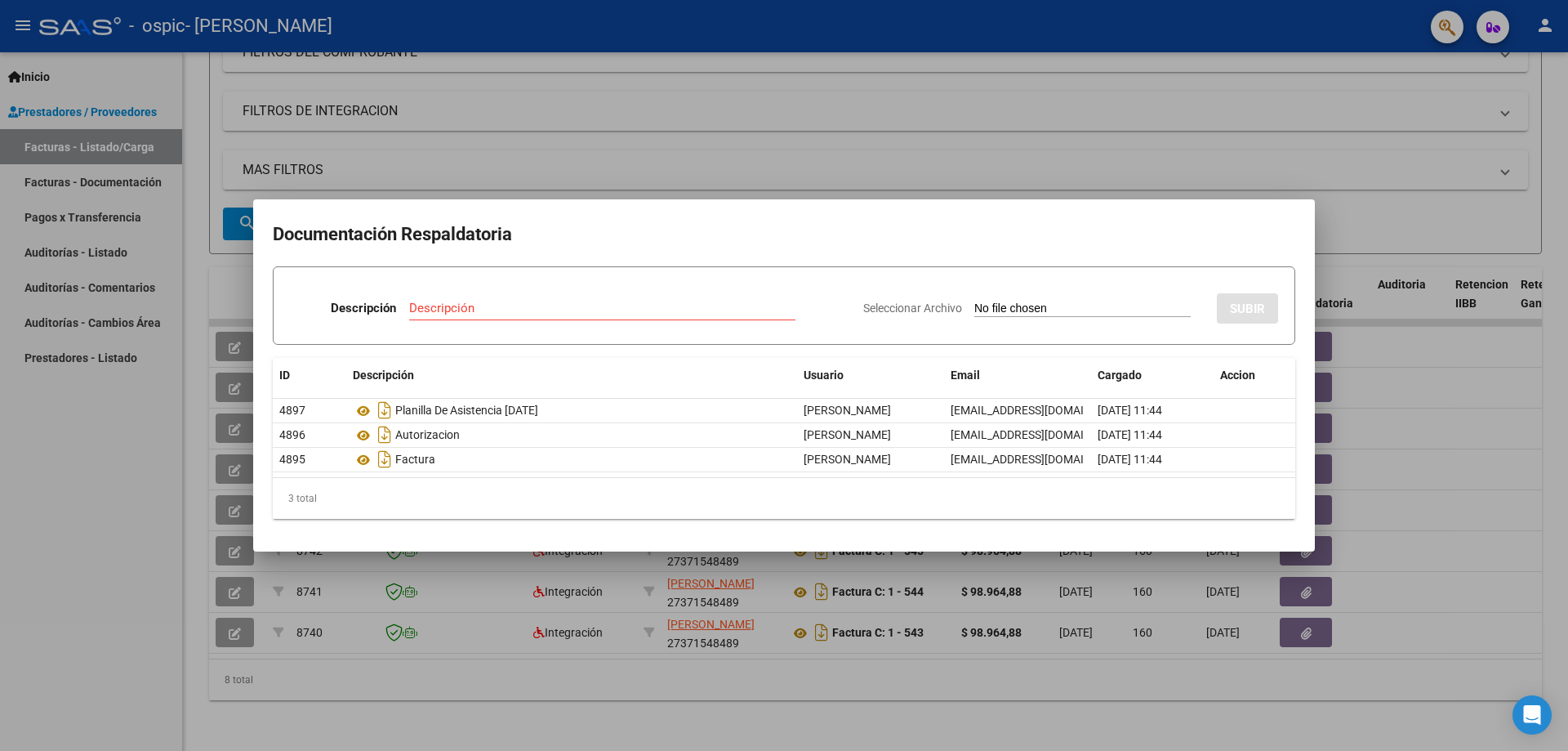
click at [159, 427] on div at bounding box center [784, 376] width 1568 height 751
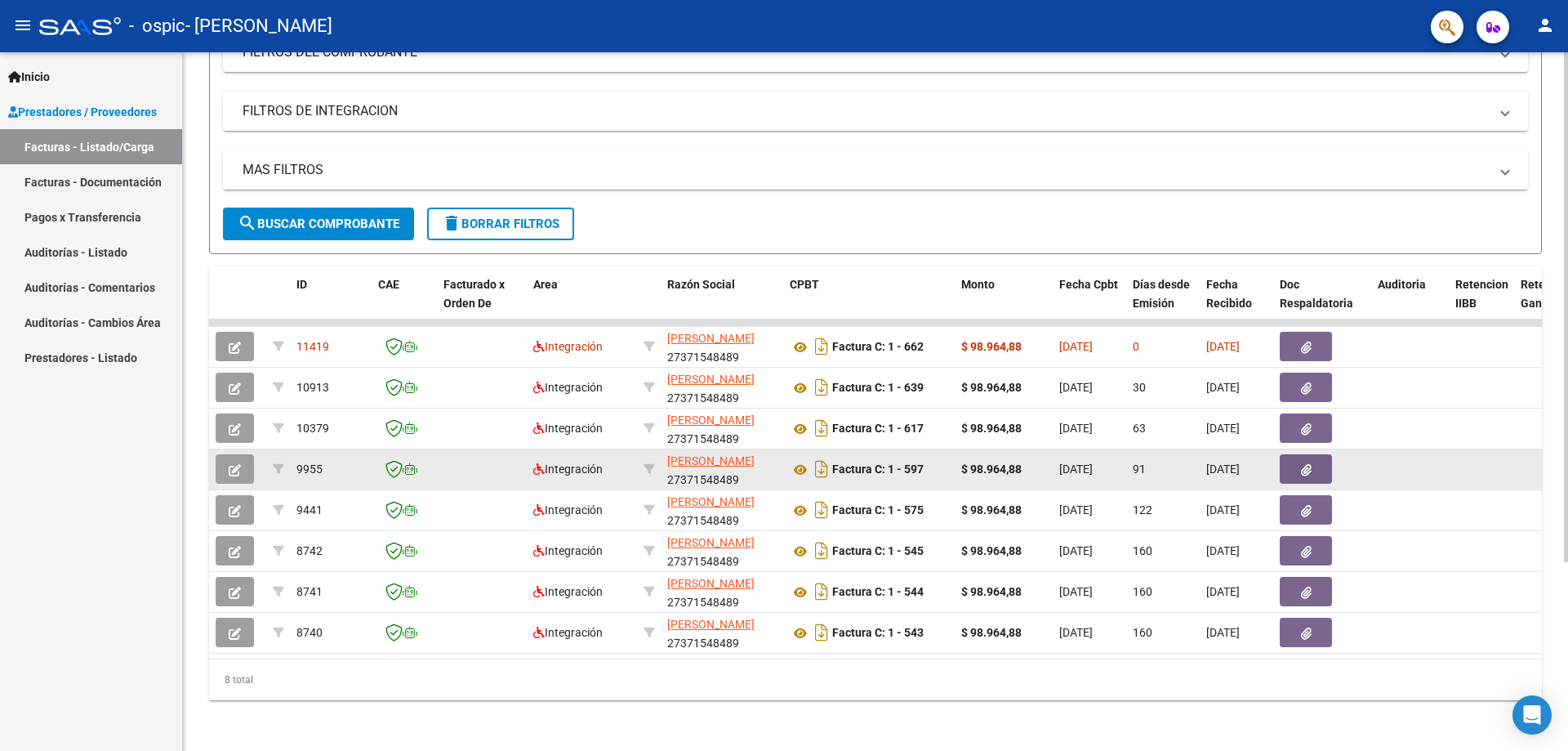
click at [1306, 465] on icon "button" at bounding box center [1306, 470] width 10 height 12
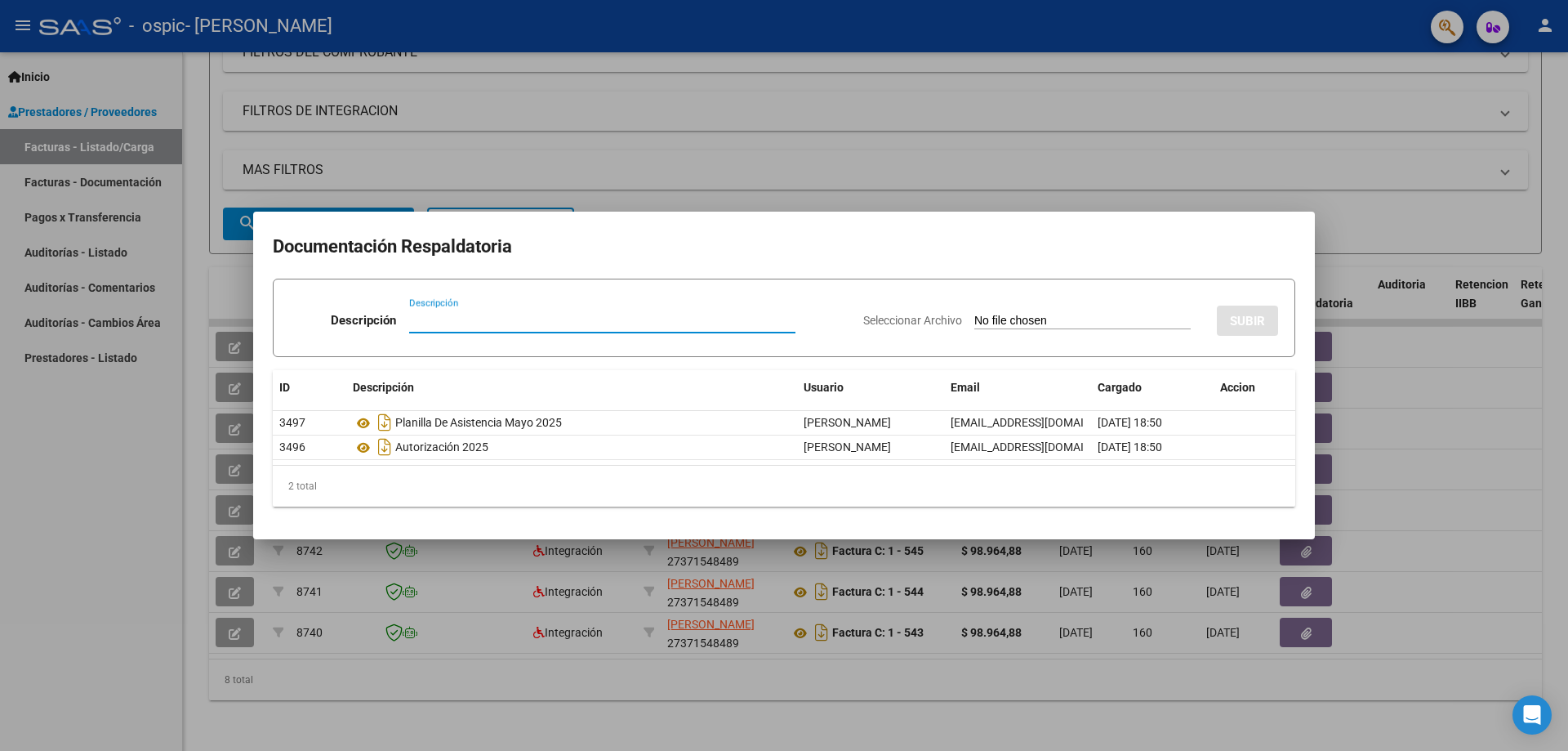
click at [75, 511] on div at bounding box center [784, 376] width 1568 height 751
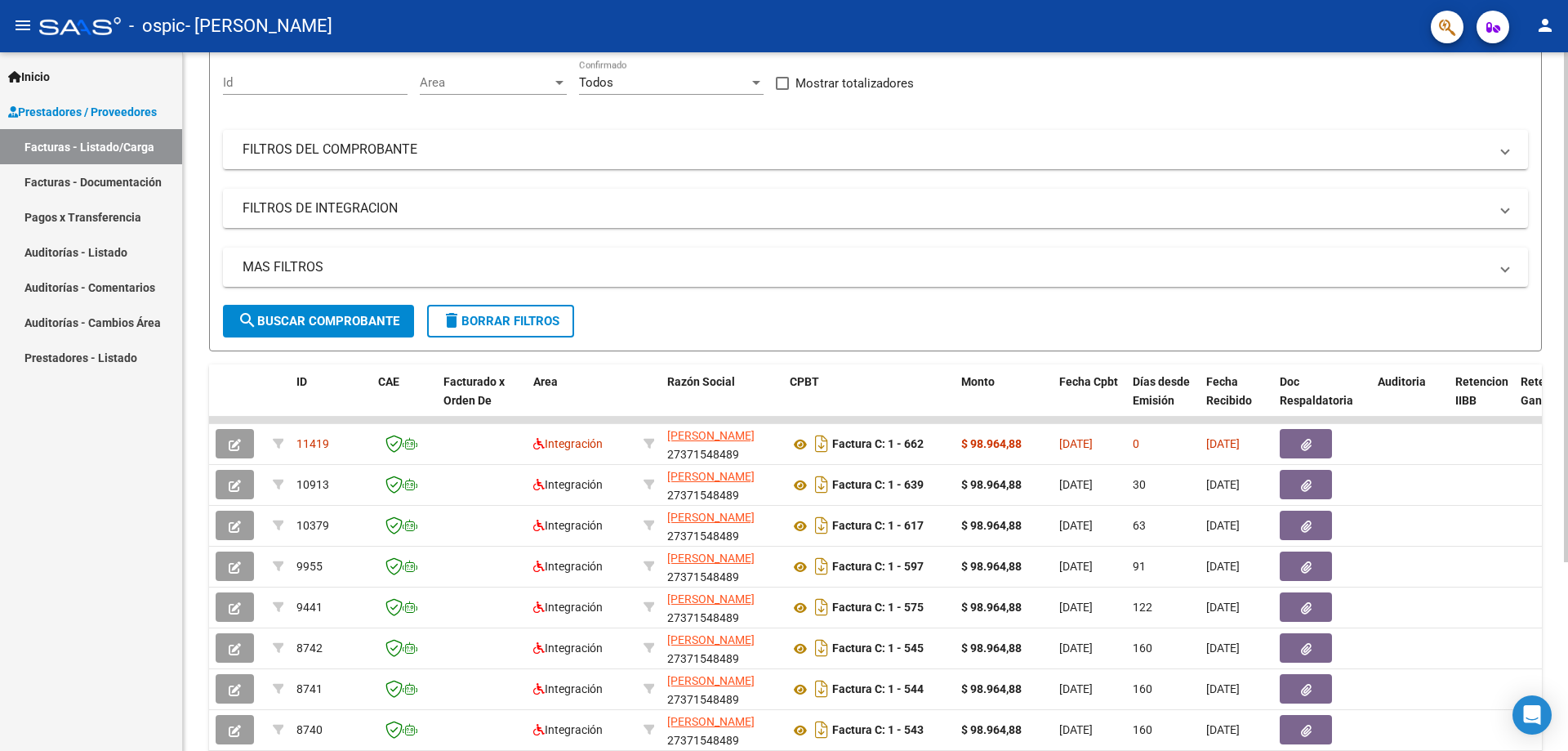
scroll to position [0, 0]
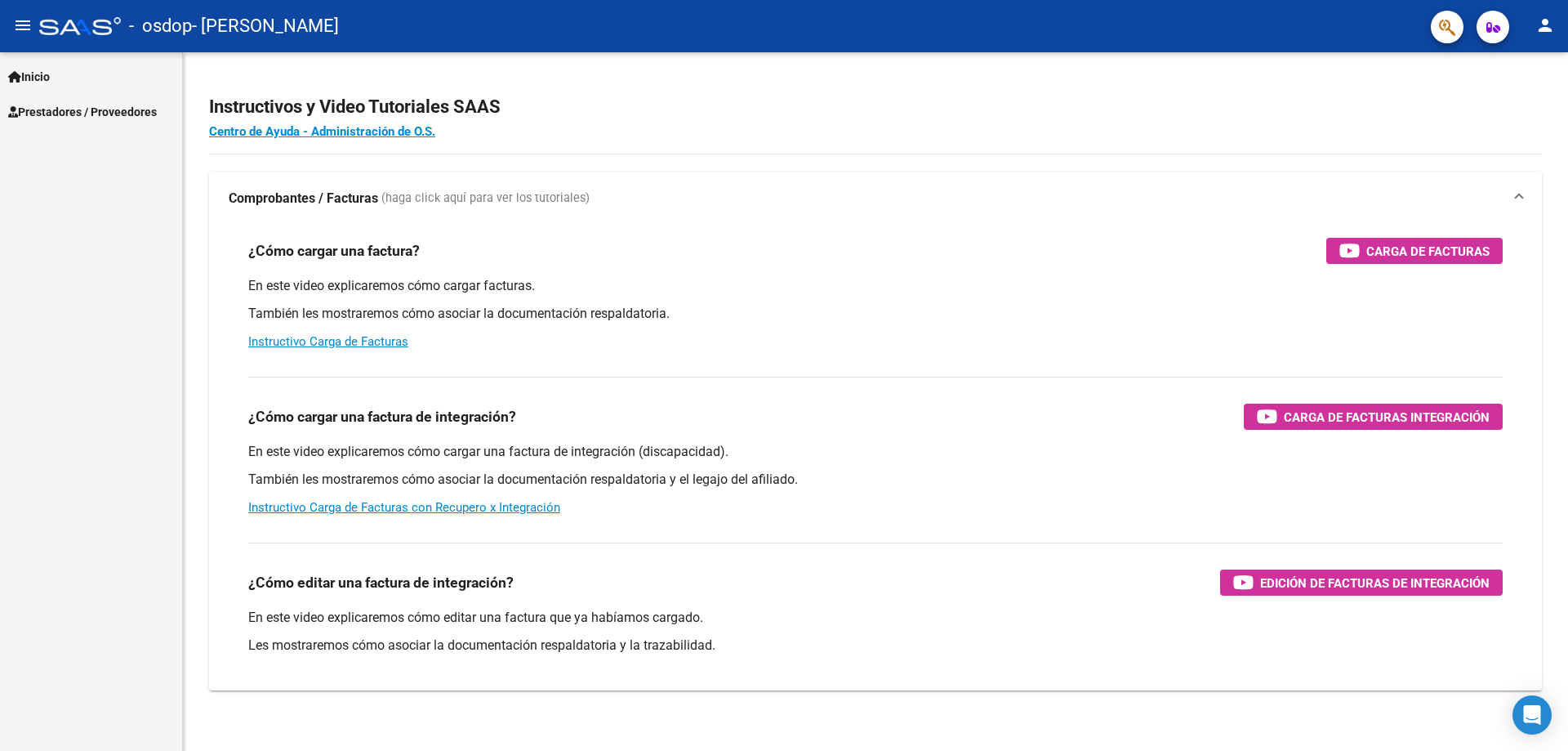
click at [132, 122] on link "Prestadores / Proveedores" at bounding box center [91, 112] width 182 height 35
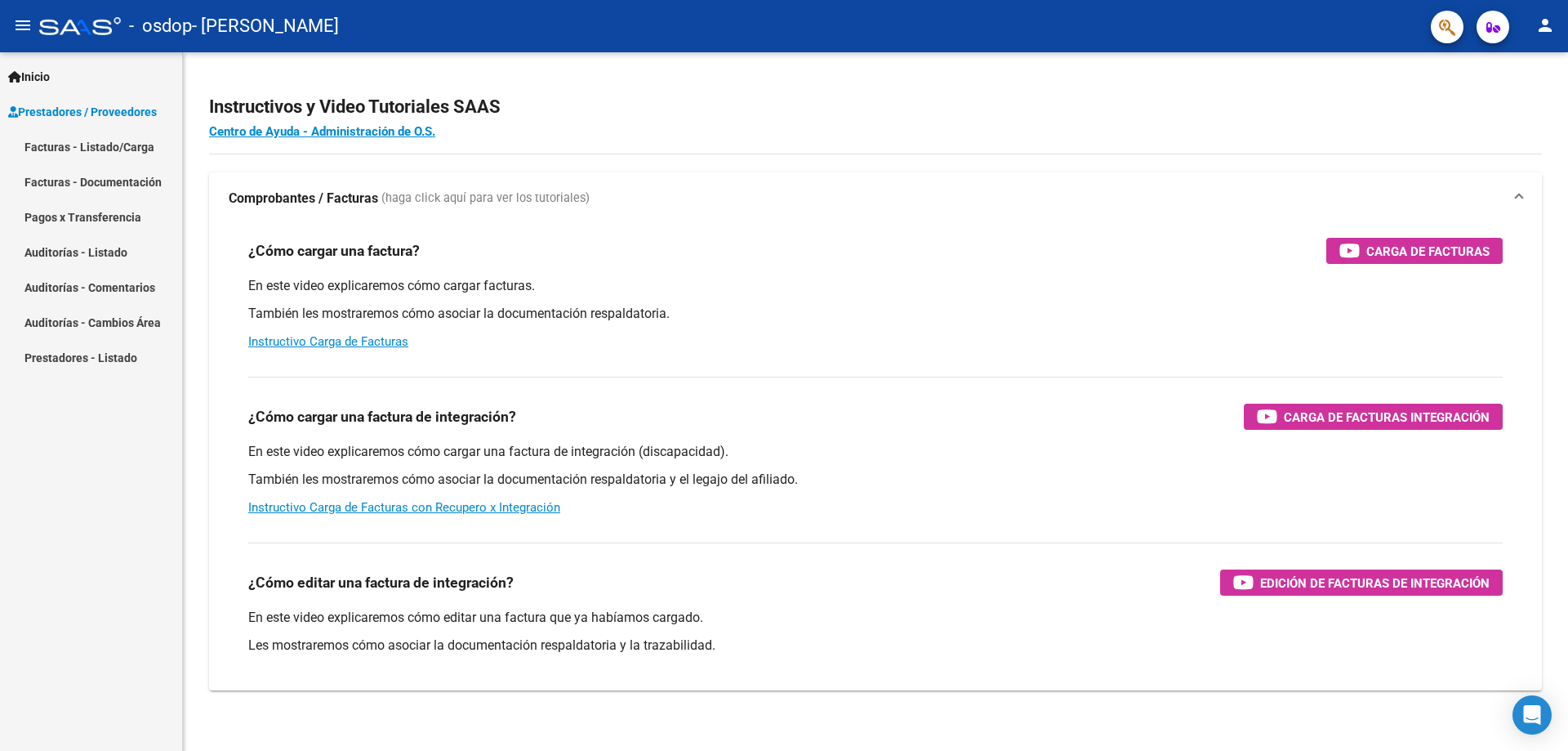
click at [84, 138] on link "Facturas - Listado/Carga" at bounding box center [91, 147] width 182 height 35
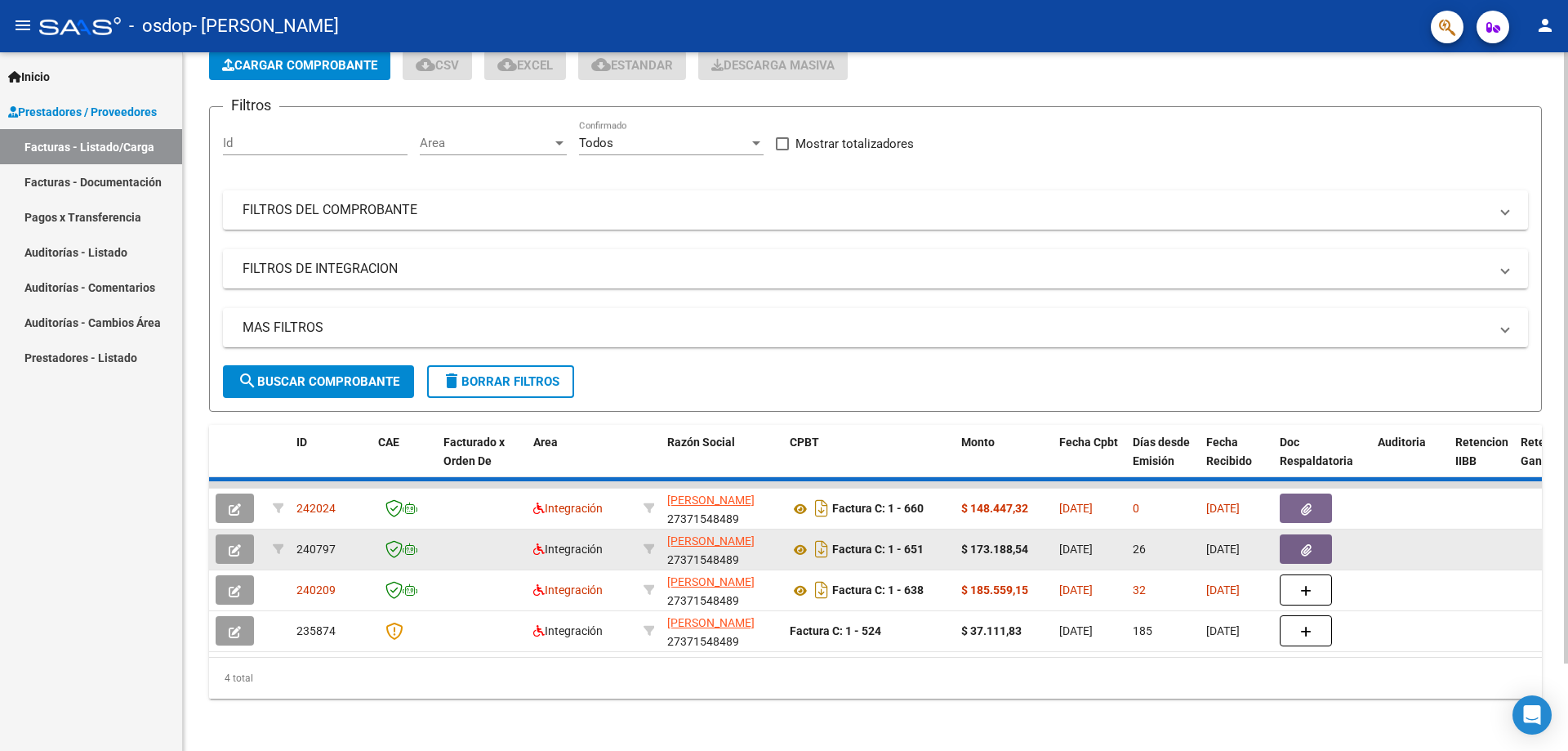
scroll to position [95, 0]
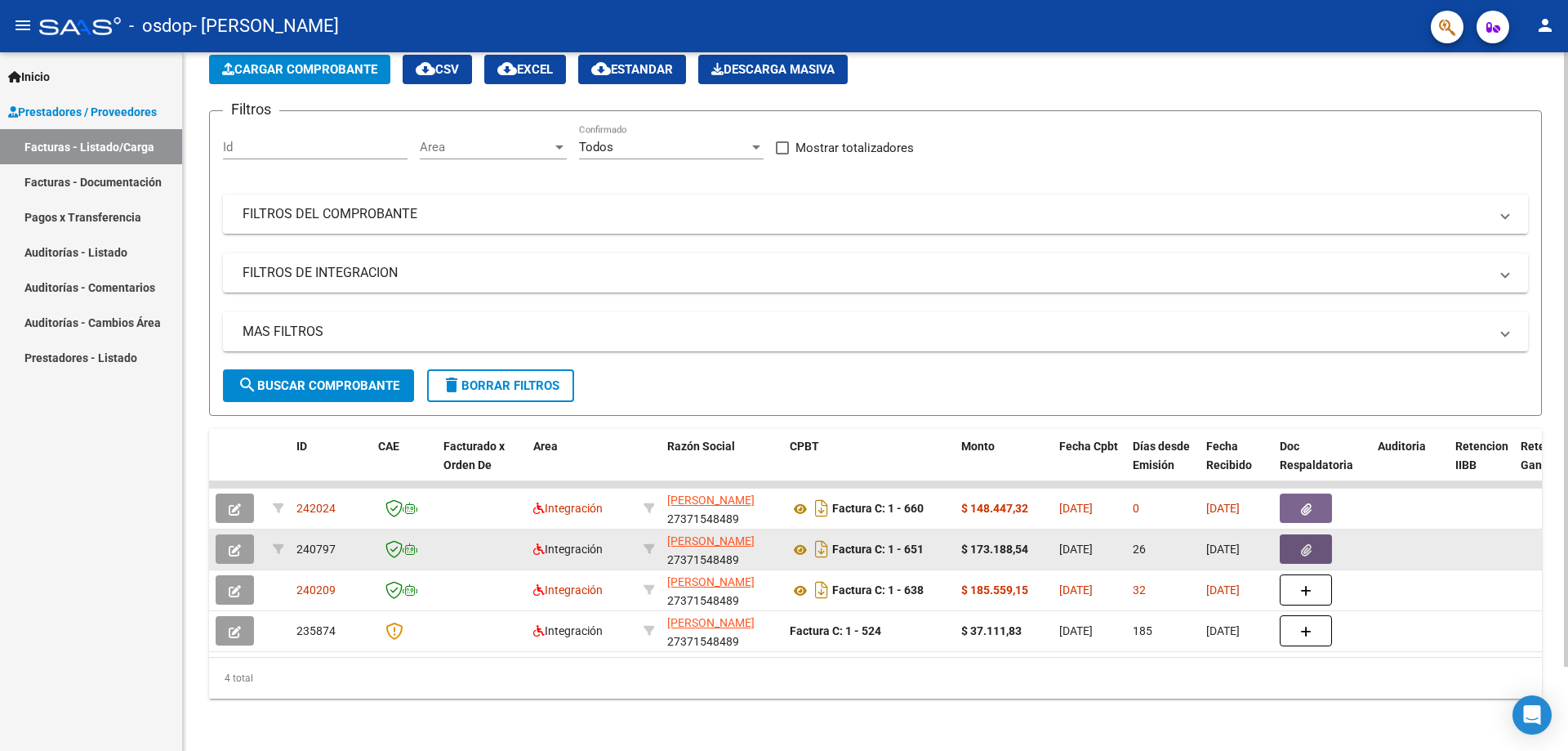
click at [1303, 544] on icon "button" at bounding box center [1306, 550] width 10 height 12
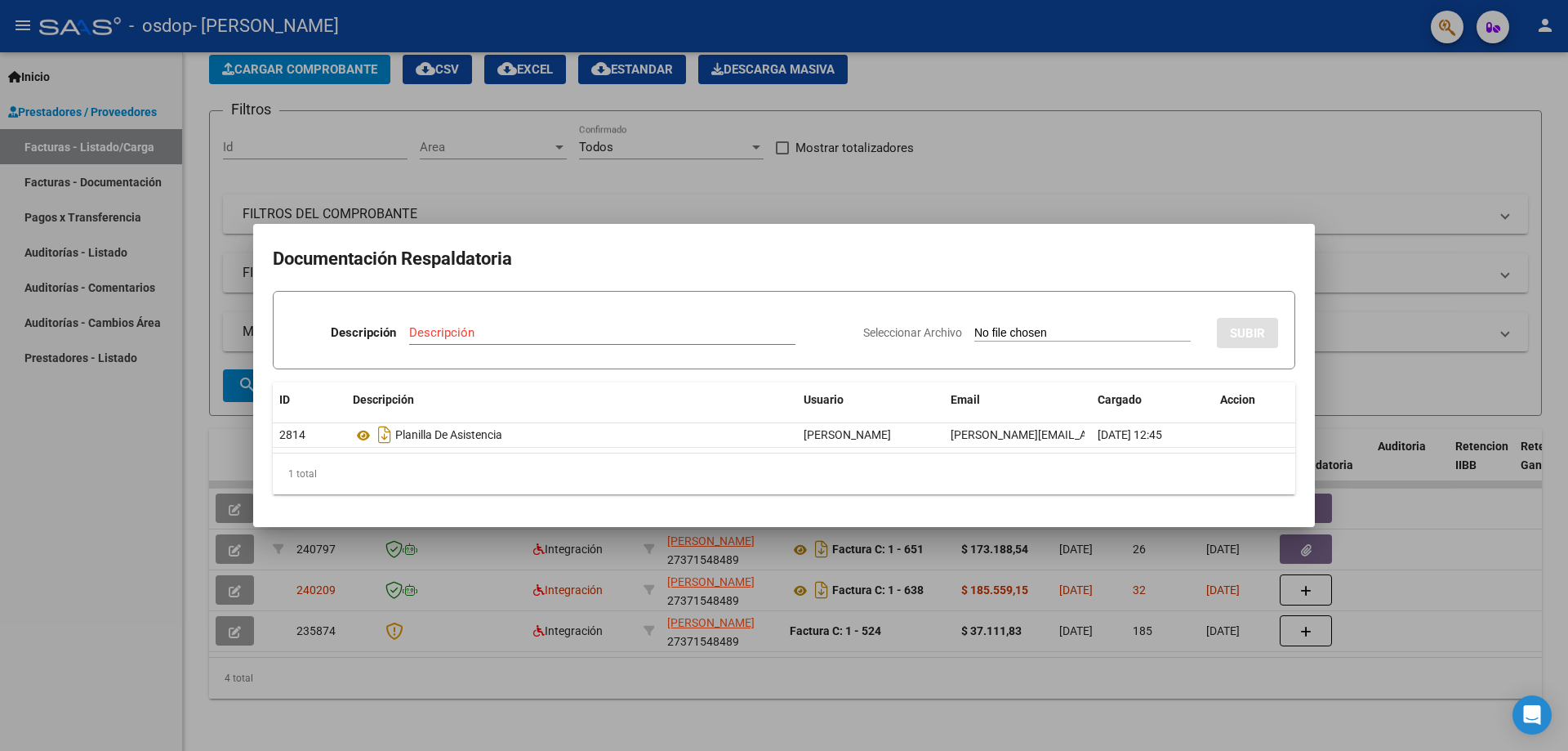
click at [112, 514] on div at bounding box center [784, 376] width 1568 height 751
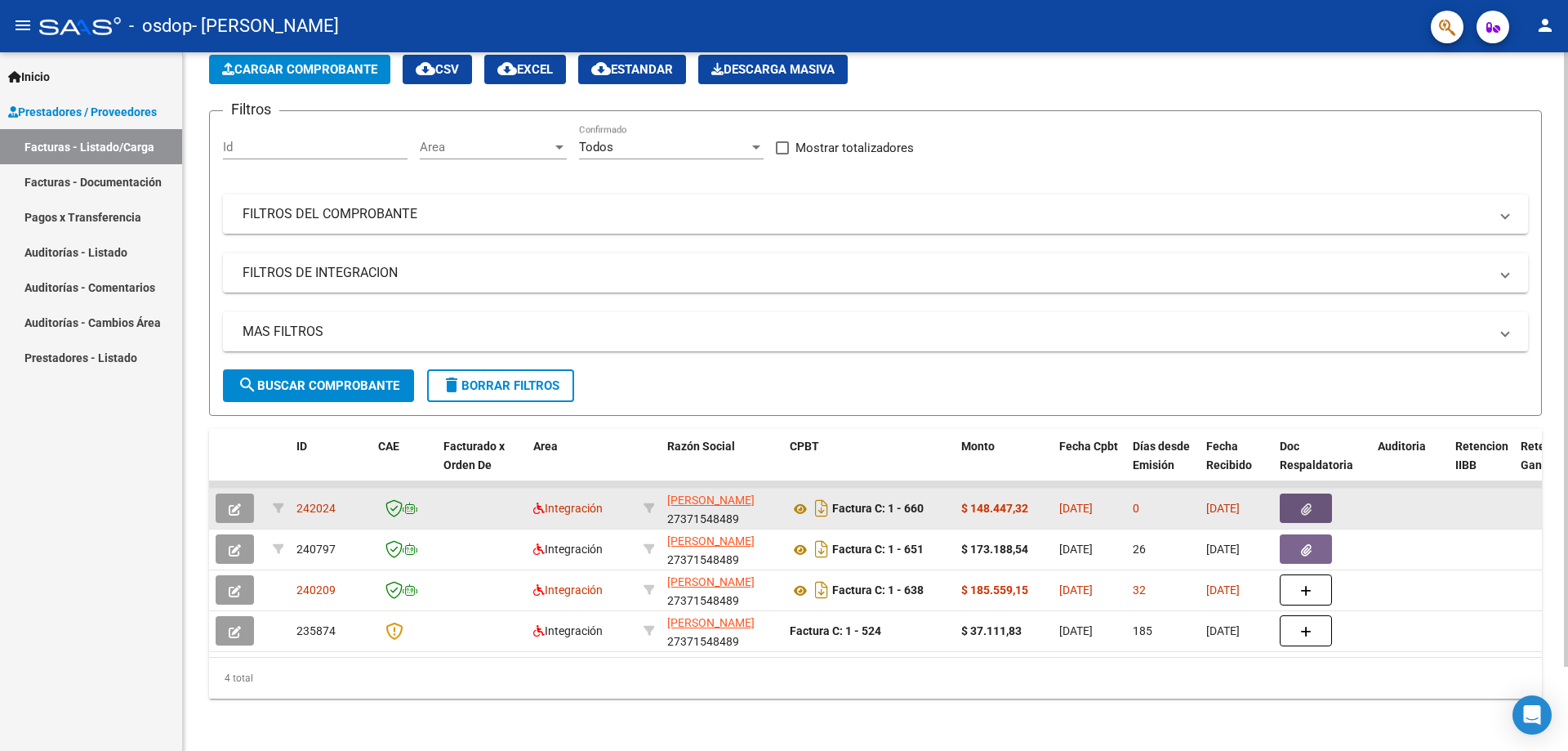
click at [1303, 503] on icon "button" at bounding box center [1306, 509] width 10 height 12
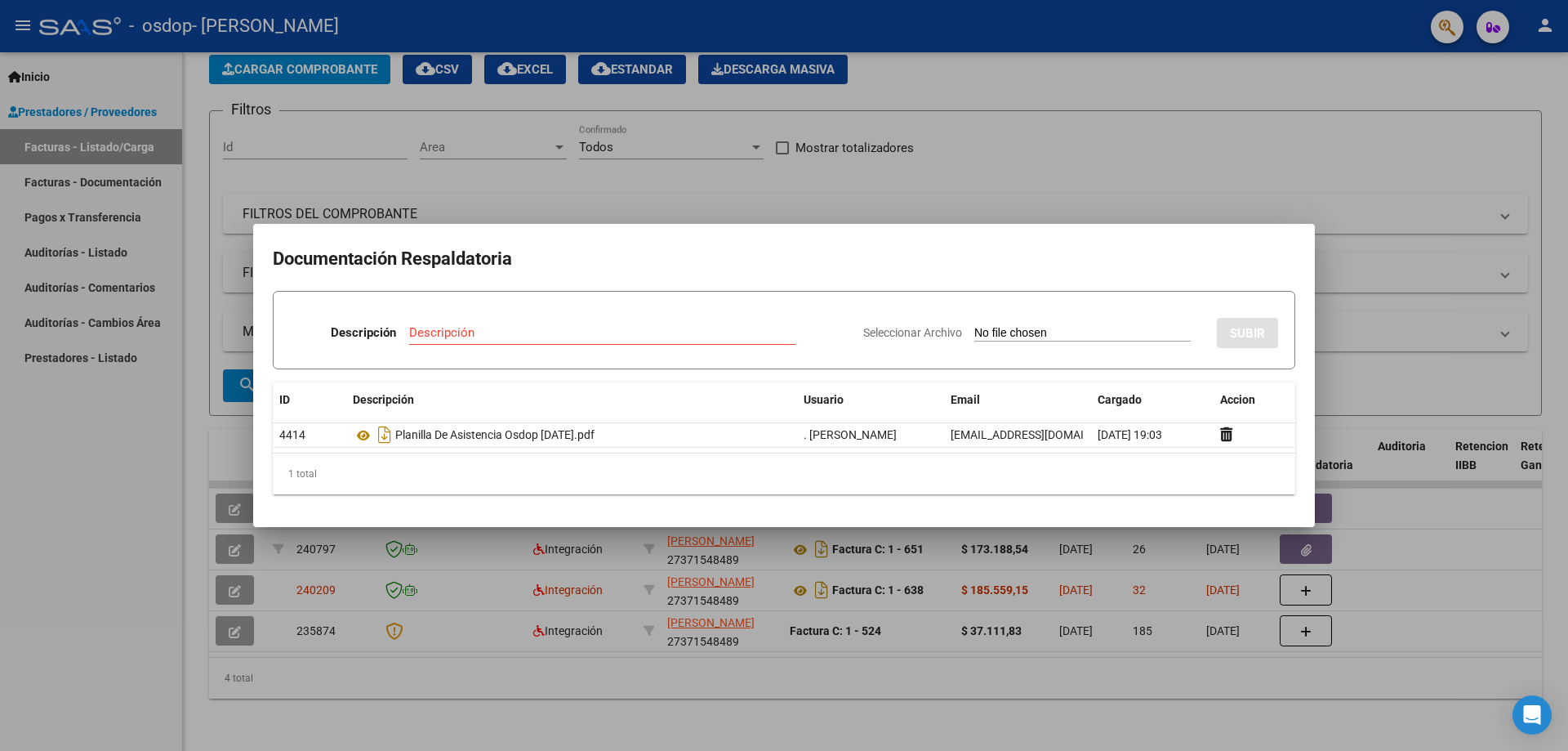
click at [38, 535] on div at bounding box center [784, 376] width 1568 height 751
